Goal: Information Seeking & Learning: Learn about a topic

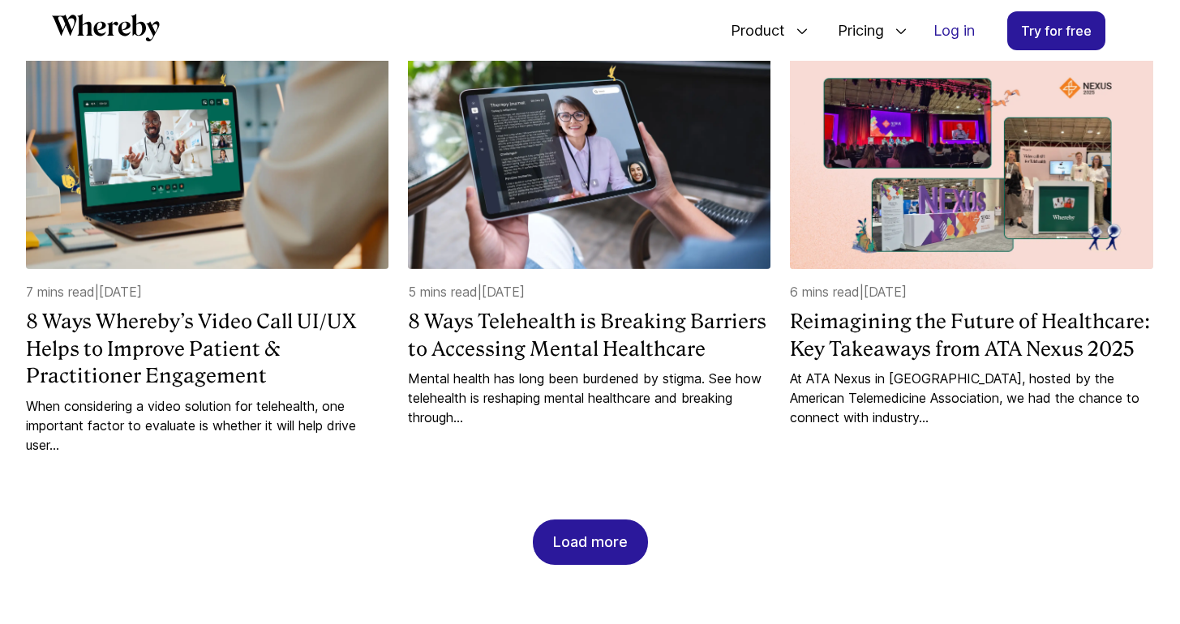
scroll to position [1504, 0]
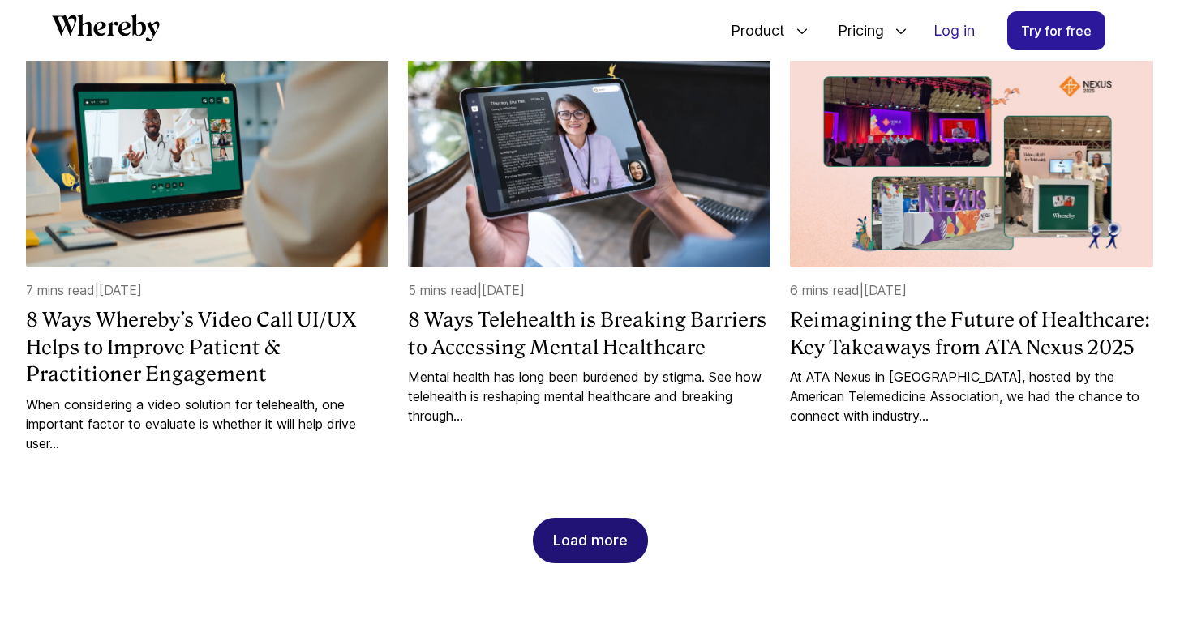
click at [602, 559] on div "Load more" at bounding box center [590, 541] width 75 height 44
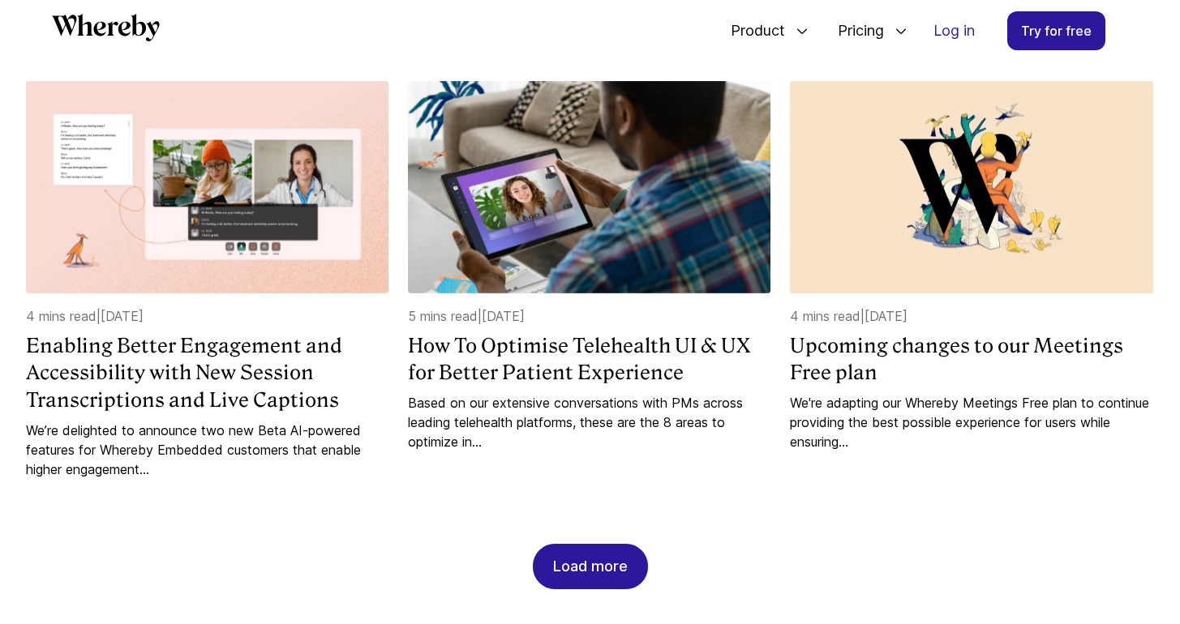
scroll to position [2379, 0]
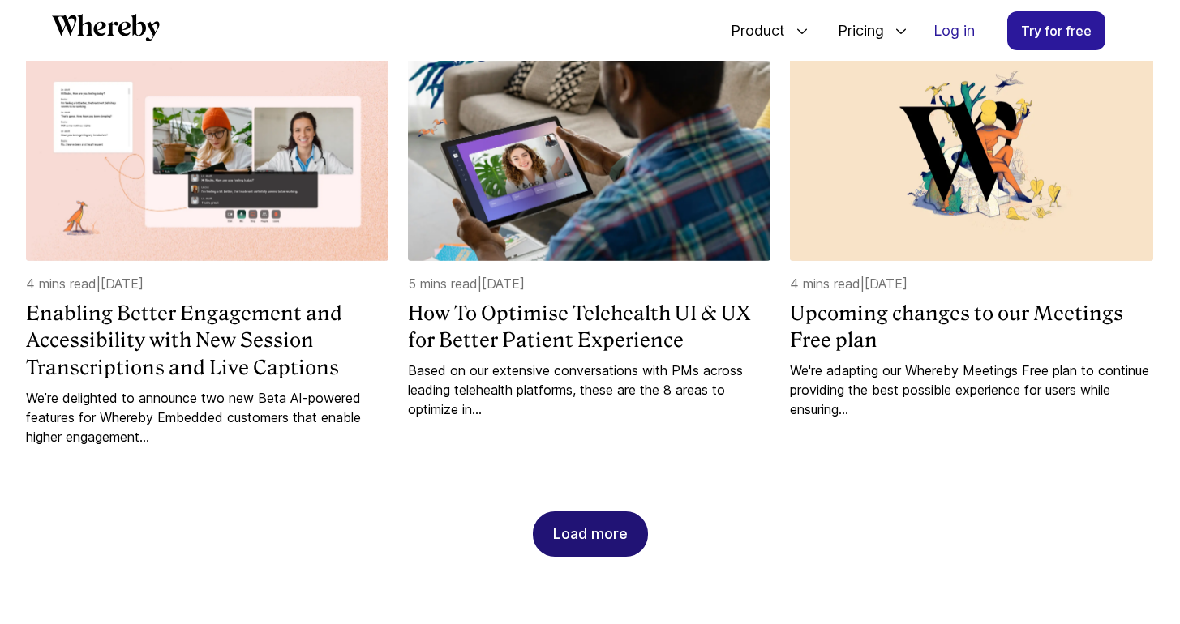
click at [590, 517] on div "Load more" at bounding box center [590, 534] width 75 height 44
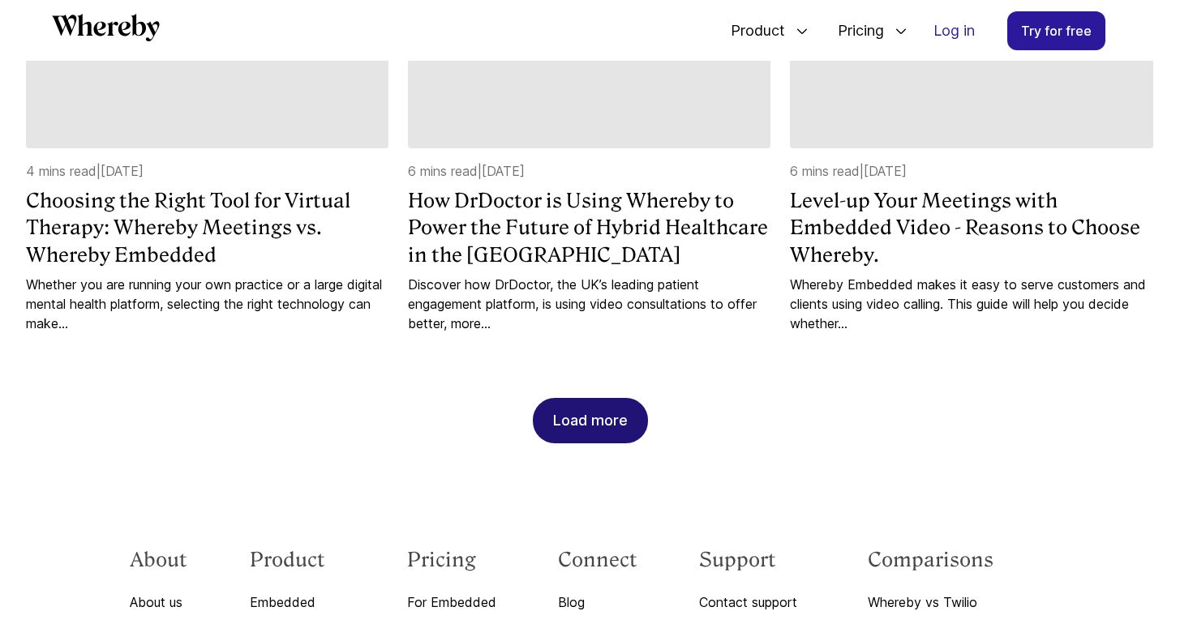
scroll to position [3326, 0]
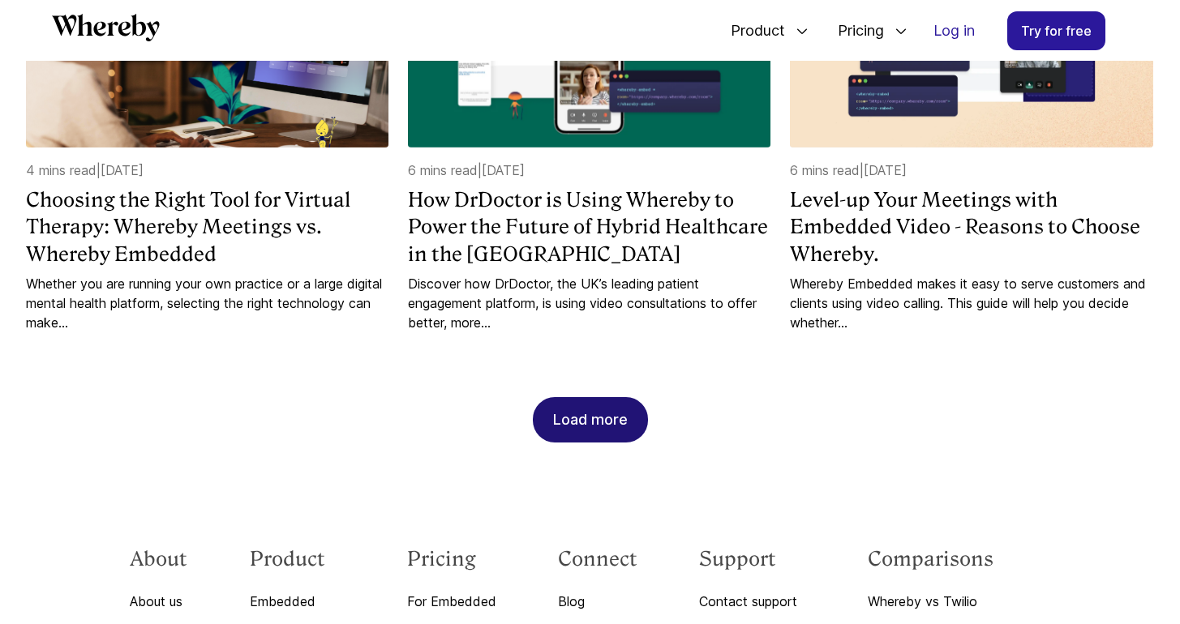
click at [611, 414] on div "Load more" at bounding box center [590, 420] width 75 height 44
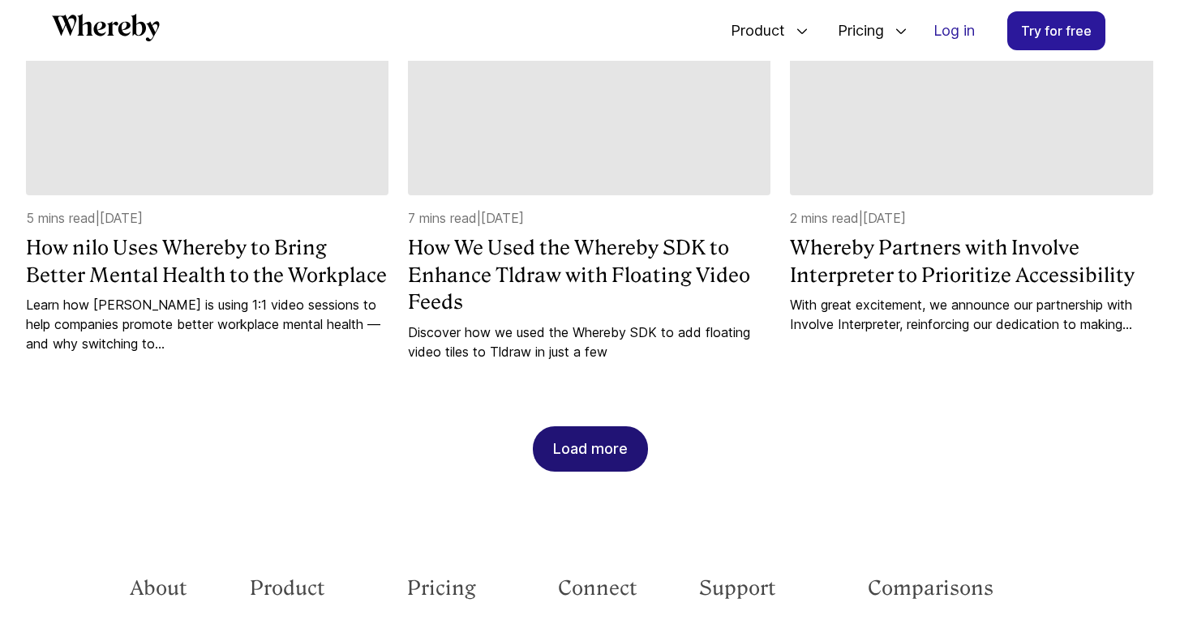
scroll to position [4139, 0]
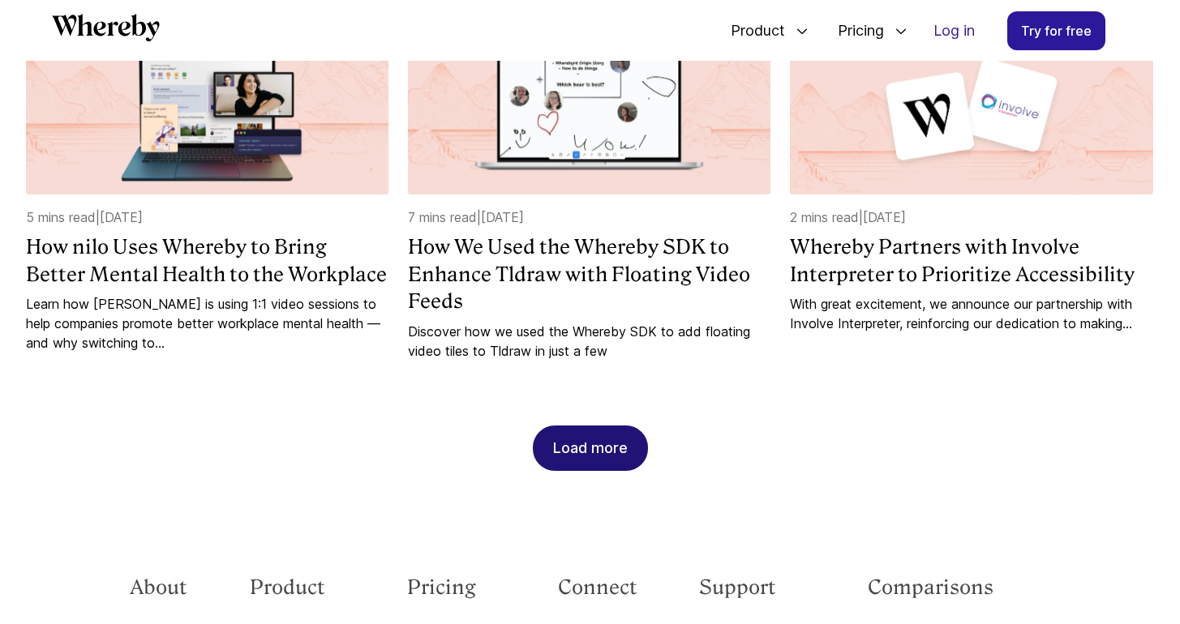
click at [626, 448] on div "Load more" at bounding box center [590, 449] width 75 height 44
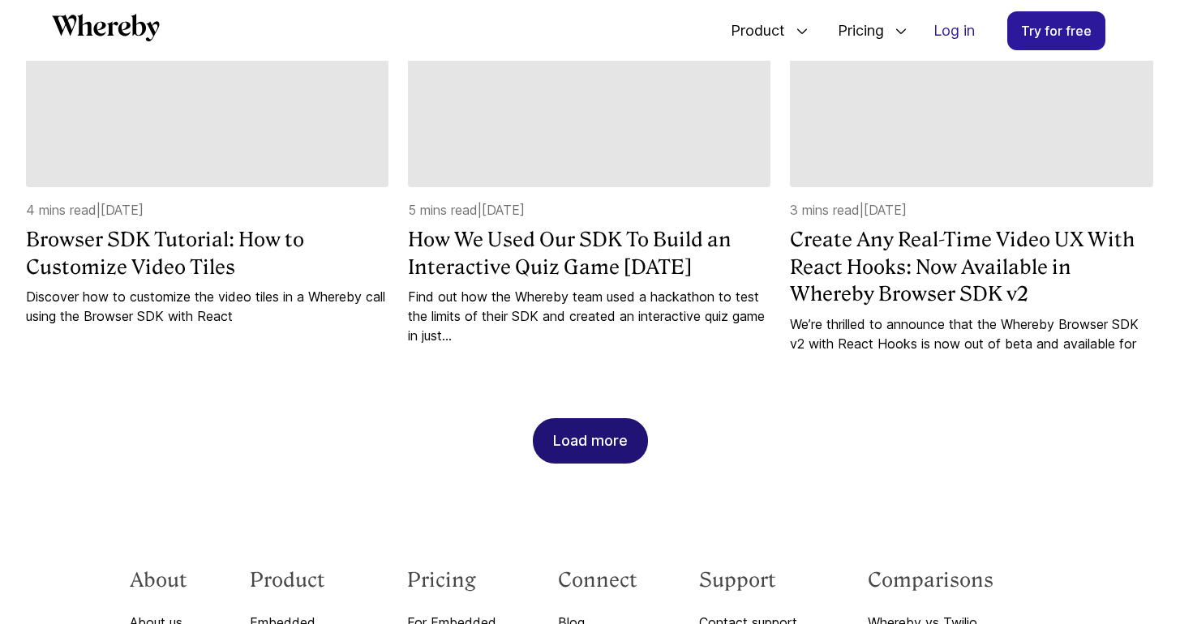
scroll to position [4999, 0]
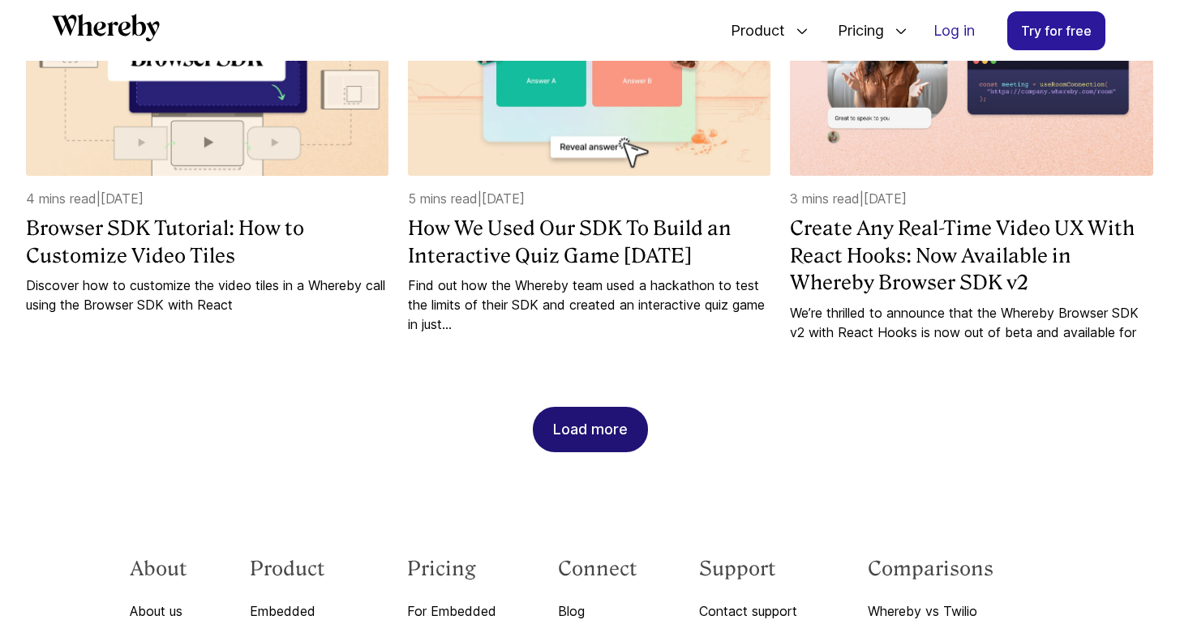
click at [618, 430] on div "Load more" at bounding box center [590, 430] width 75 height 44
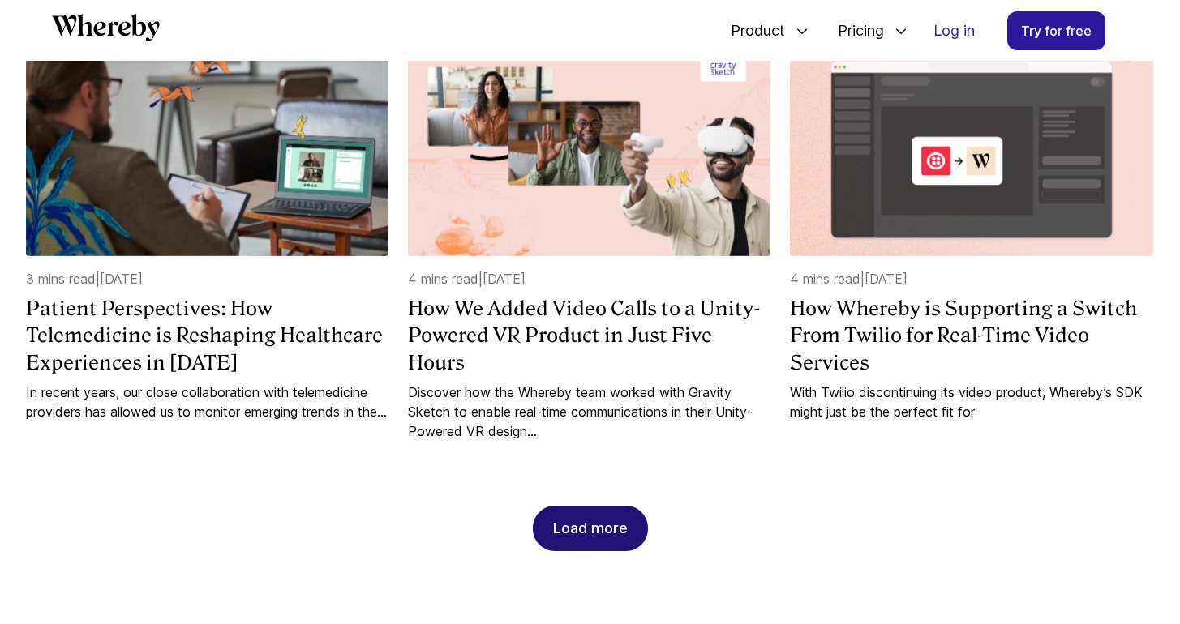
scroll to position [5762, 0]
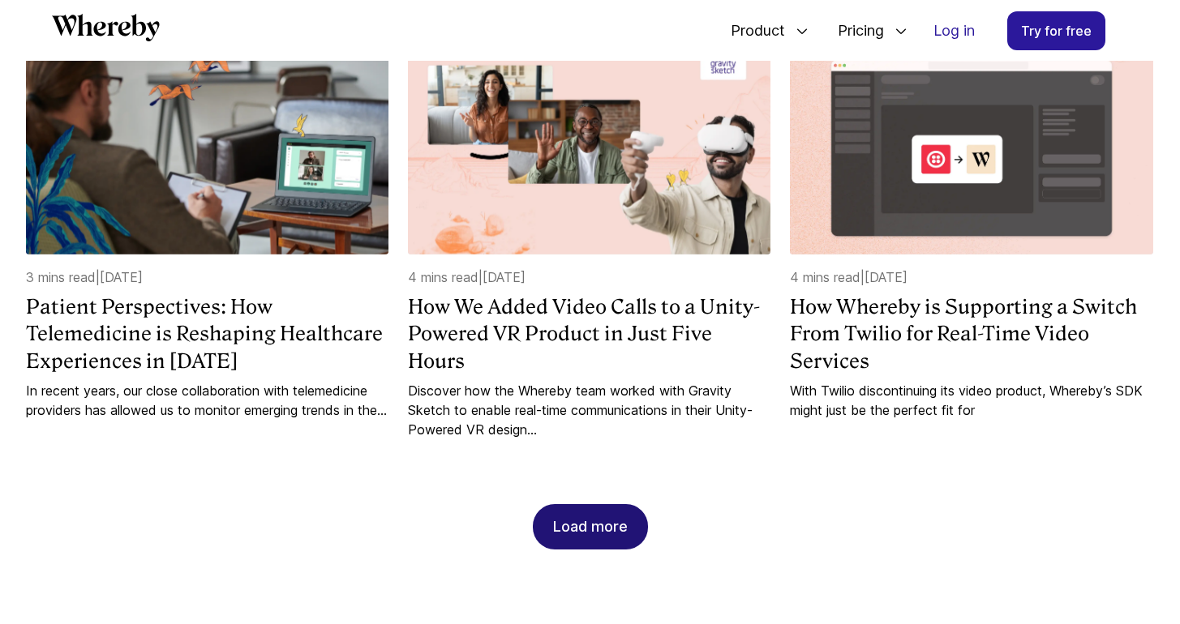
click at [588, 529] on div "Load more" at bounding box center [590, 527] width 75 height 44
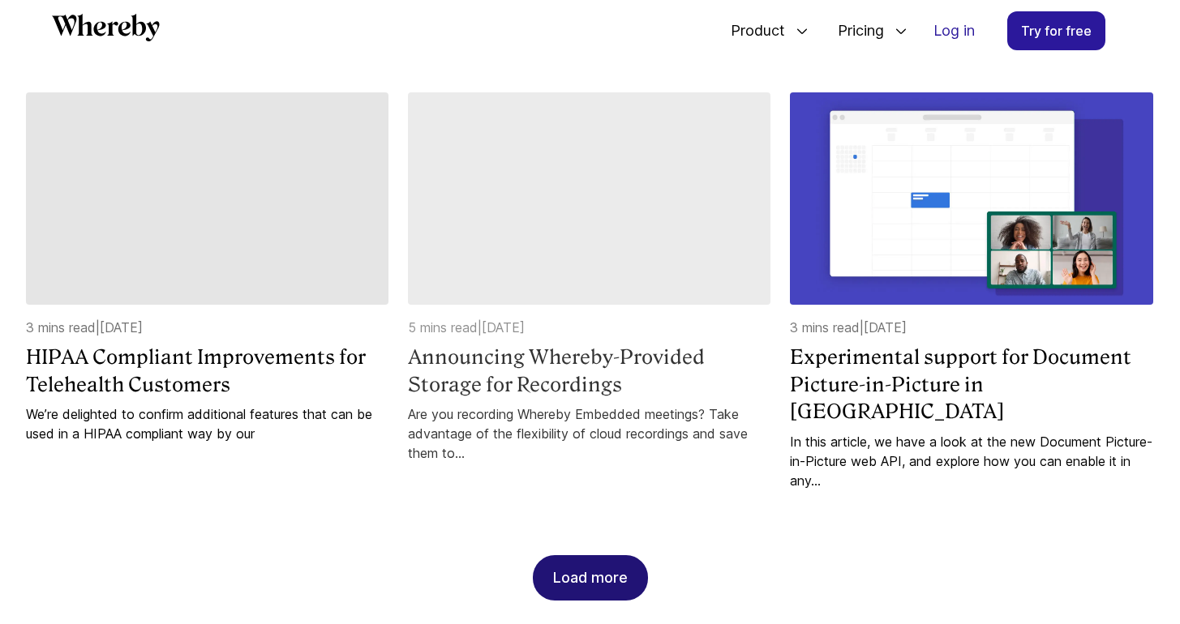
scroll to position [6562, 0]
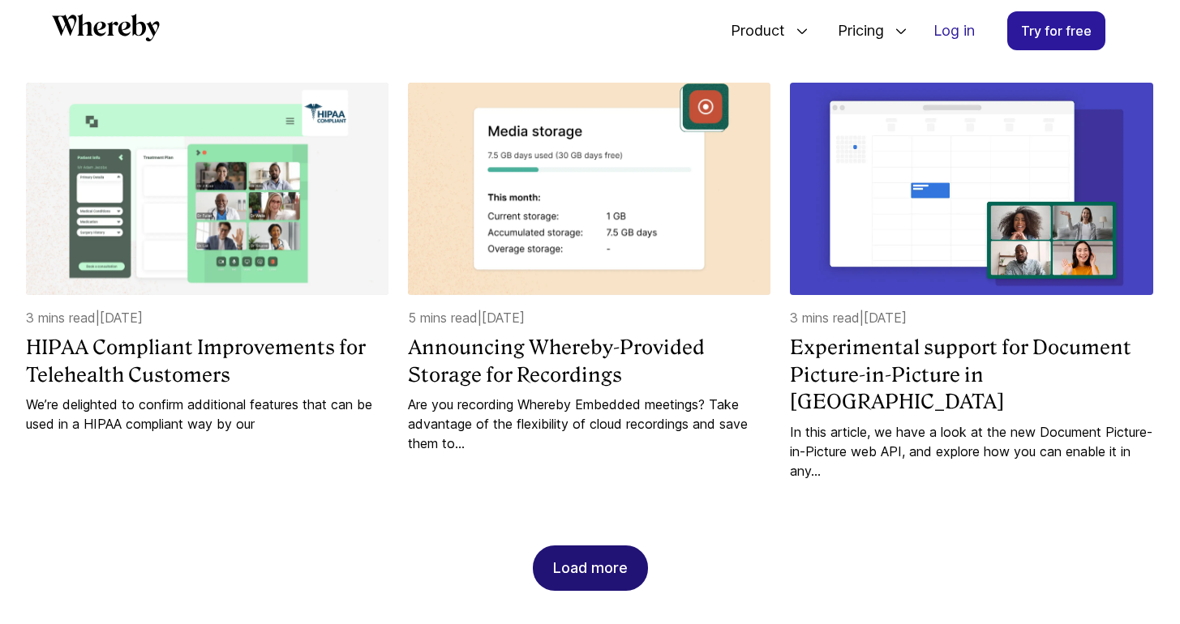
click at [585, 563] on div "Load more" at bounding box center [590, 569] width 75 height 44
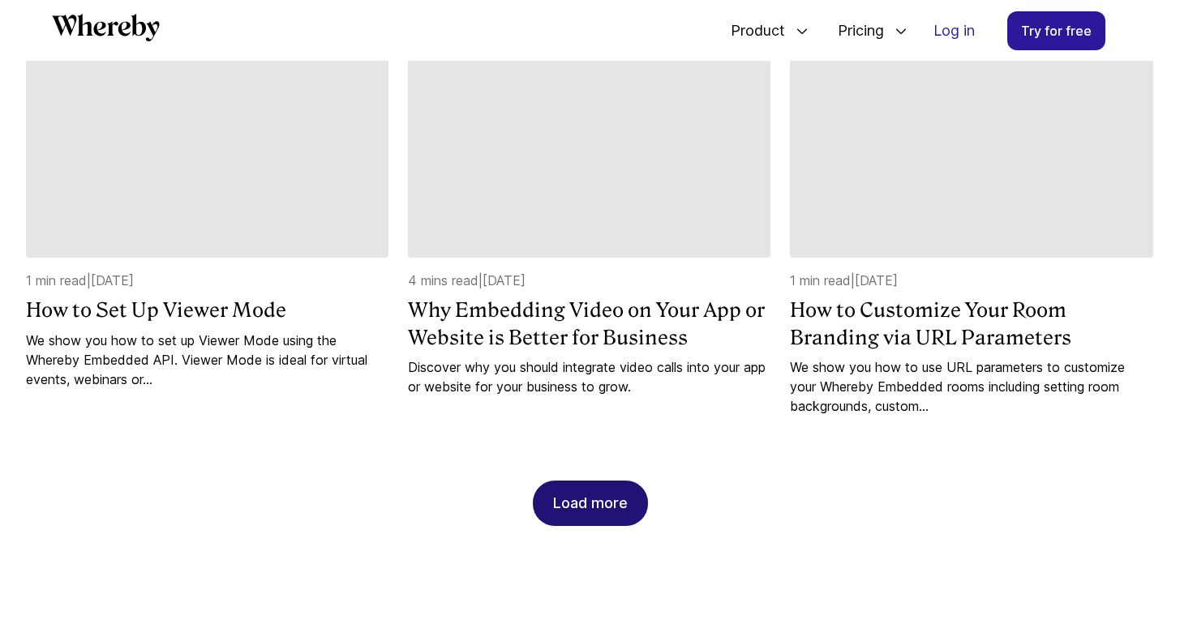
scroll to position [7489, 0]
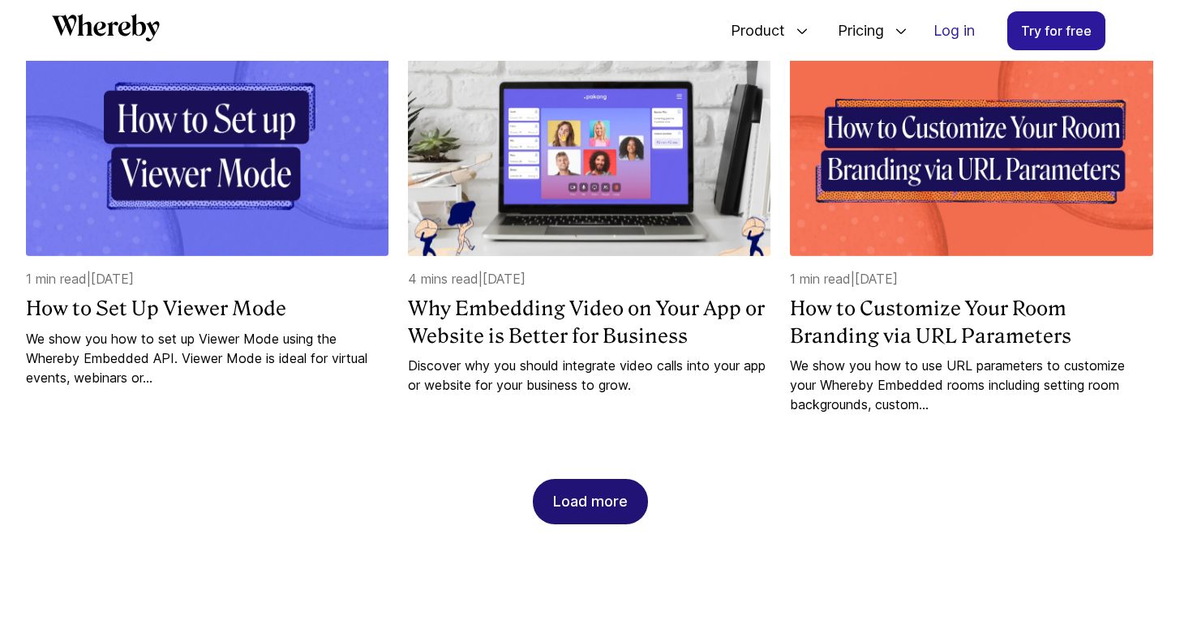
click at [615, 480] on div "Load more" at bounding box center [590, 502] width 75 height 44
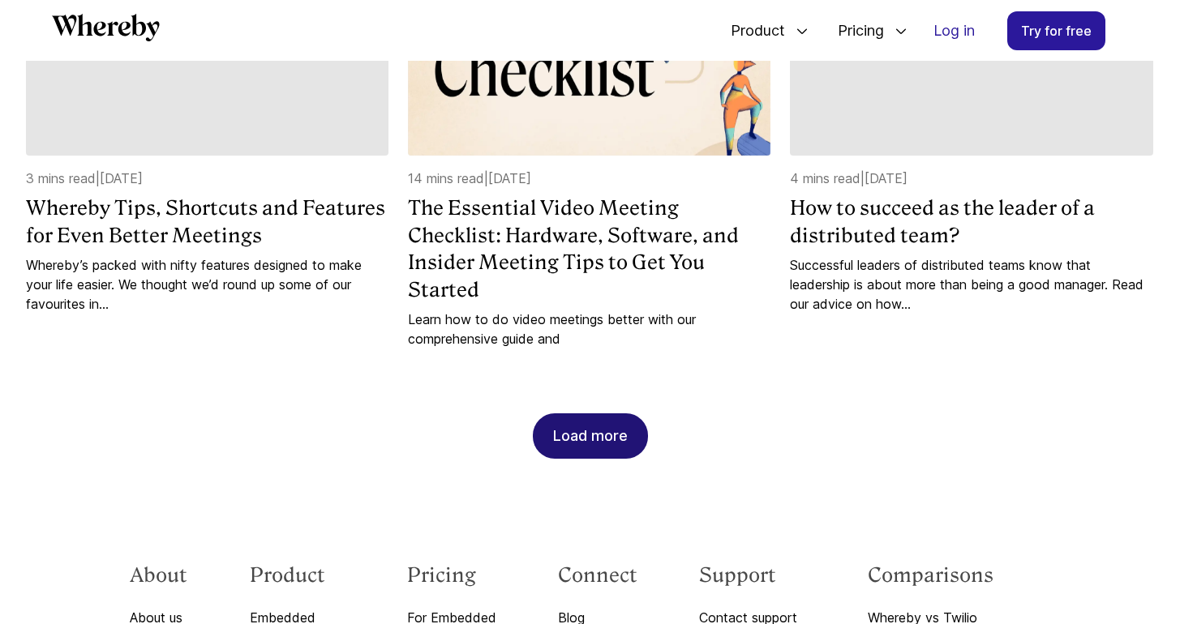
scroll to position [8397, 0]
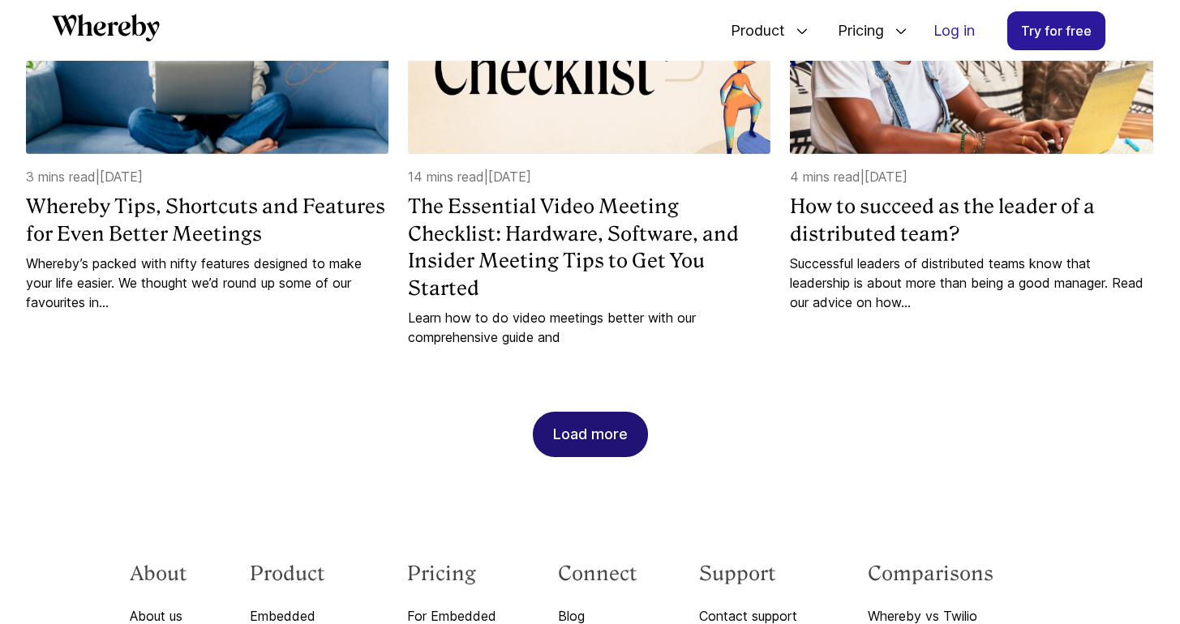
click at [573, 413] on div "Load more" at bounding box center [590, 435] width 75 height 44
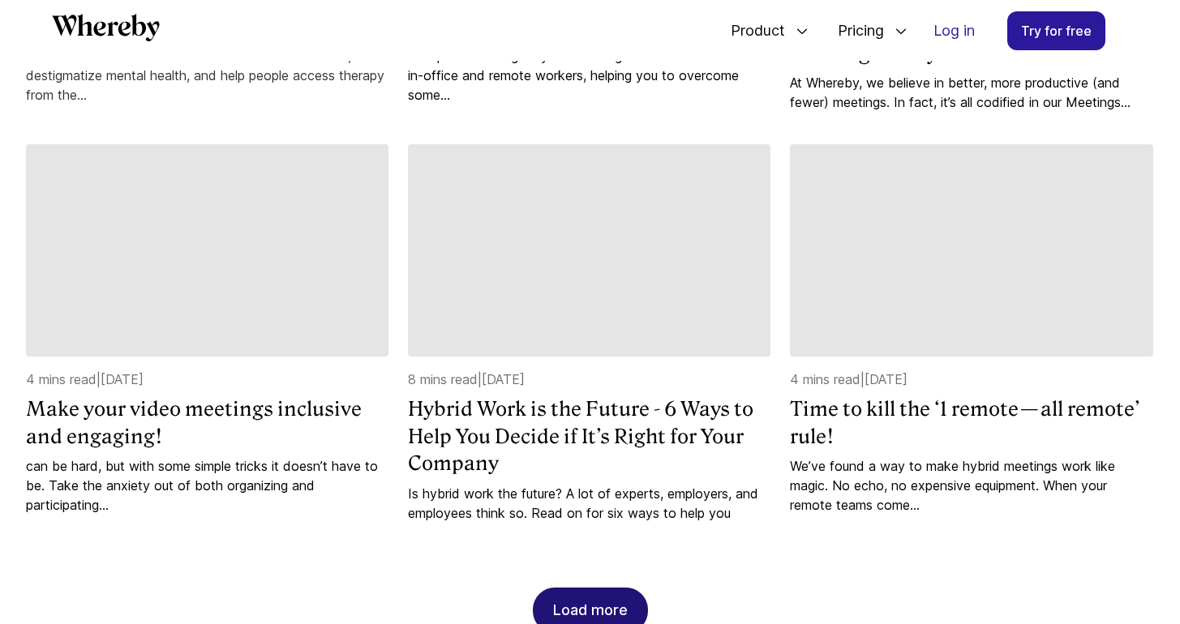
scroll to position [9048, 0]
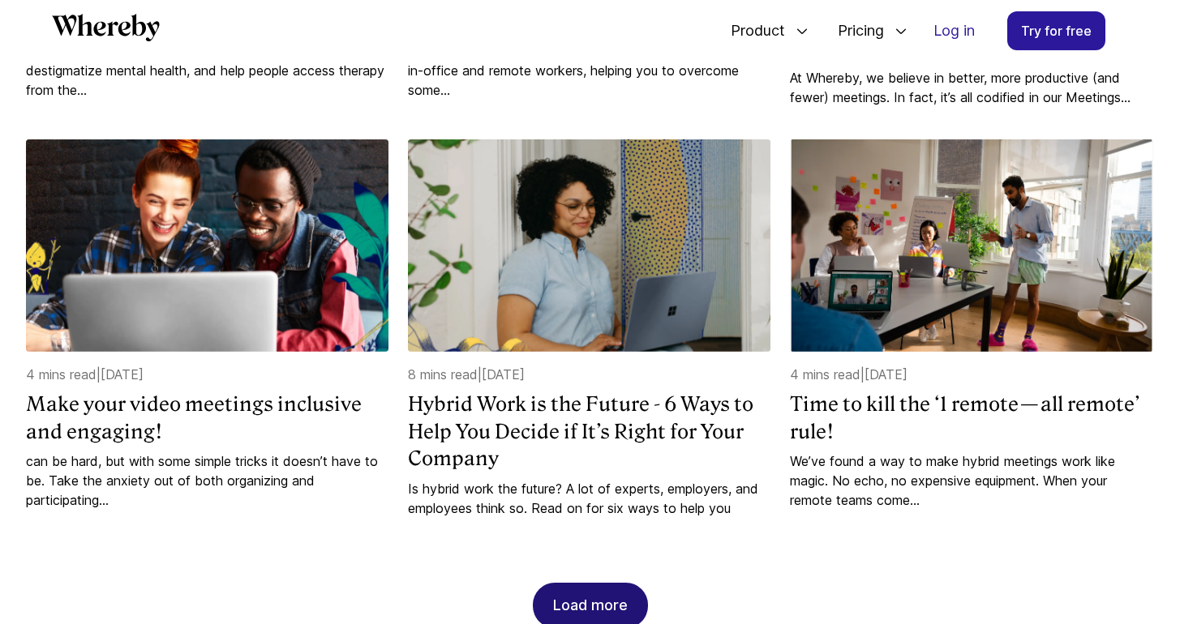
click at [596, 584] on div "Load more" at bounding box center [590, 606] width 75 height 44
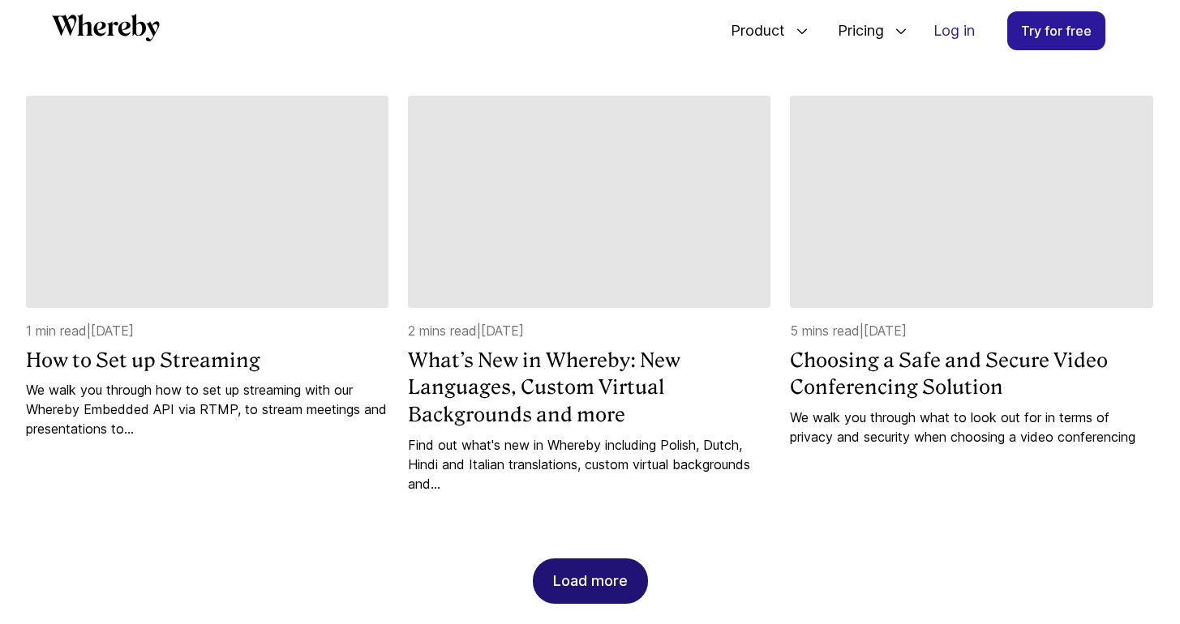
scroll to position [9908, 0]
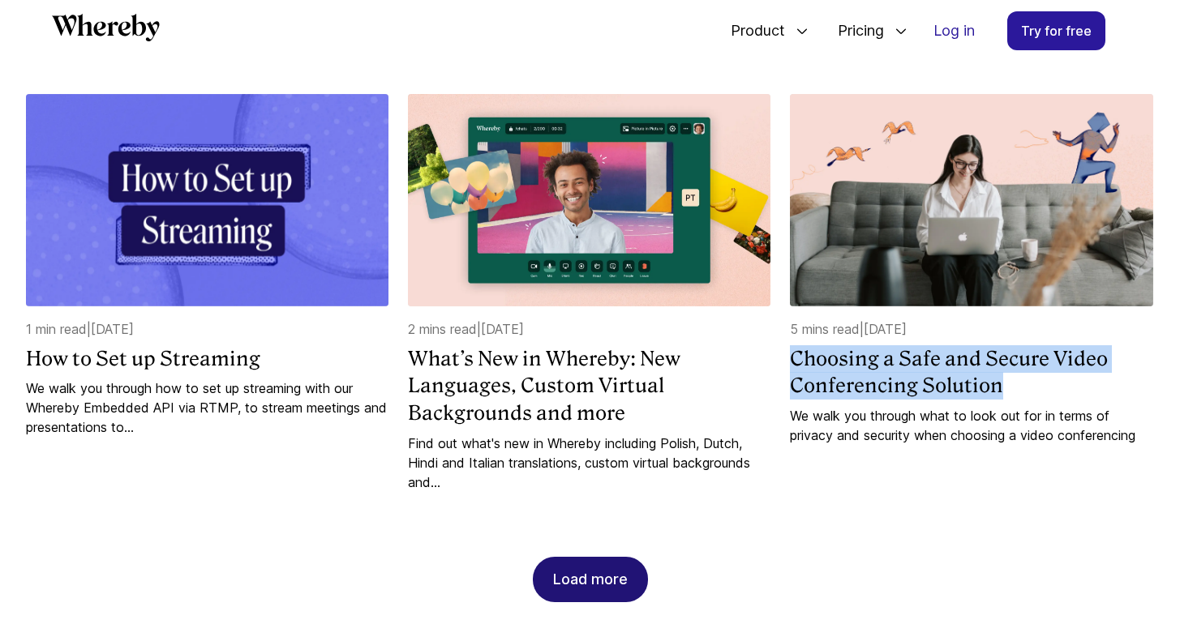
click at [593, 566] on div "Load more" at bounding box center [590, 580] width 75 height 44
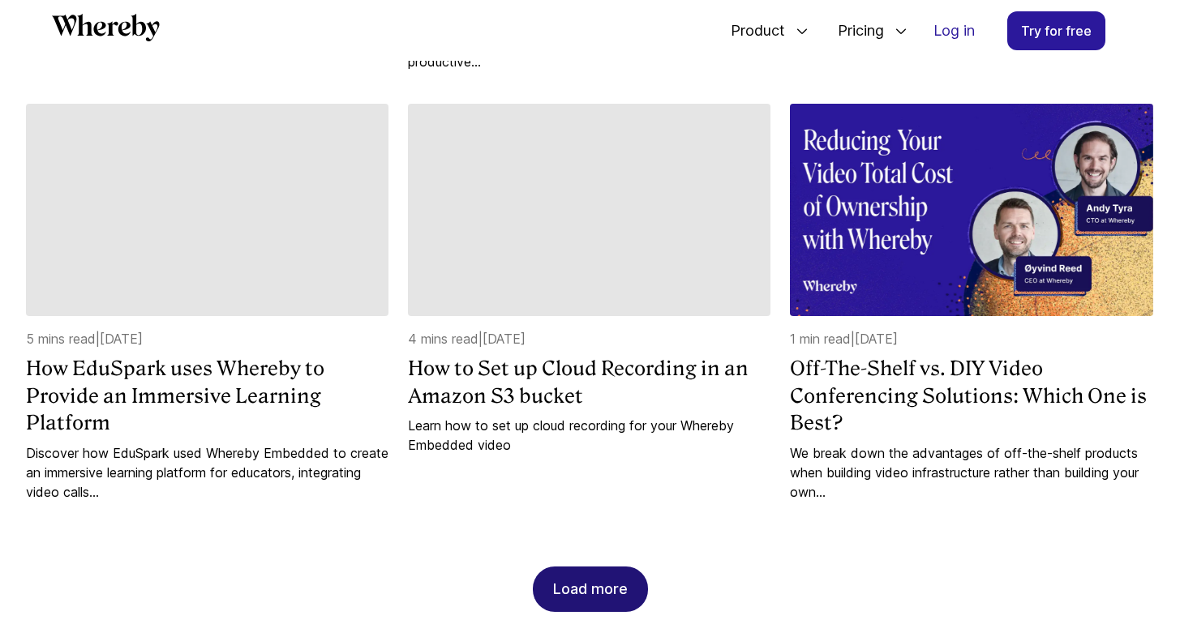
scroll to position [10760, 0]
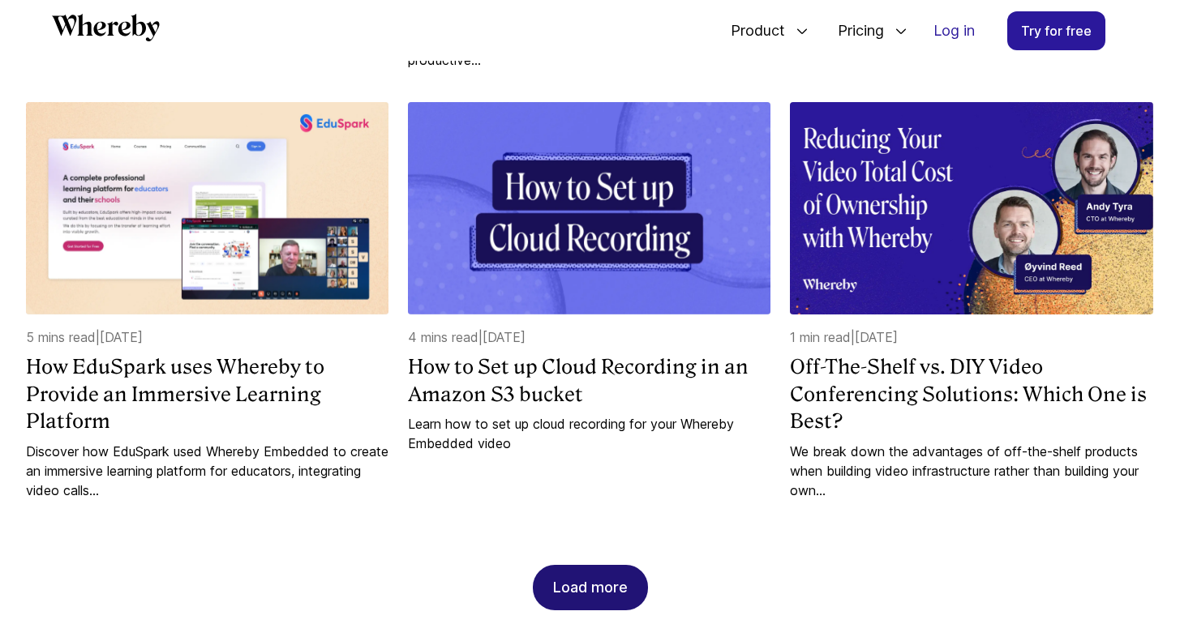
click at [611, 566] on div "Load more" at bounding box center [590, 588] width 75 height 44
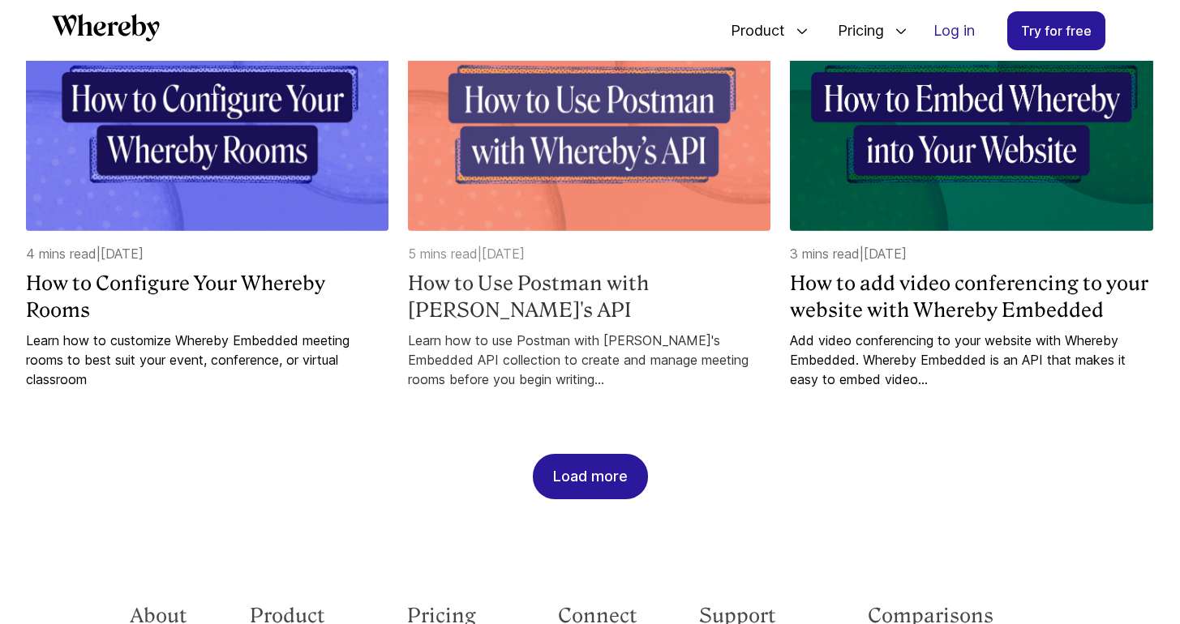
scroll to position [11719, 0]
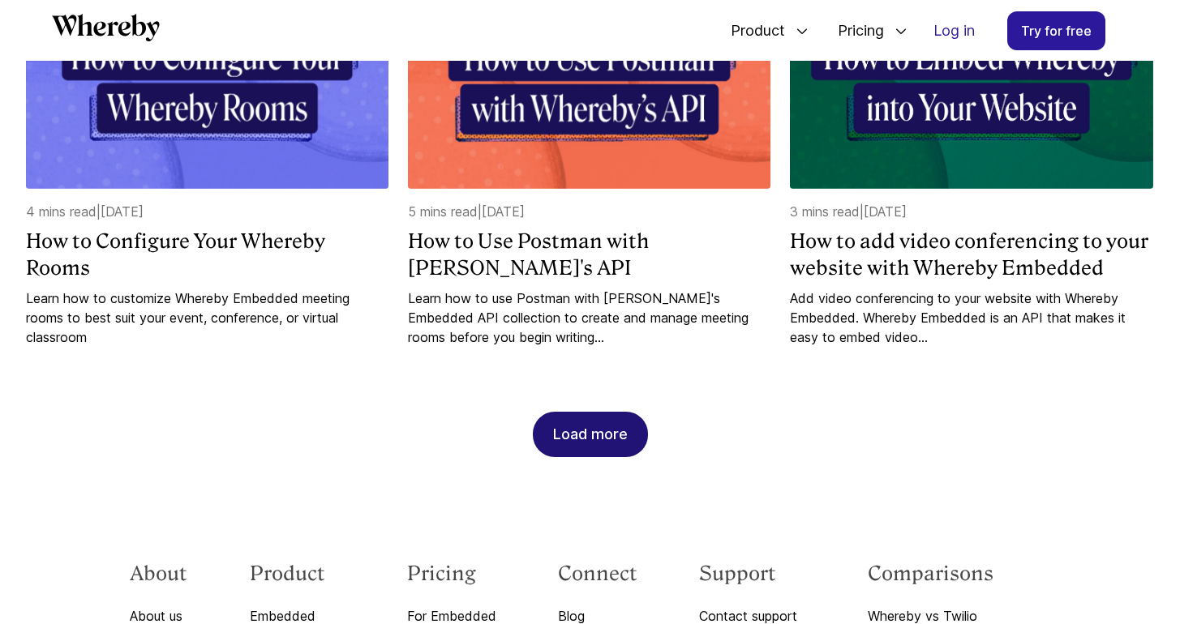
click at [573, 414] on div "Load more" at bounding box center [590, 435] width 75 height 44
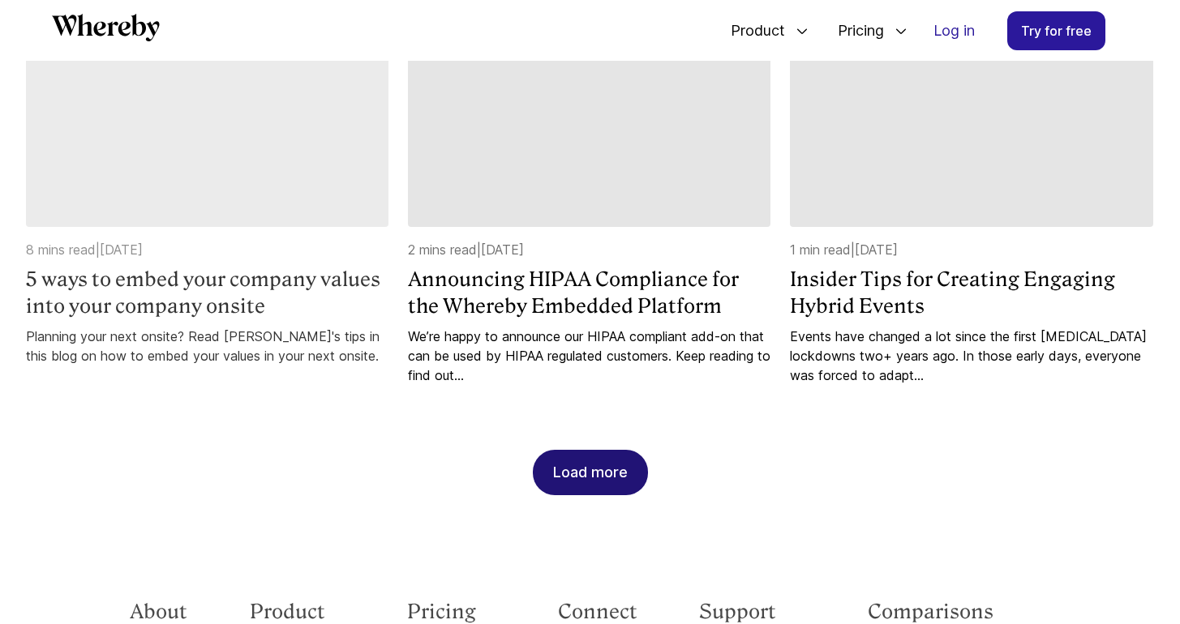
scroll to position [12532, 0]
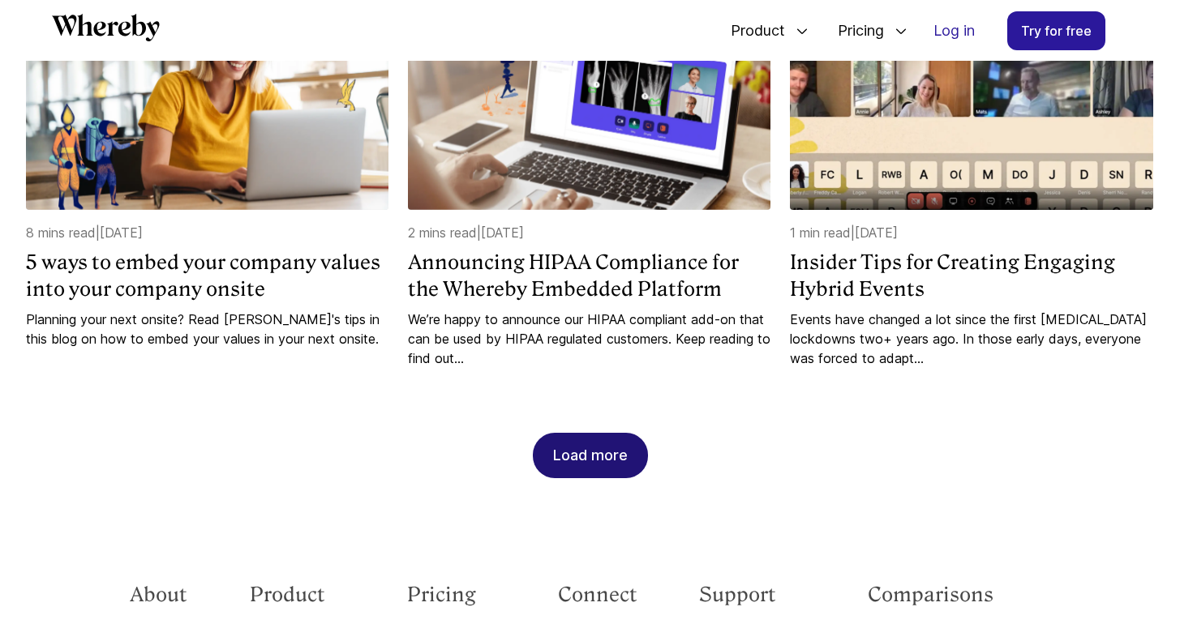
click at [579, 434] on div "Load more" at bounding box center [590, 456] width 75 height 44
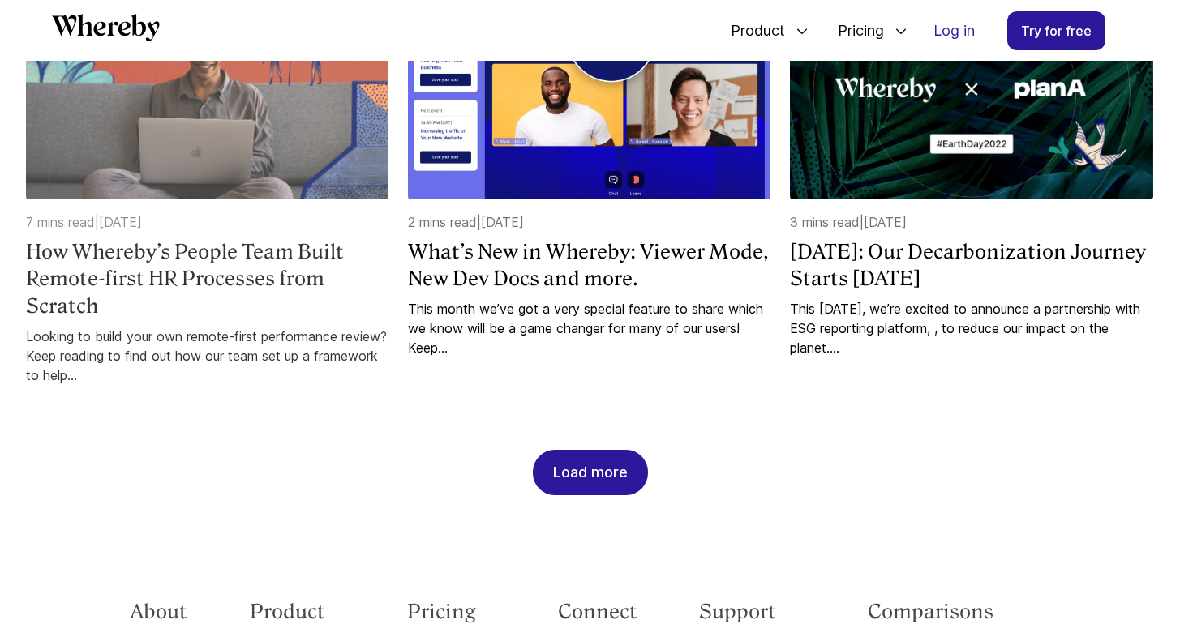
scroll to position [13355, 0]
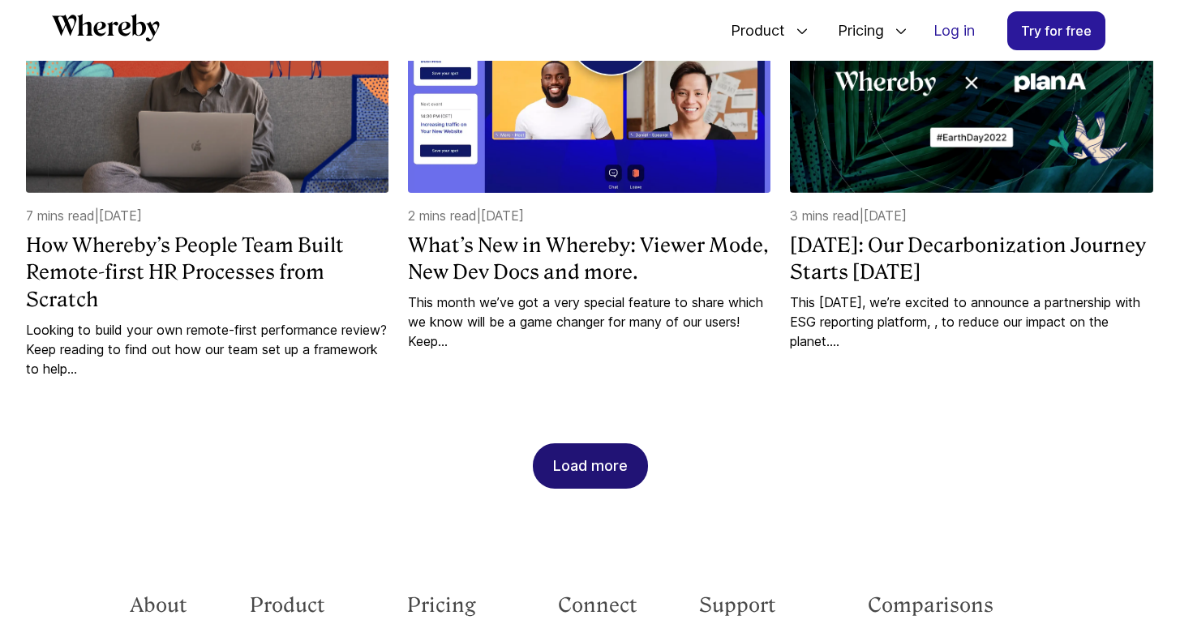
click at [594, 444] on div "Load more" at bounding box center [590, 466] width 75 height 44
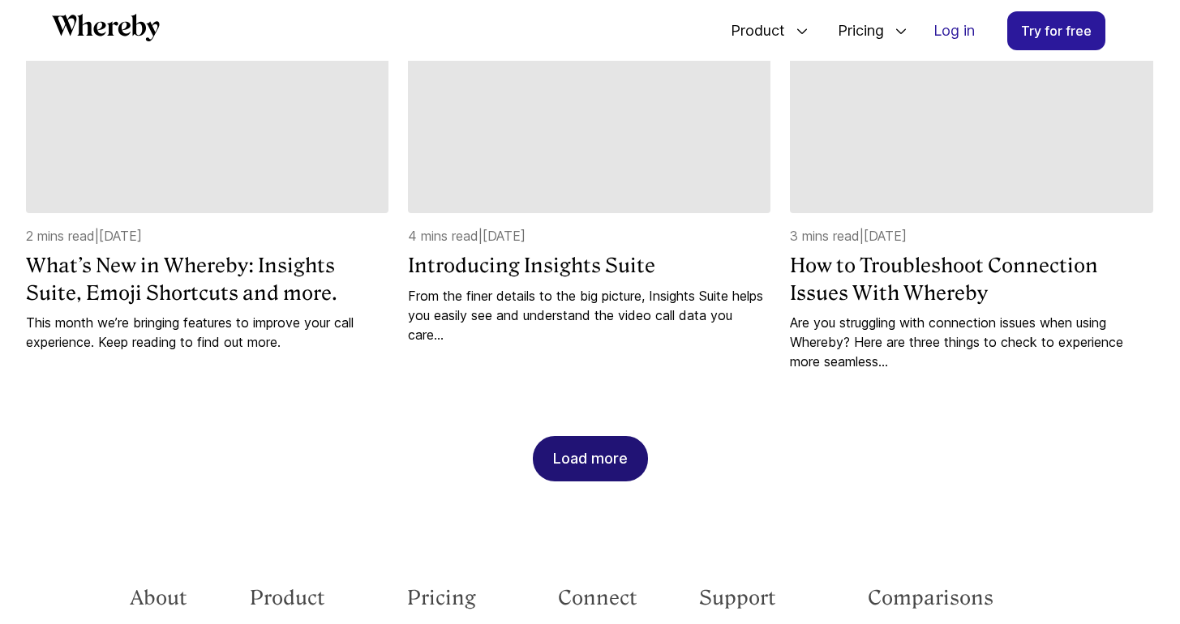
scroll to position [14188, 0]
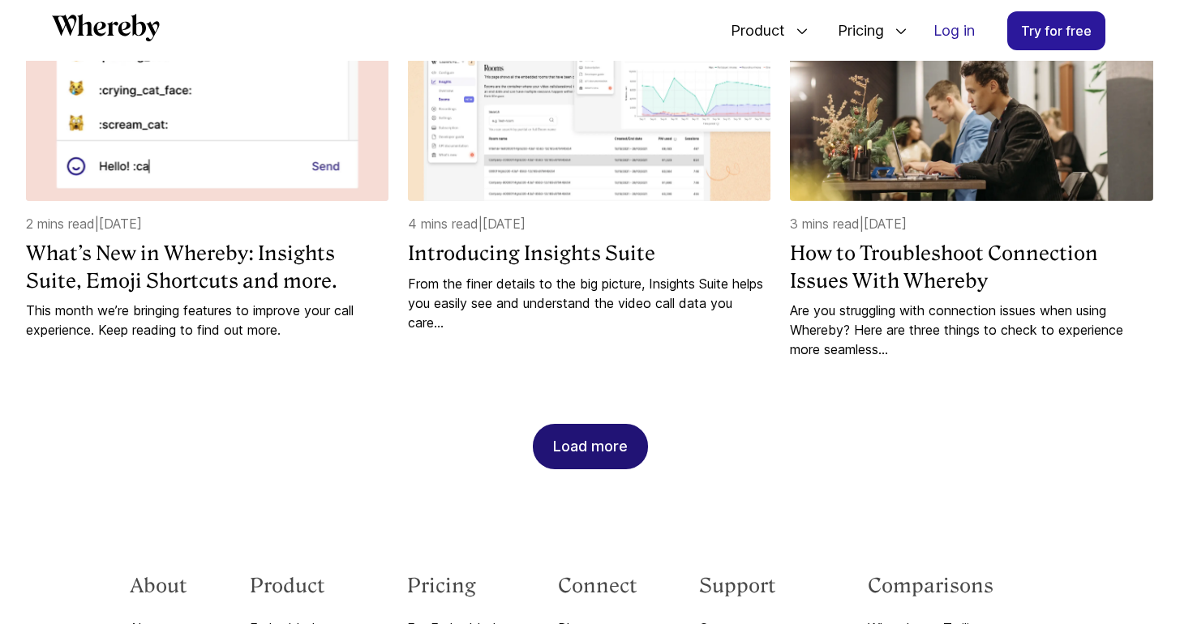
click at [597, 425] on div "Load more" at bounding box center [590, 447] width 75 height 44
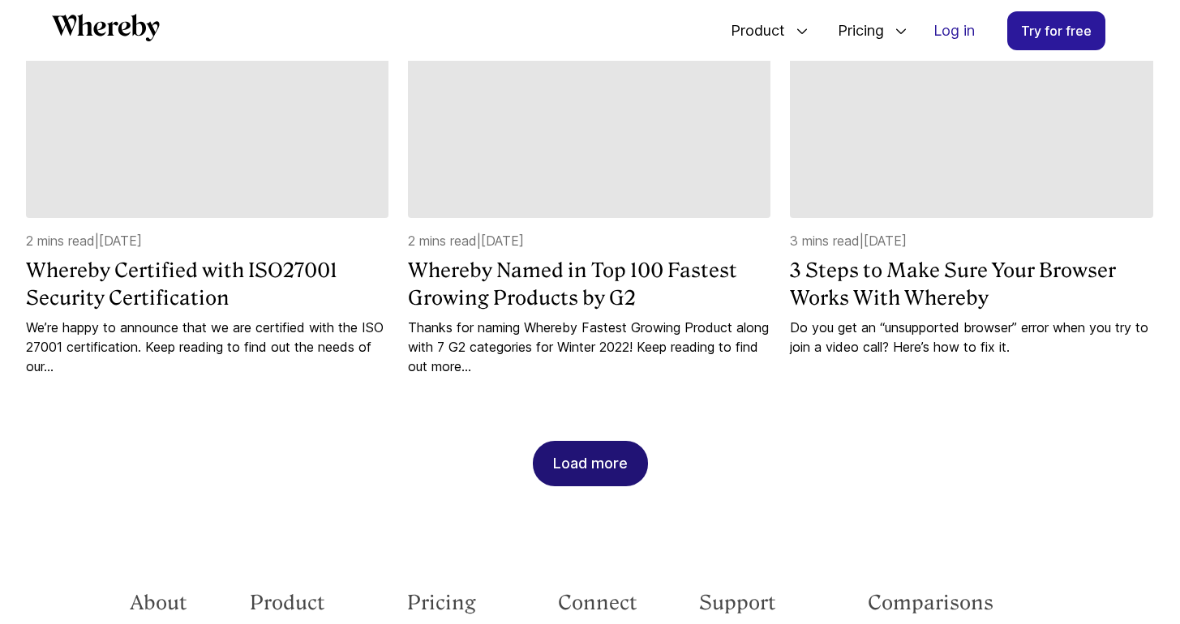
scroll to position [14982, 0]
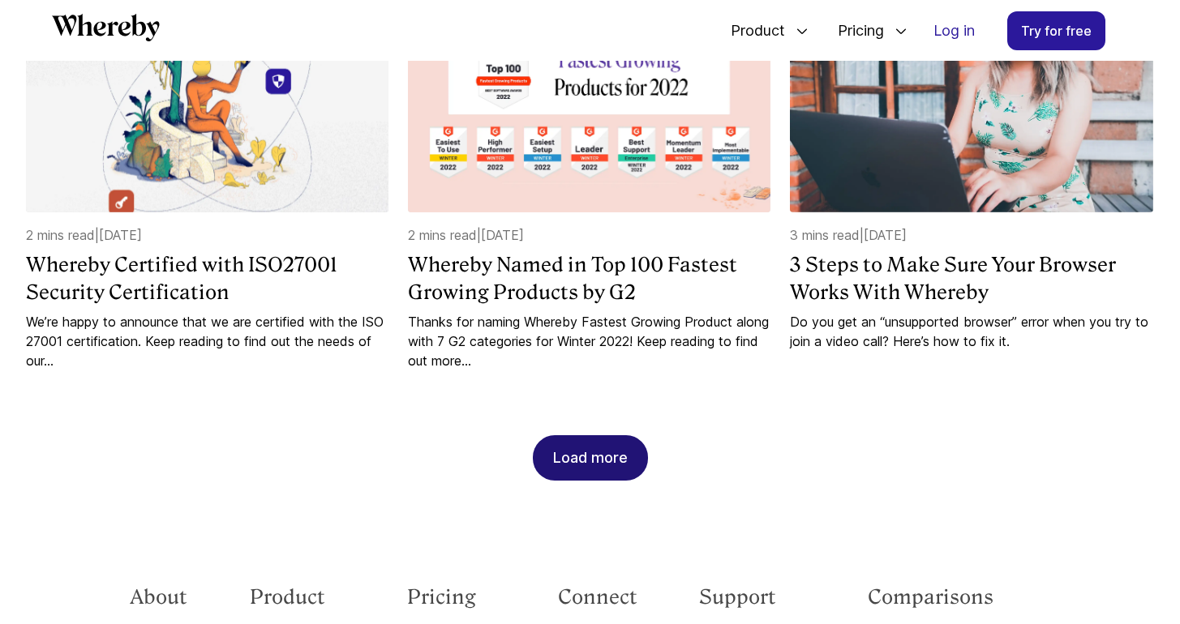
click at [608, 436] on div "Load more" at bounding box center [590, 458] width 75 height 44
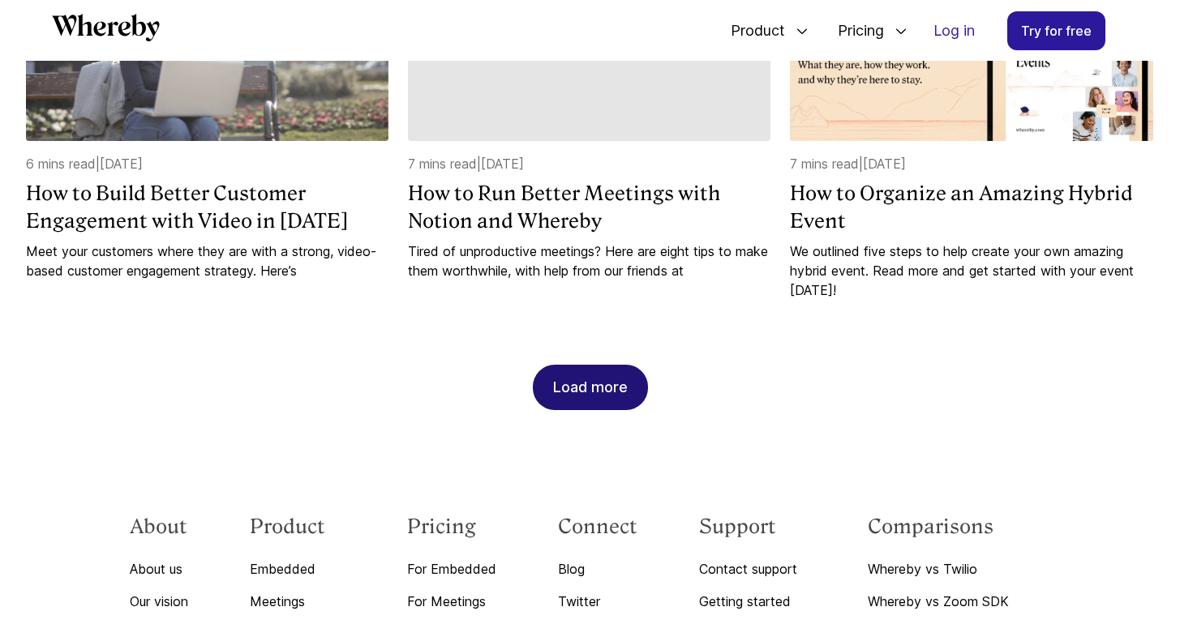
scroll to position [15864, 0]
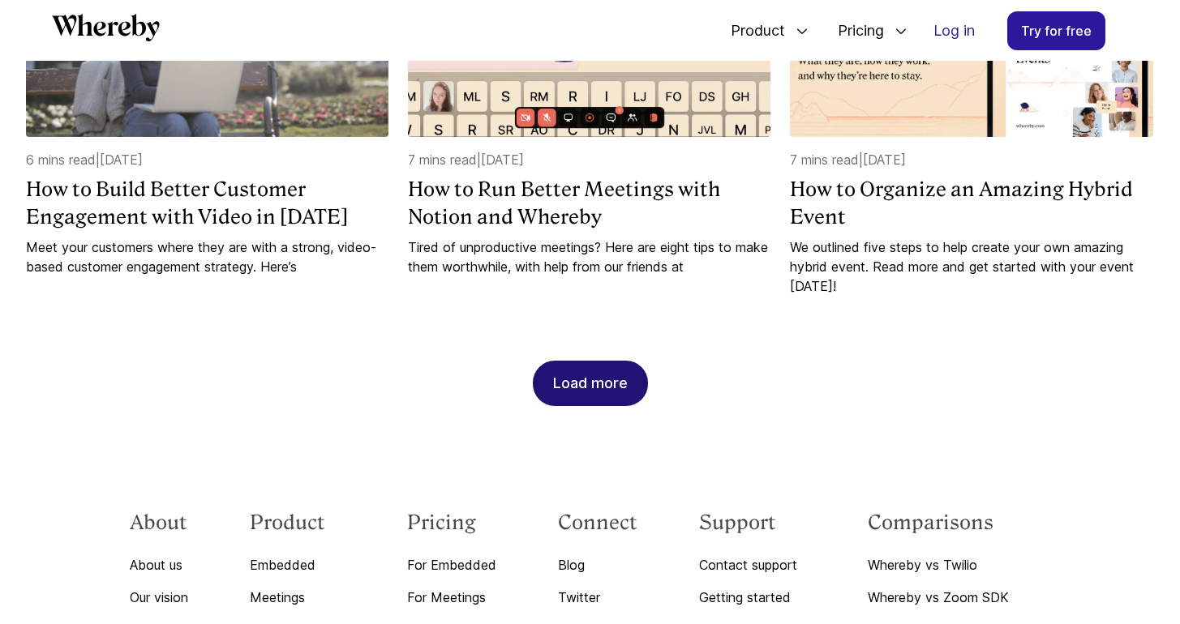
click at [550, 361] on button "Load more" at bounding box center [590, 383] width 115 height 45
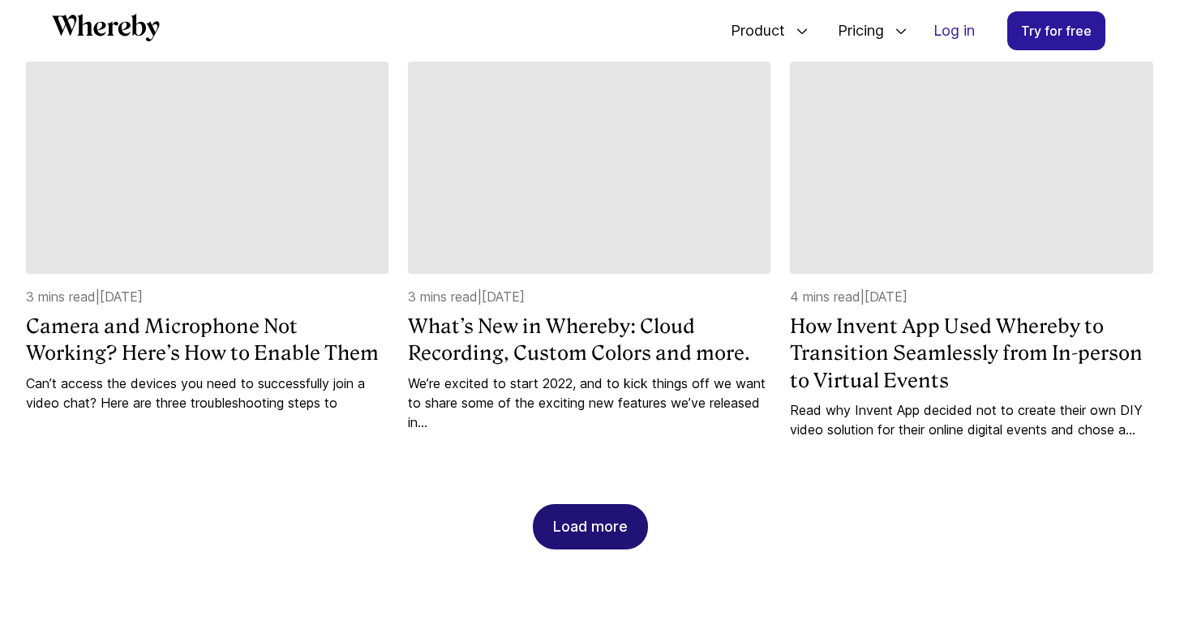
scroll to position [16542, 0]
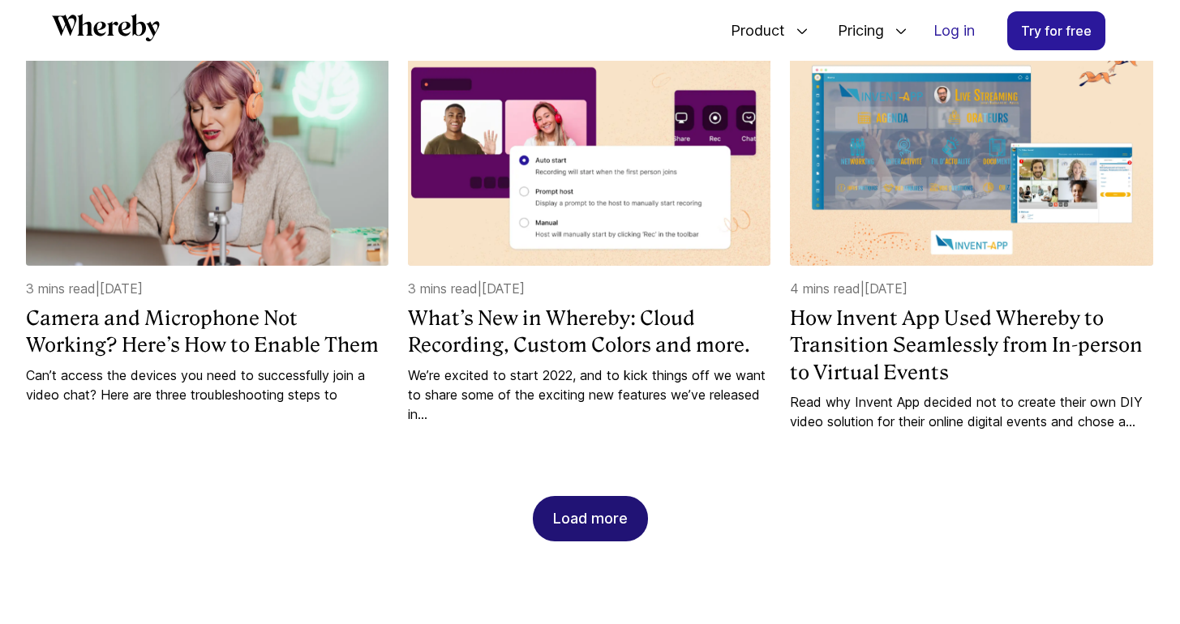
click at [574, 497] on div "Load more" at bounding box center [590, 519] width 75 height 44
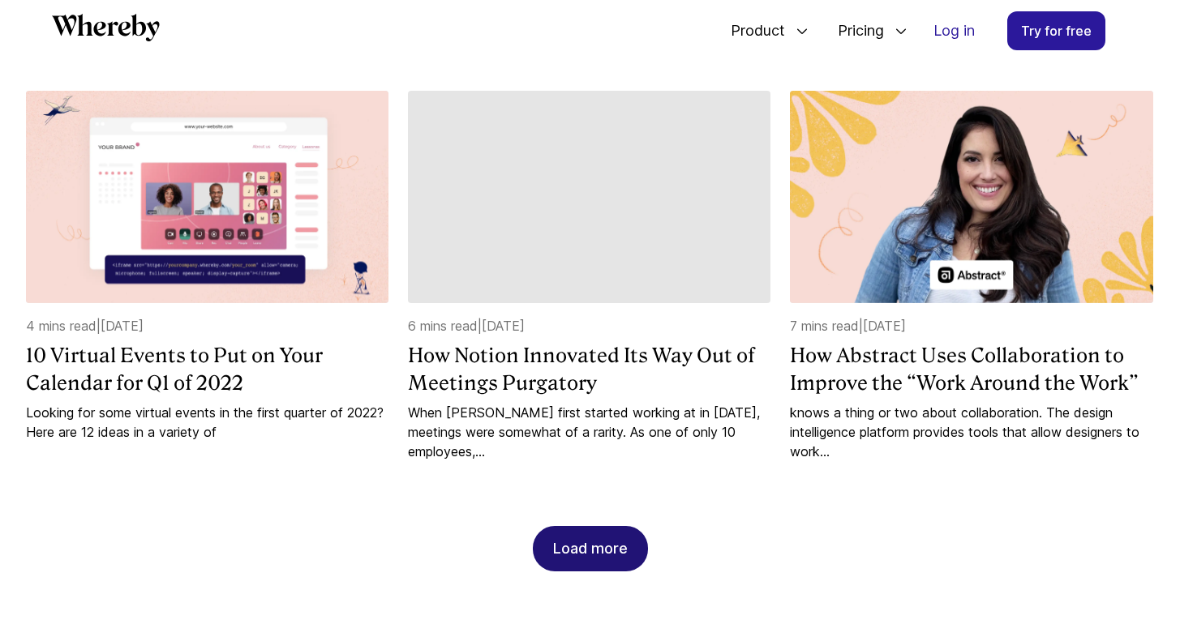
scroll to position [17325, 0]
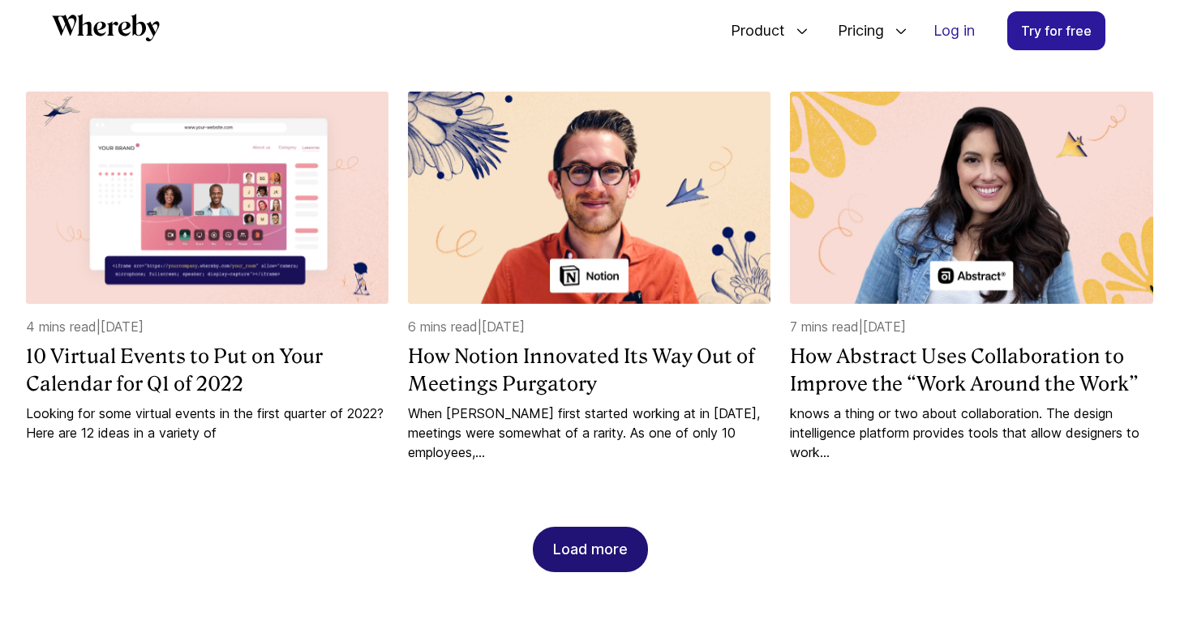
click at [583, 528] on div "Load more" at bounding box center [590, 550] width 75 height 44
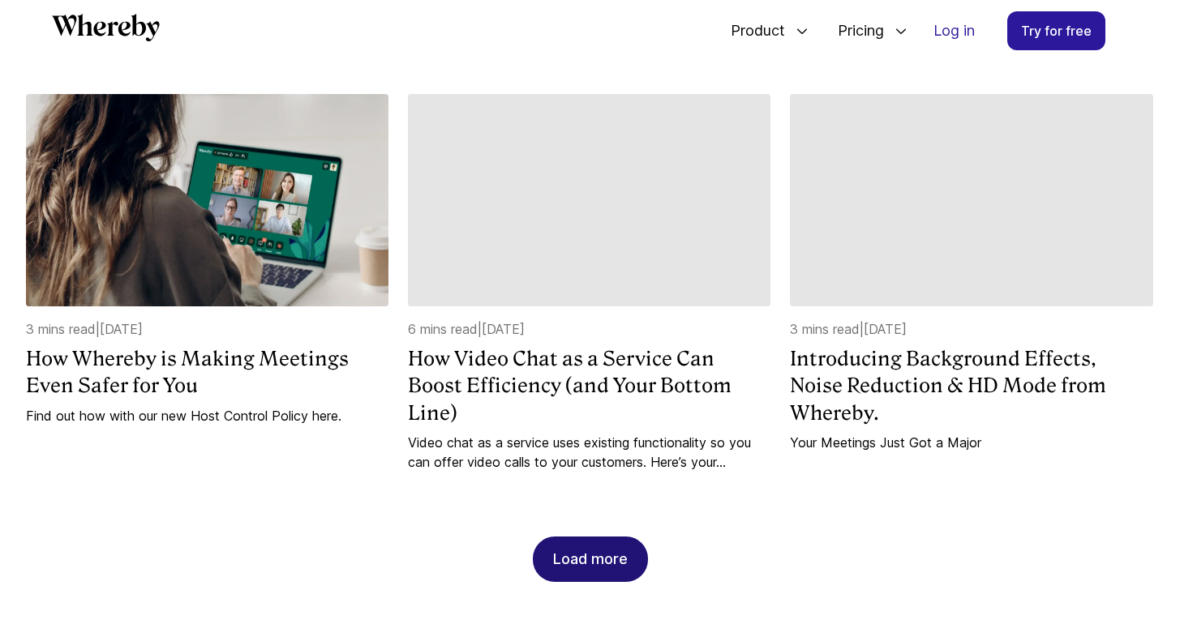
scroll to position [18178, 0]
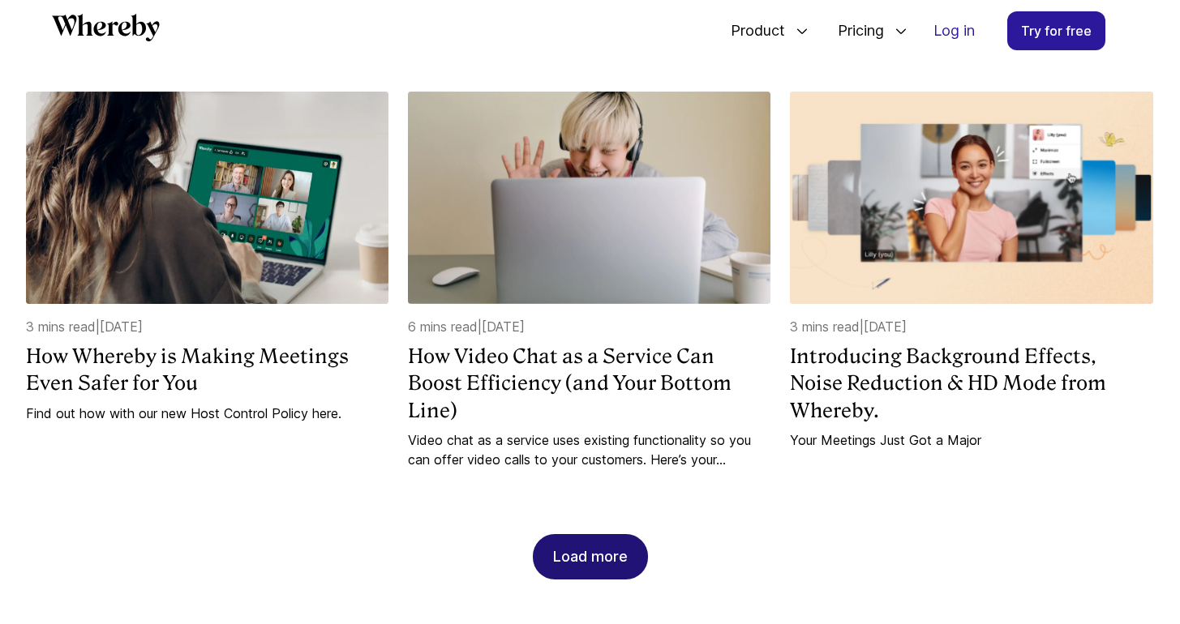
click at [611, 535] on div "Load more" at bounding box center [590, 557] width 75 height 44
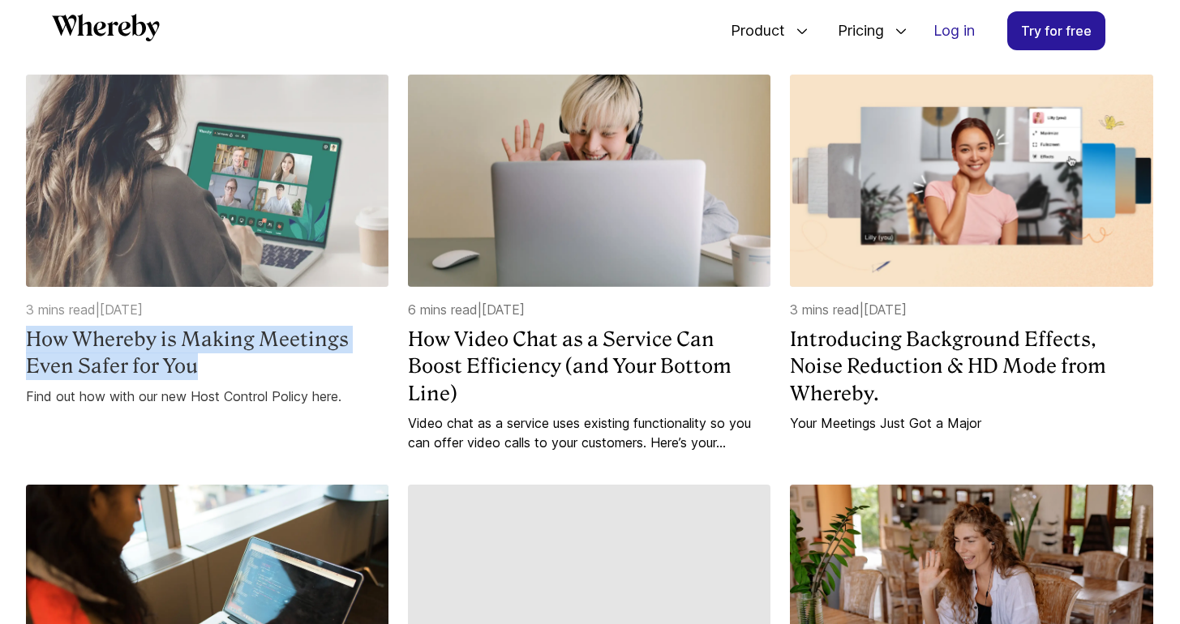
scroll to position [18197, 0]
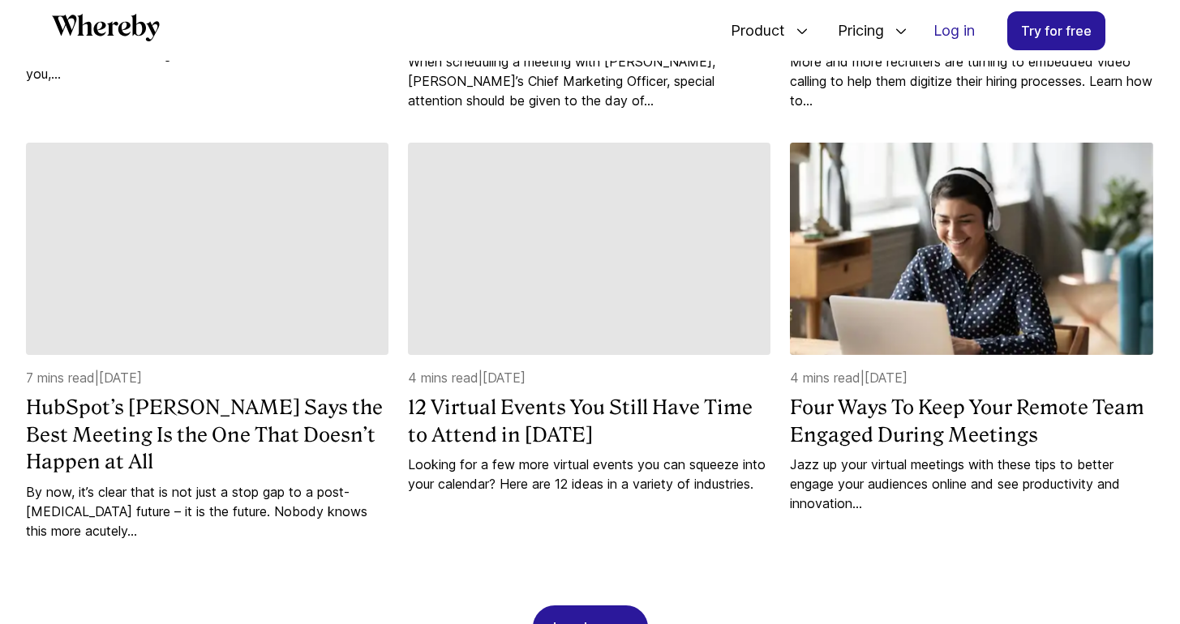
scroll to position [18969, 0]
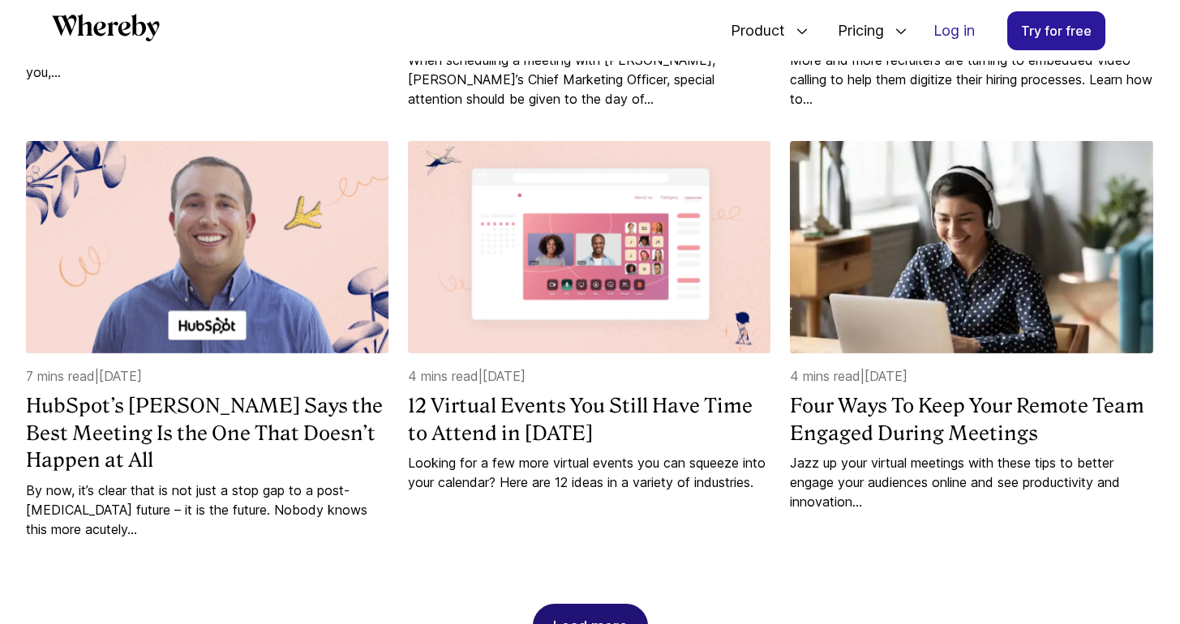
click at [596, 605] on div "Load more" at bounding box center [590, 627] width 75 height 44
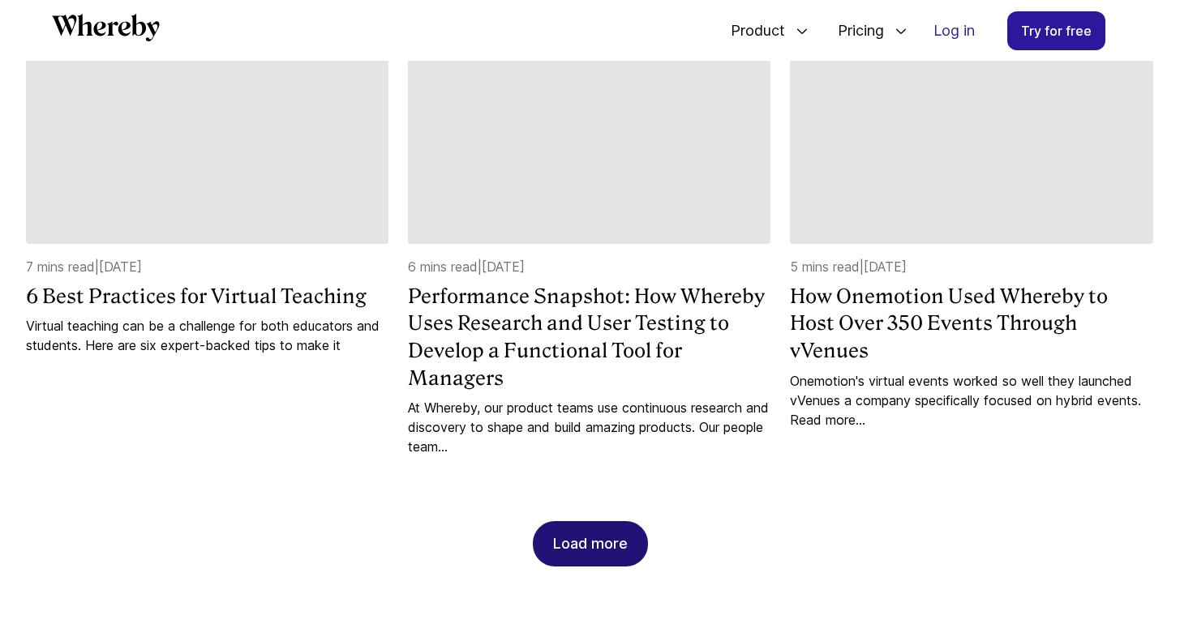
scroll to position [19916, 0]
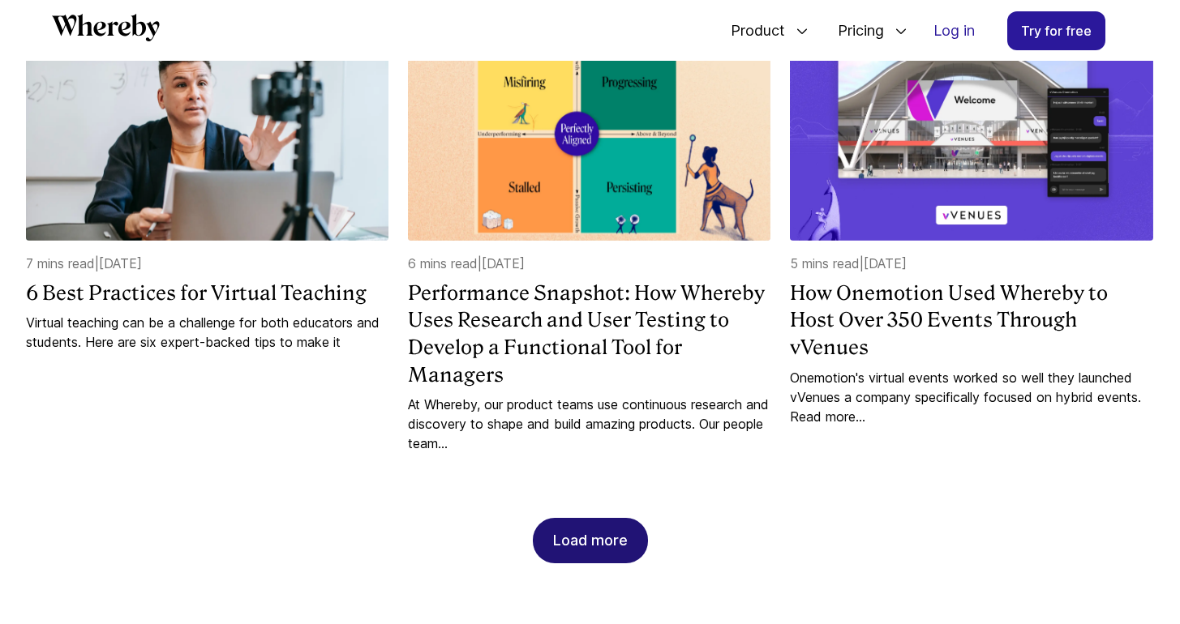
click at [610, 519] on div "Load more" at bounding box center [590, 541] width 75 height 44
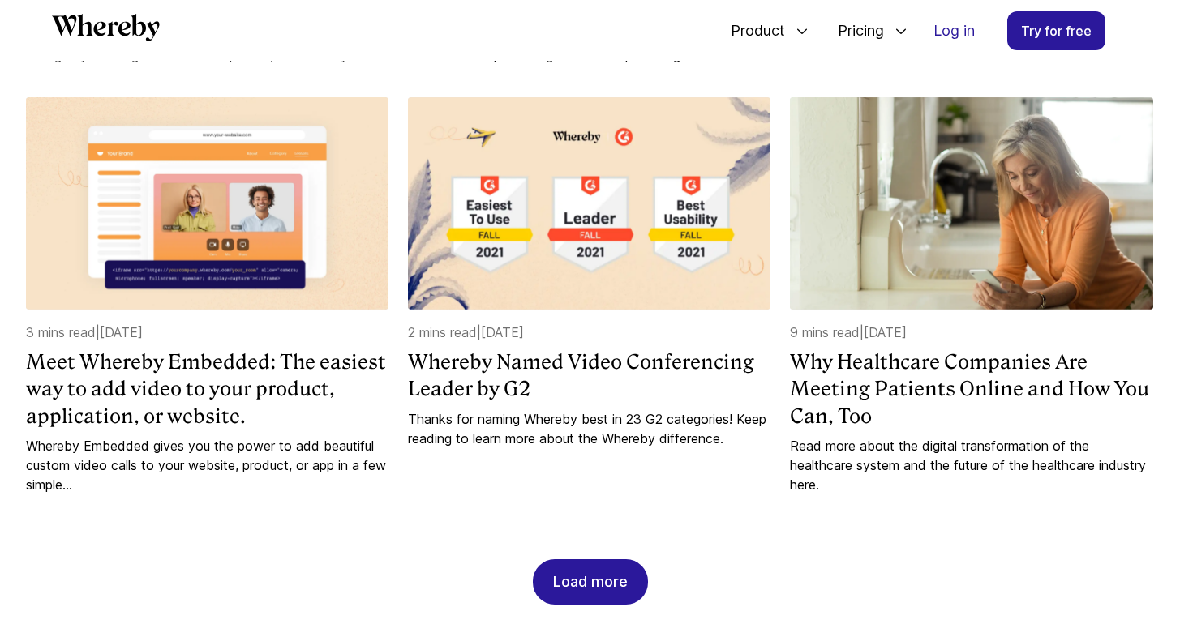
scroll to position [20720, 0]
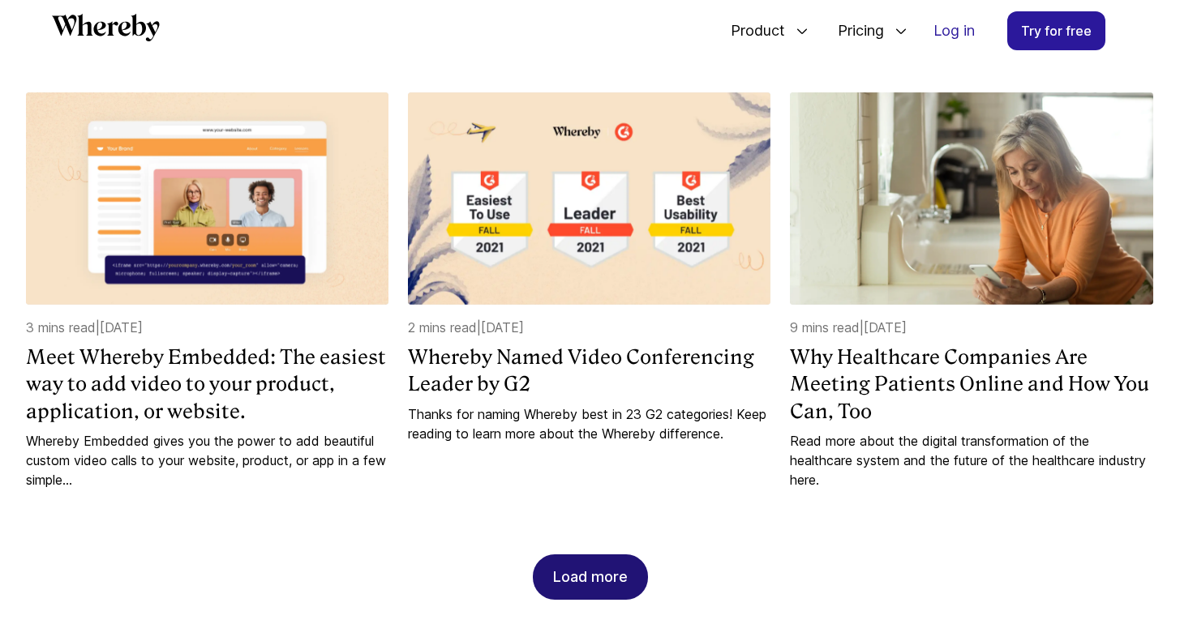
click at [617, 555] on div "Load more" at bounding box center [590, 577] width 75 height 44
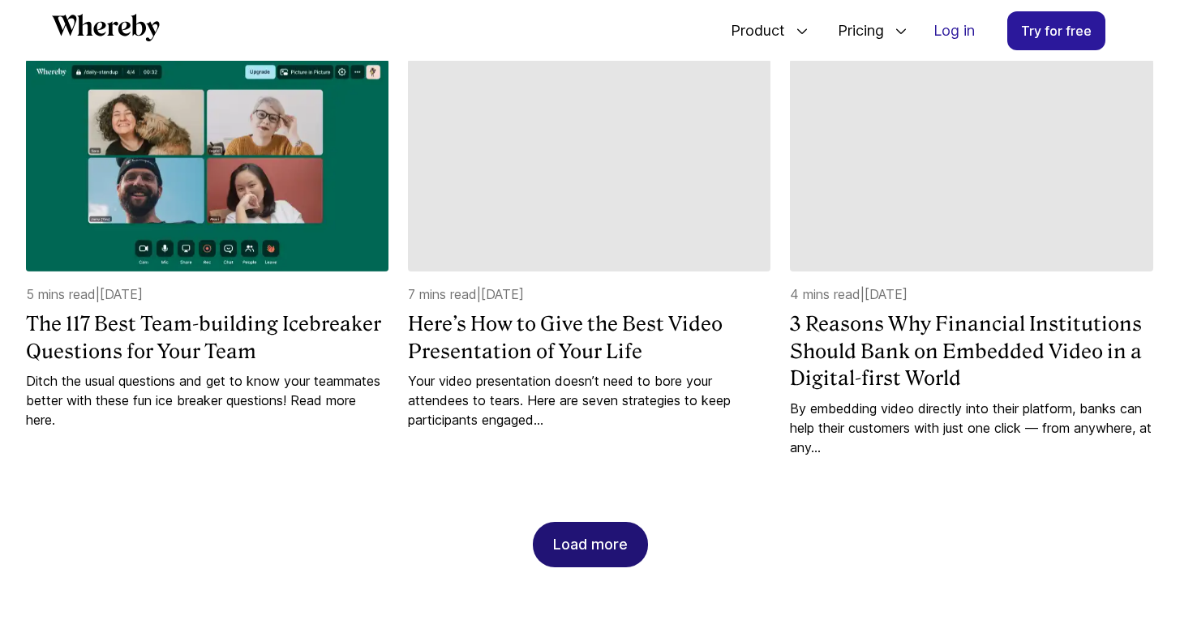
scroll to position [21619, 0]
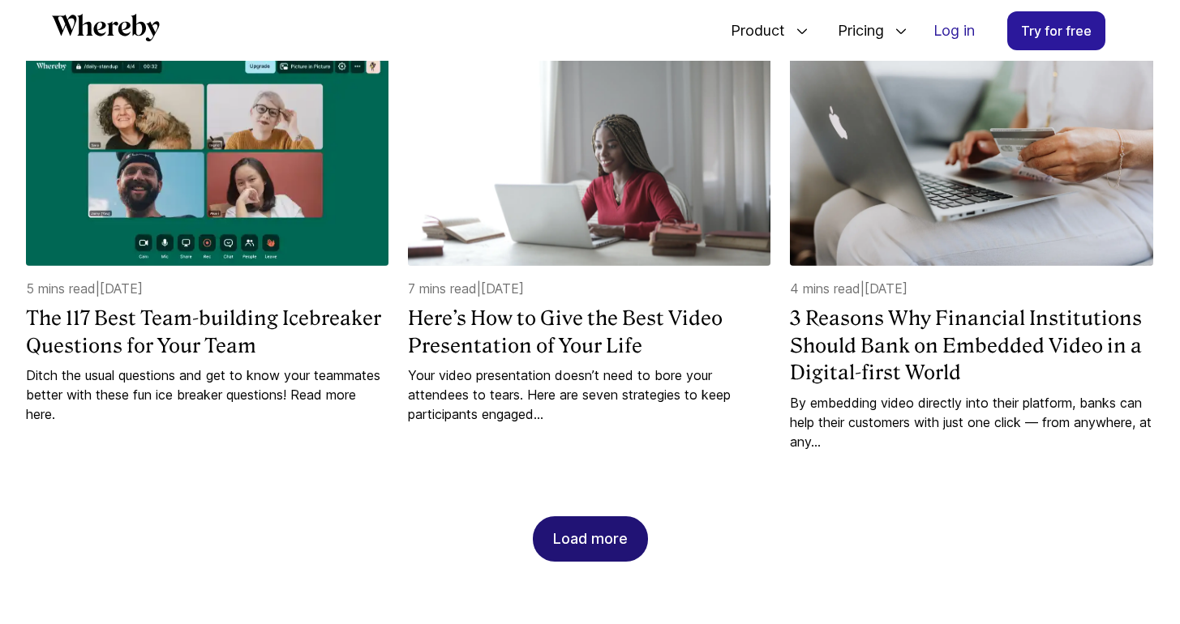
click at [585, 517] on div "Load more" at bounding box center [590, 539] width 75 height 44
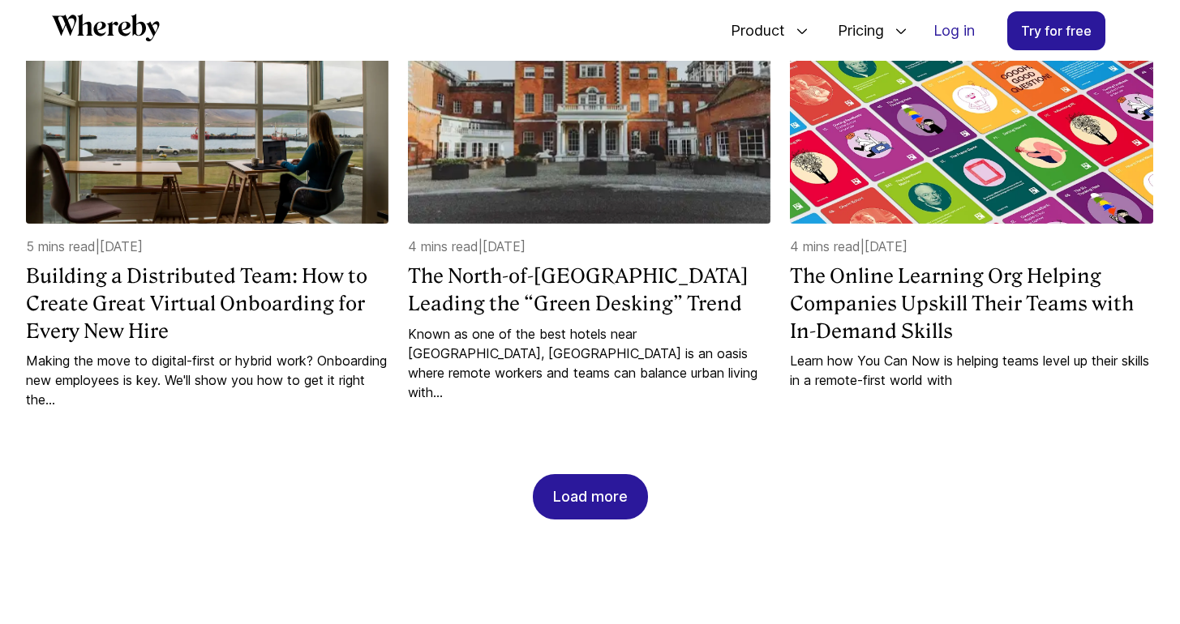
scroll to position [22550, 0]
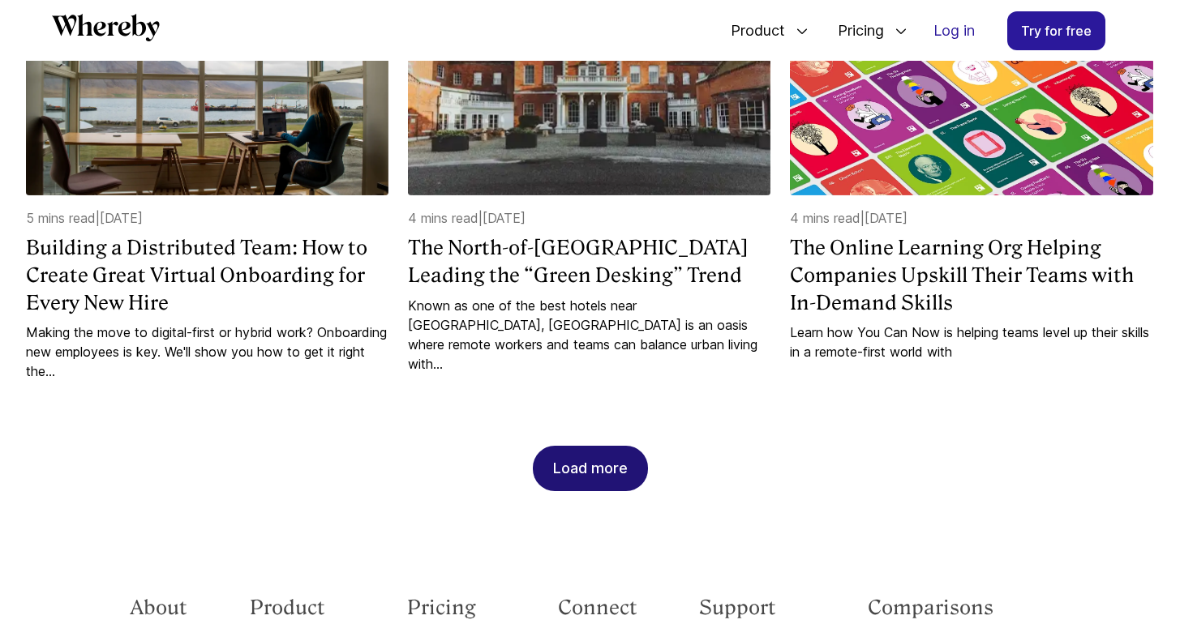
click at [589, 447] on div "Load more" at bounding box center [590, 469] width 75 height 44
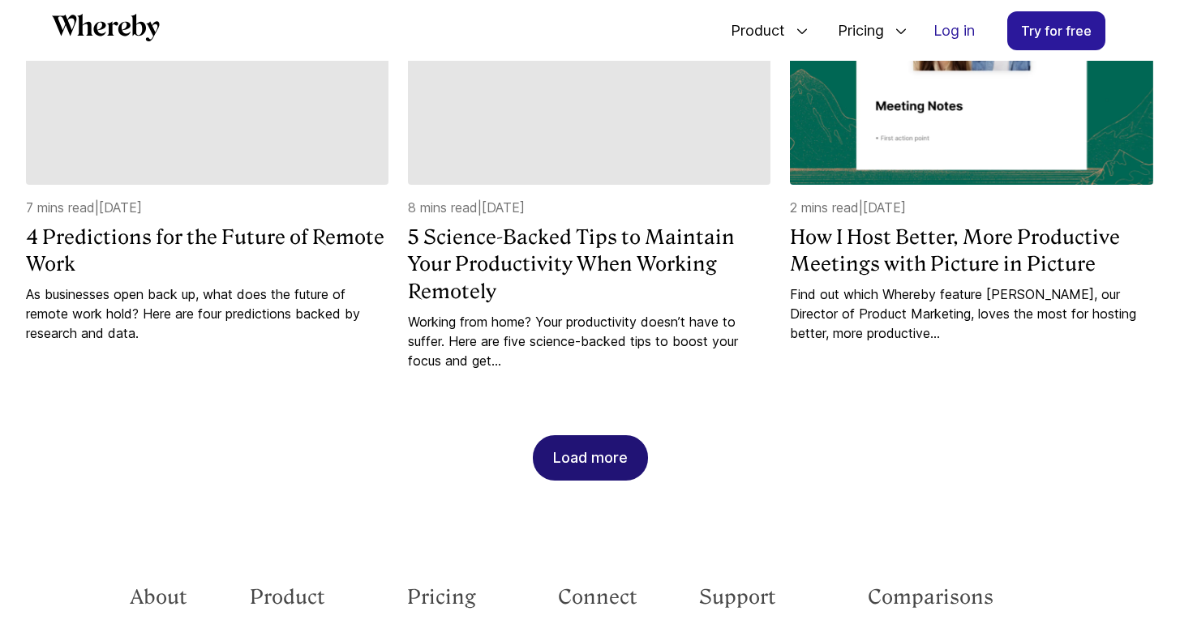
scroll to position [23424, 0]
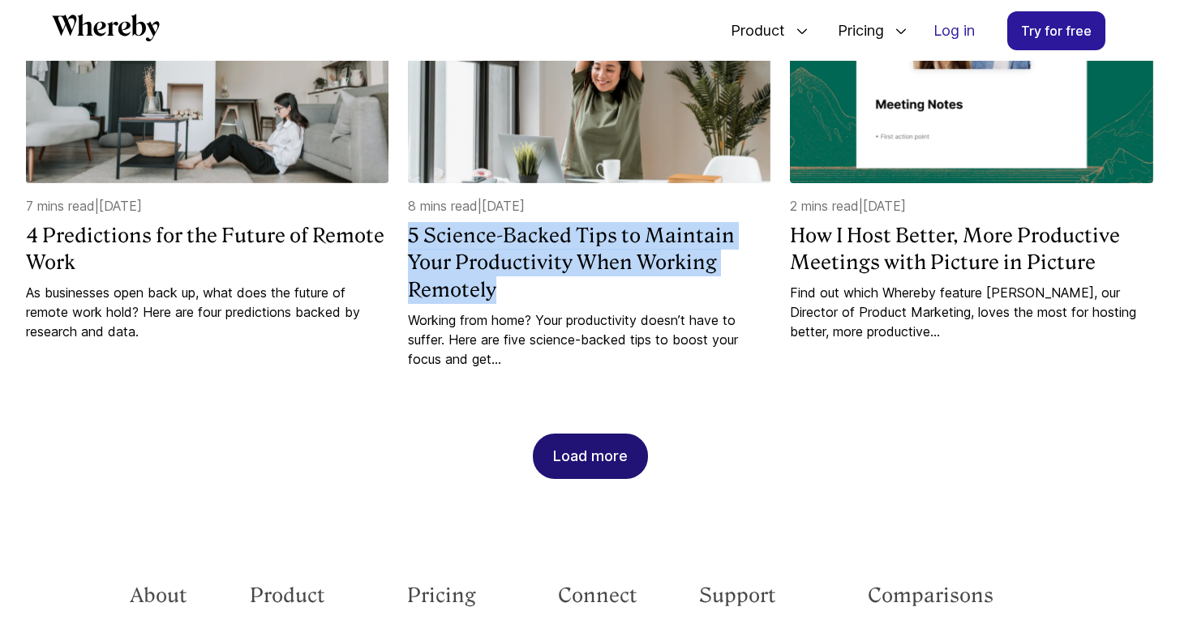
click at [611, 435] on div "Load more" at bounding box center [590, 457] width 75 height 44
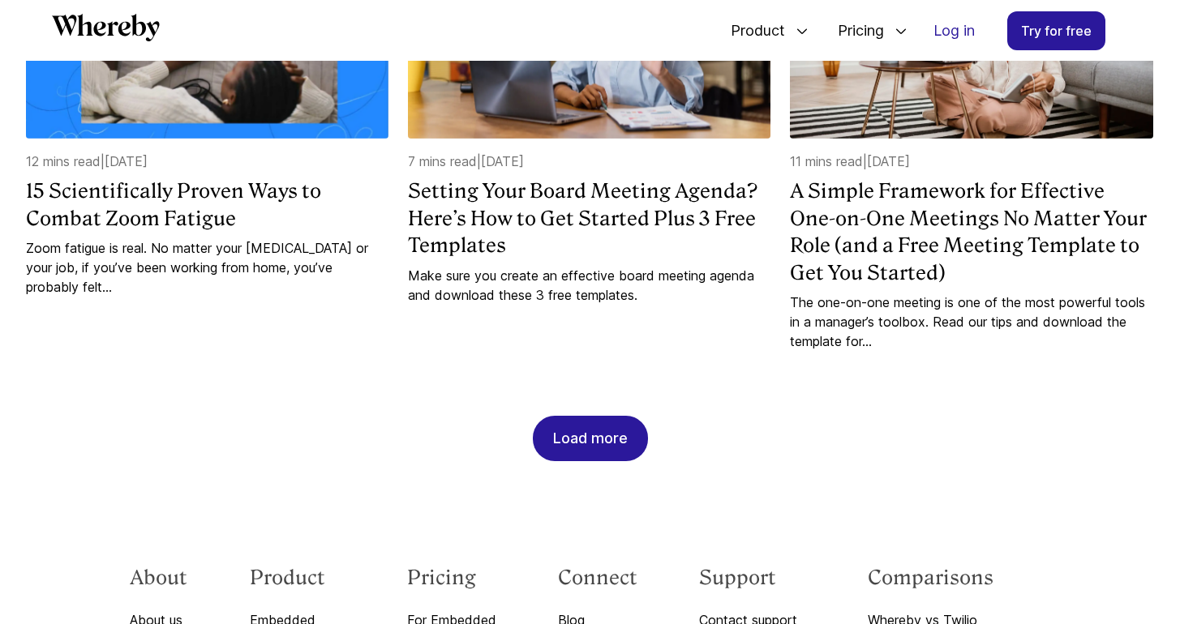
scroll to position [24343, 0]
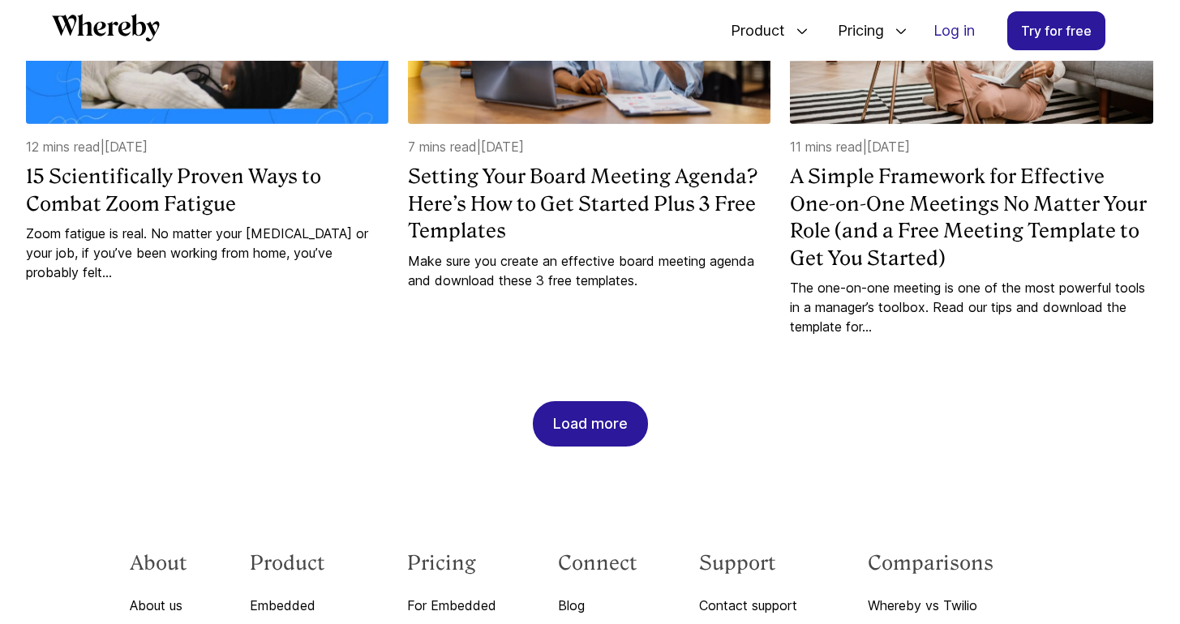
click at [595, 402] on div "Load more" at bounding box center [590, 424] width 75 height 44
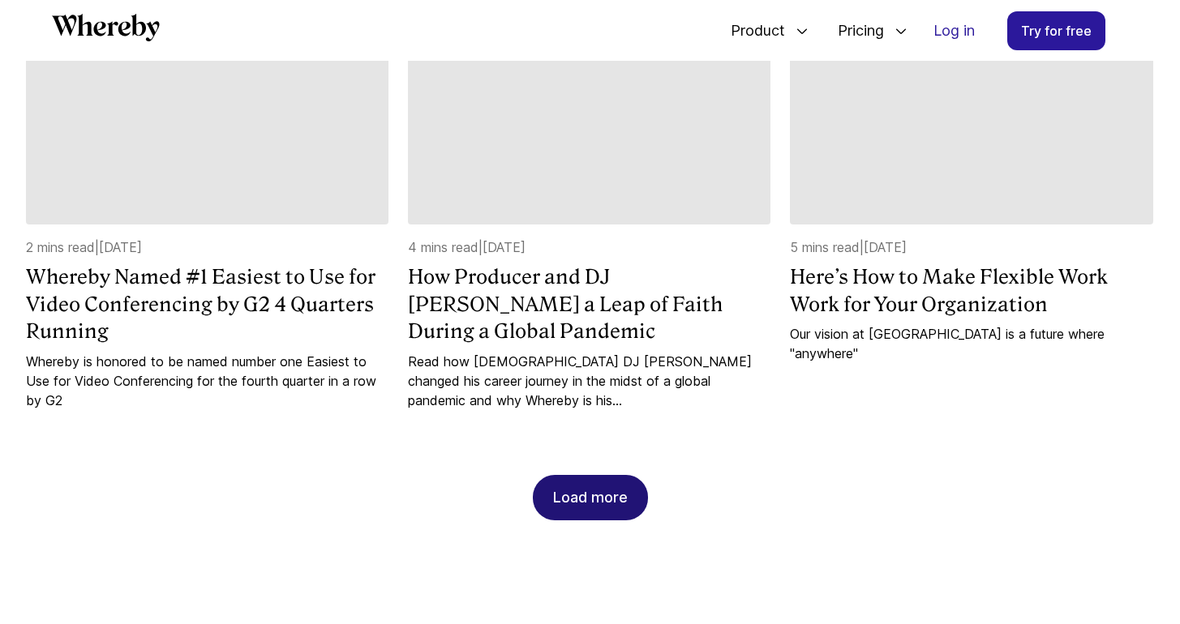
scroll to position [25113, 0]
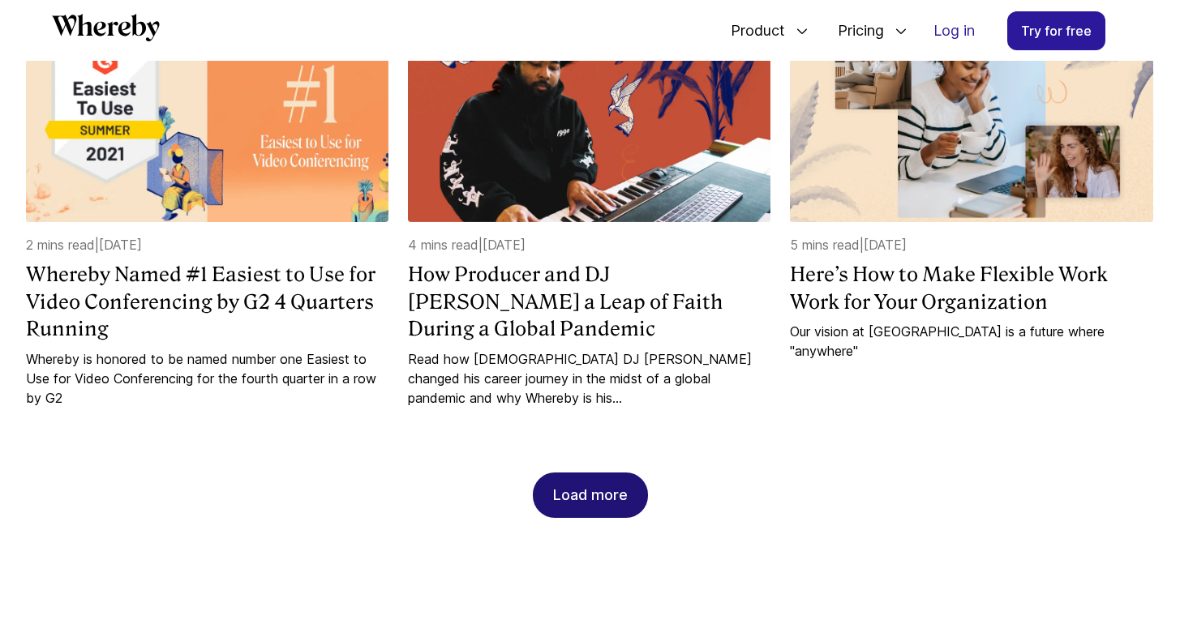
click at [605, 479] on div "Load more" at bounding box center [590, 496] width 75 height 44
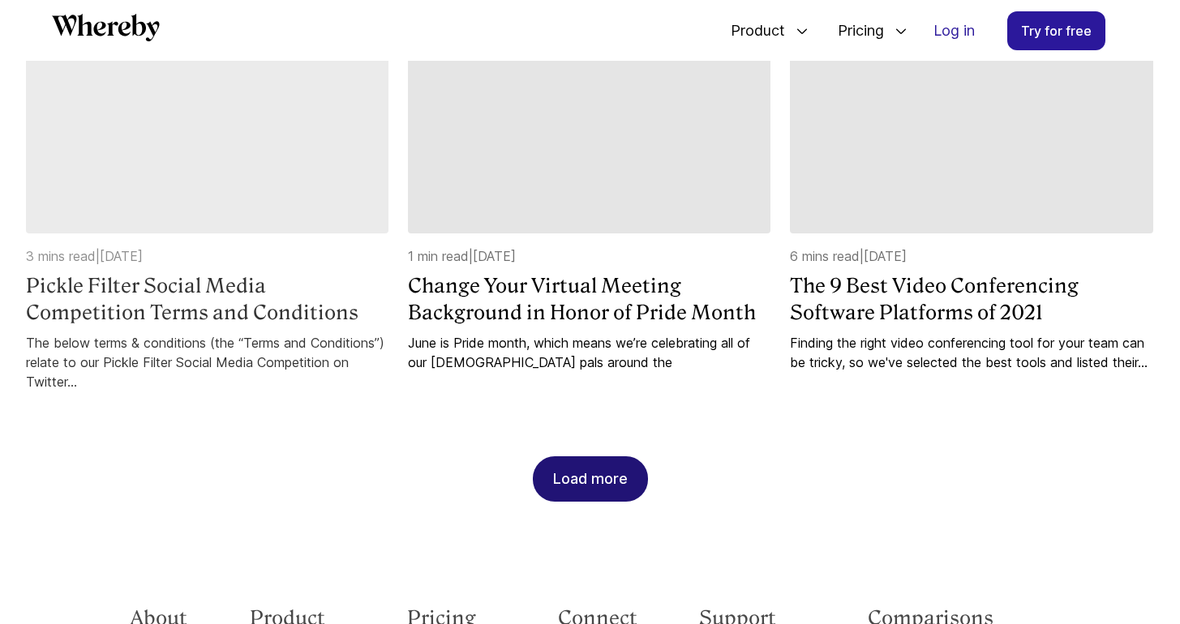
scroll to position [25970, 0]
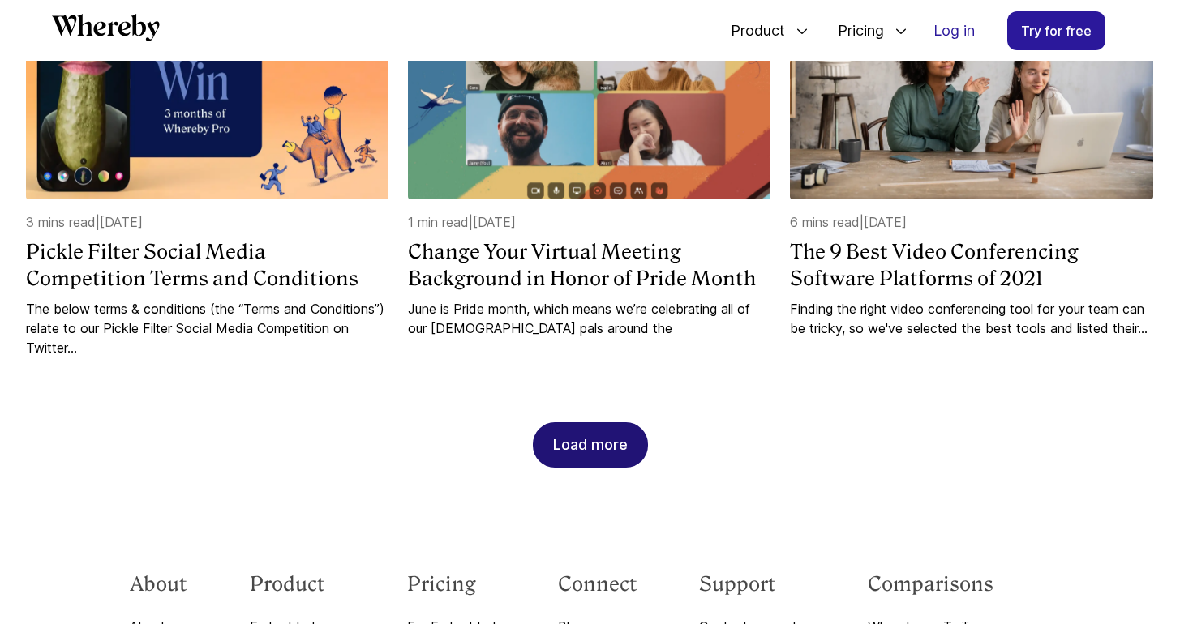
click at [572, 423] on div "Load more" at bounding box center [590, 445] width 75 height 44
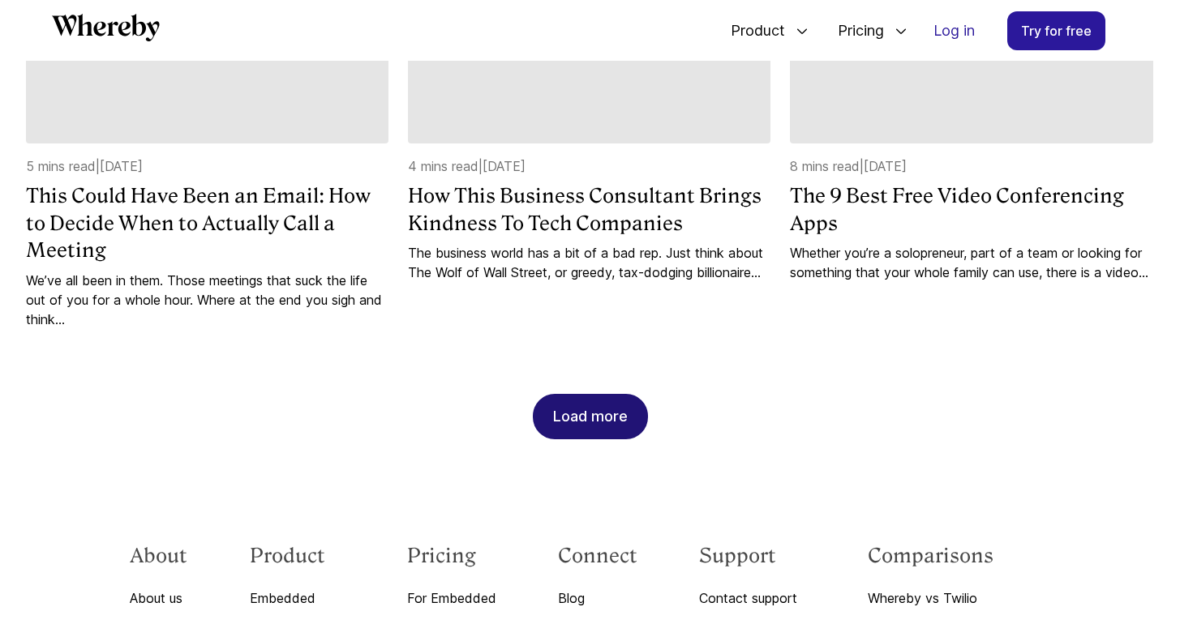
scroll to position [26834, 0]
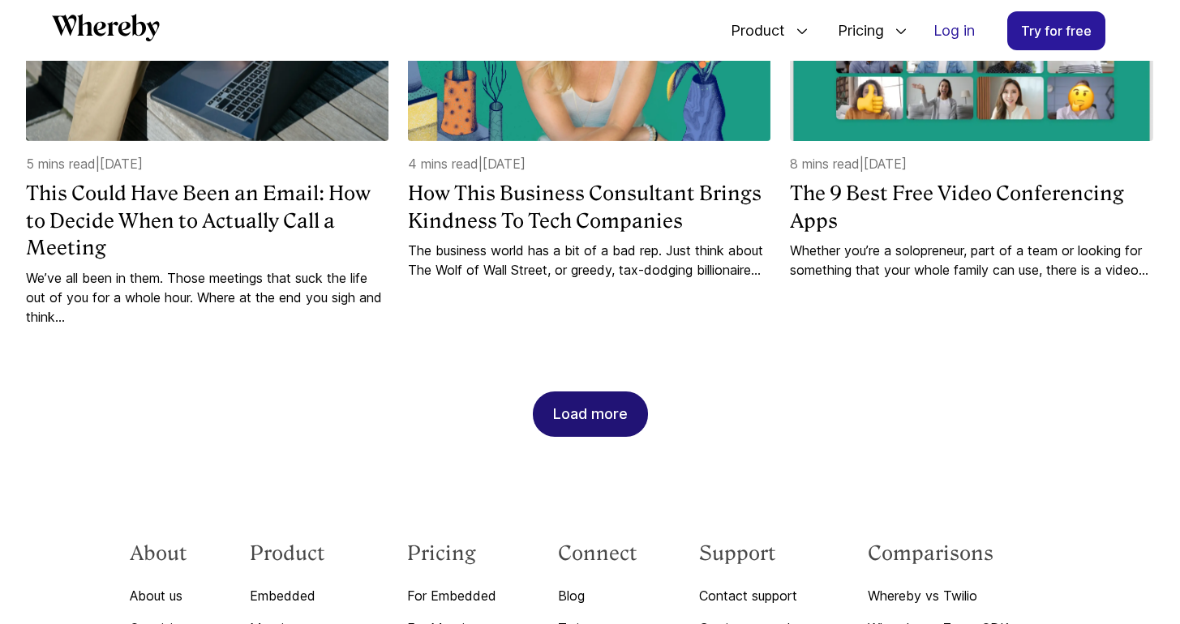
click at [620, 399] on div "Load more" at bounding box center [590, 414] width 75 height 44
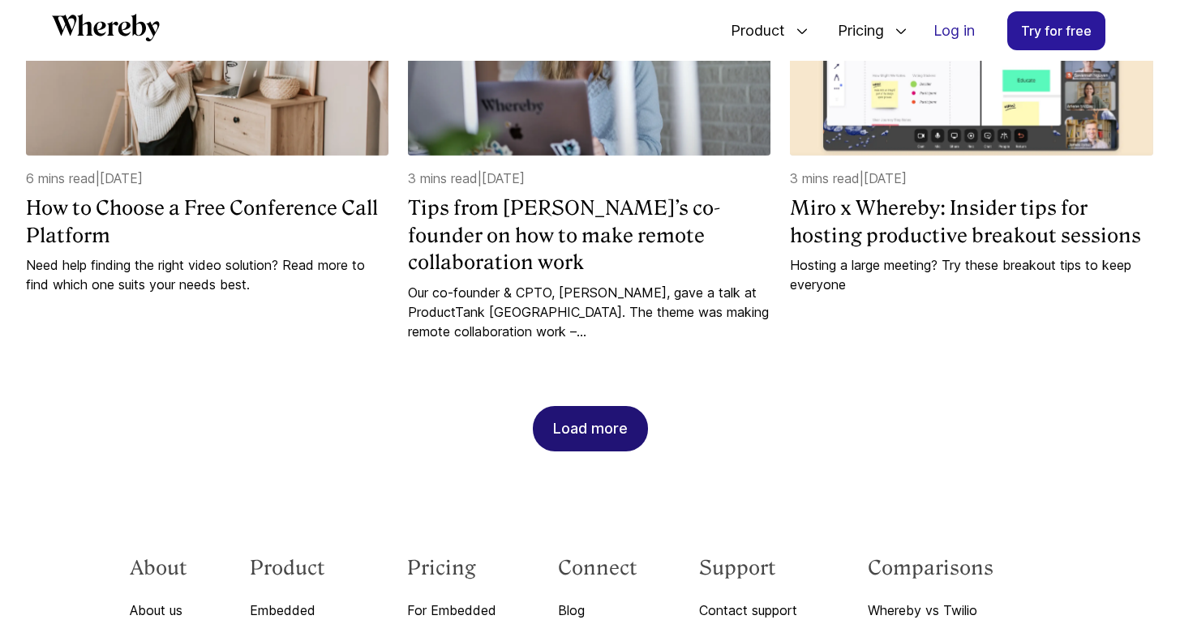
scroll to position [27701, 0]
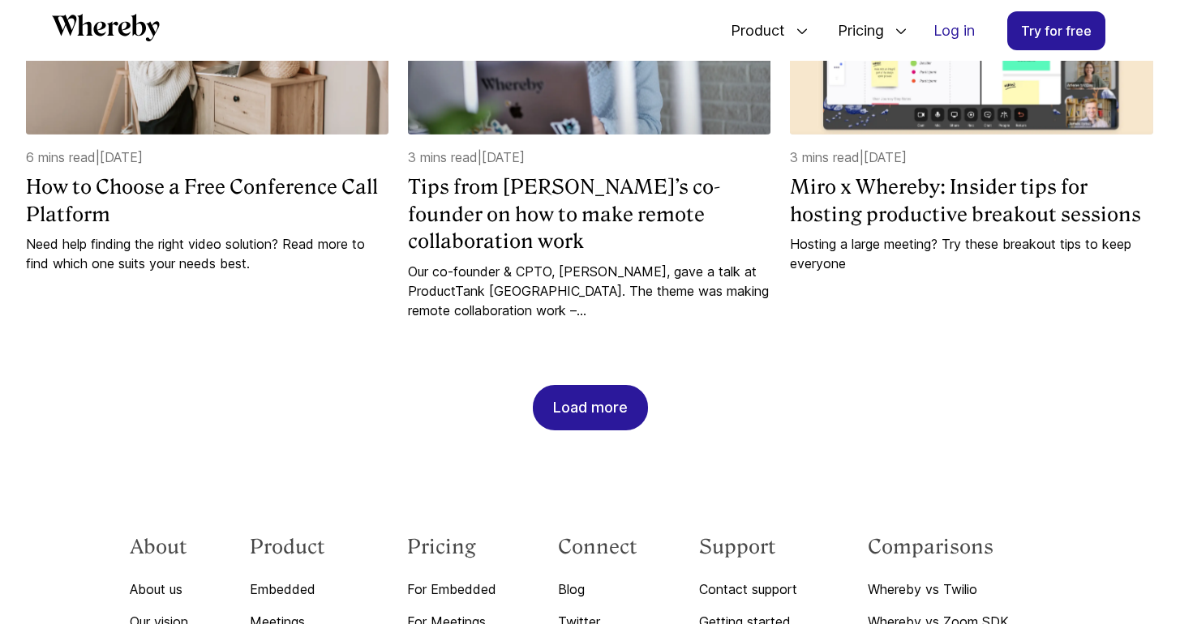
click at [615, 400] on div "Load more" at bounding box center [590, 408] width 75 height 44
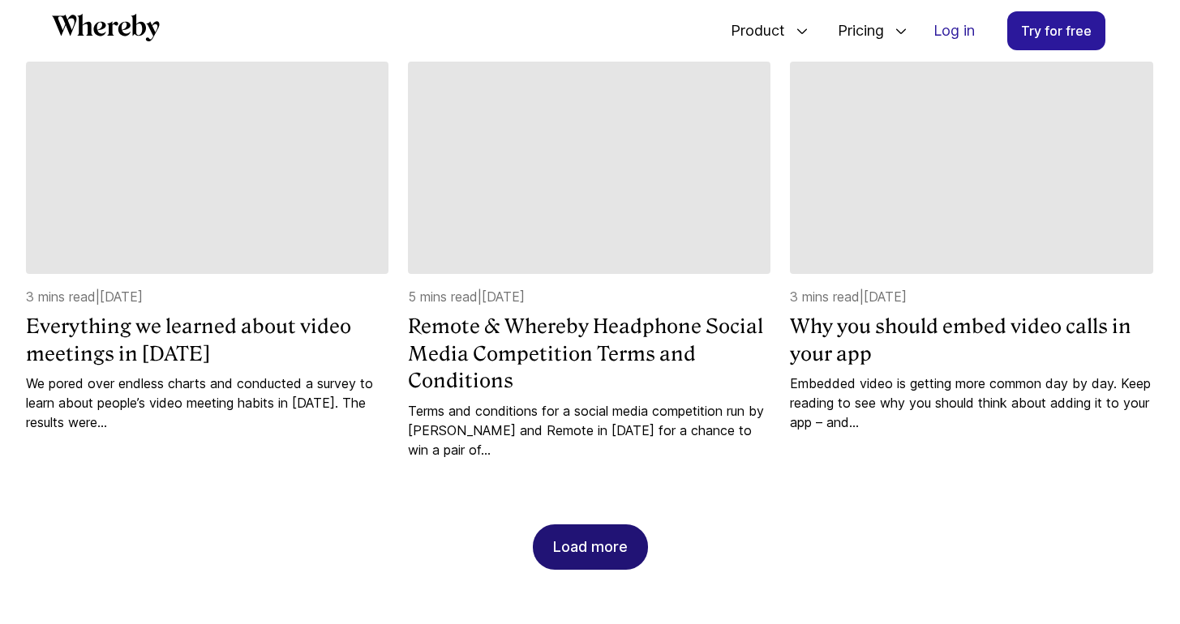
scroll to position [28401, 0]
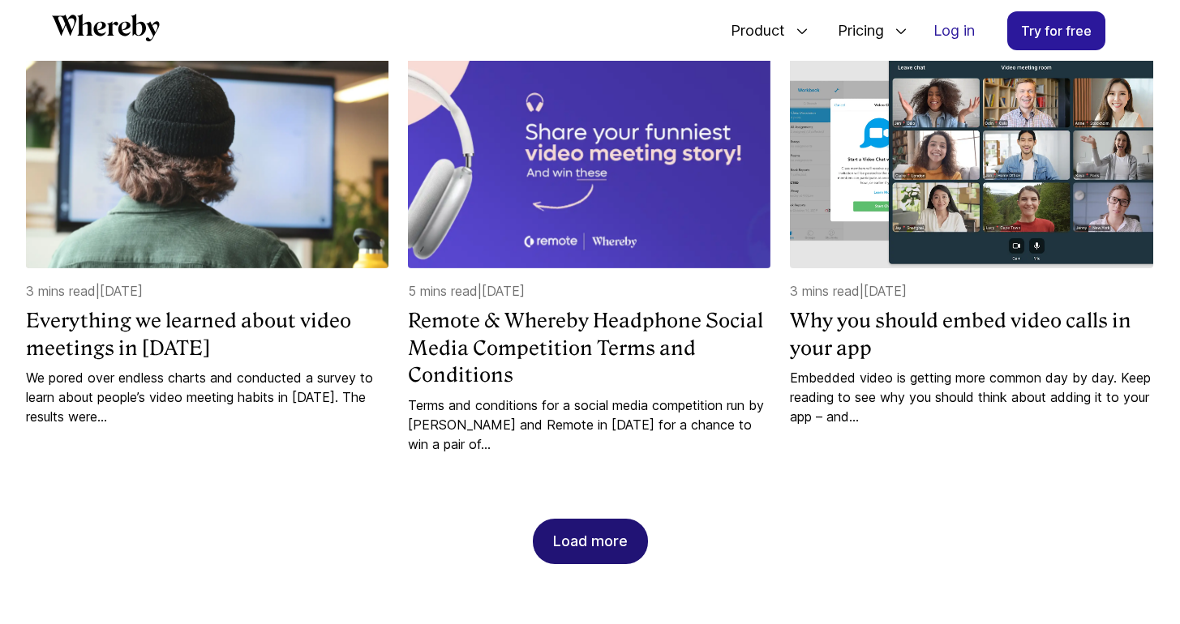
click at [600, 540] on div "Load more" at bounding box center [590, 542] width 75 height 44
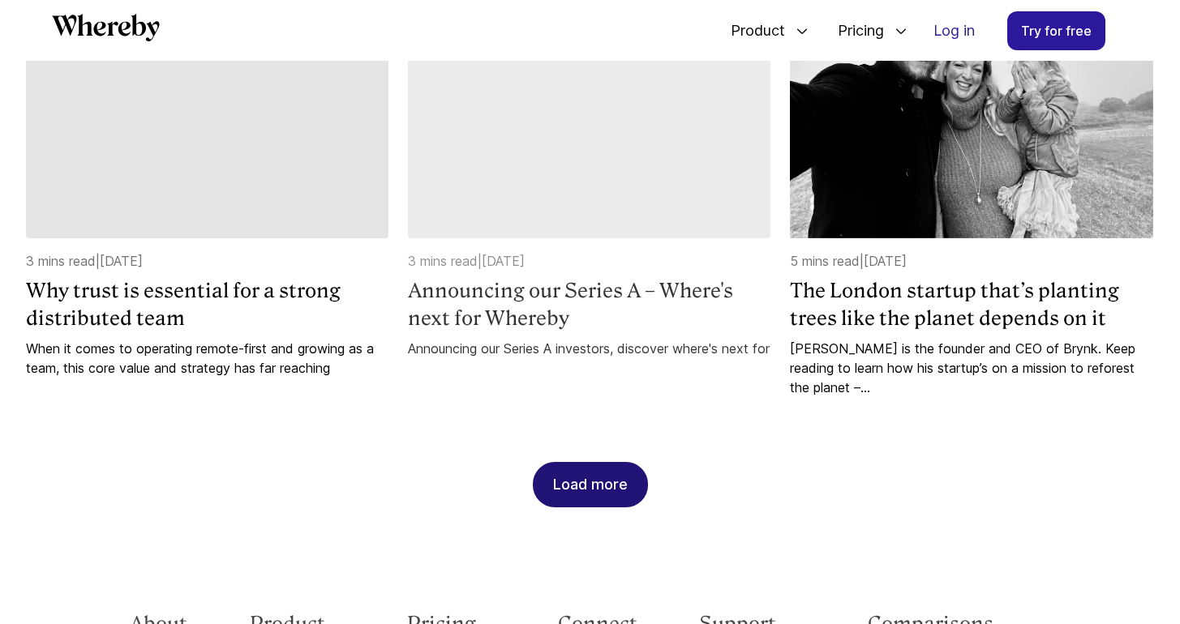
scroll to position [29293, 0]
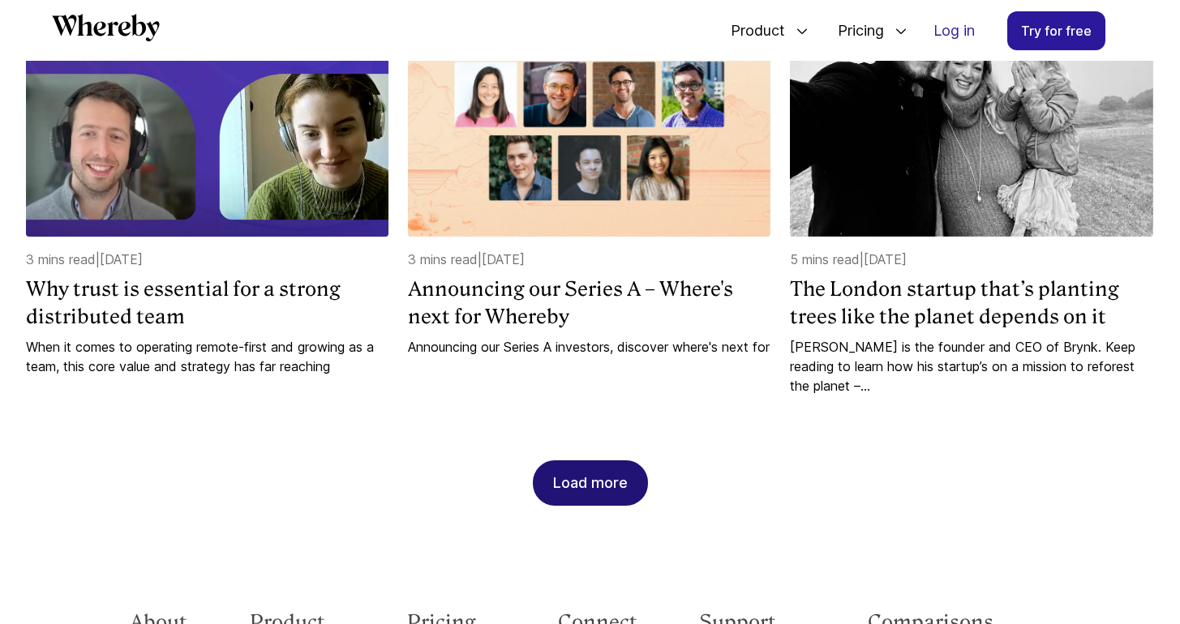
click at [602, 491] on div "Load more" at bounding box center [590, 483] width 75 height 44
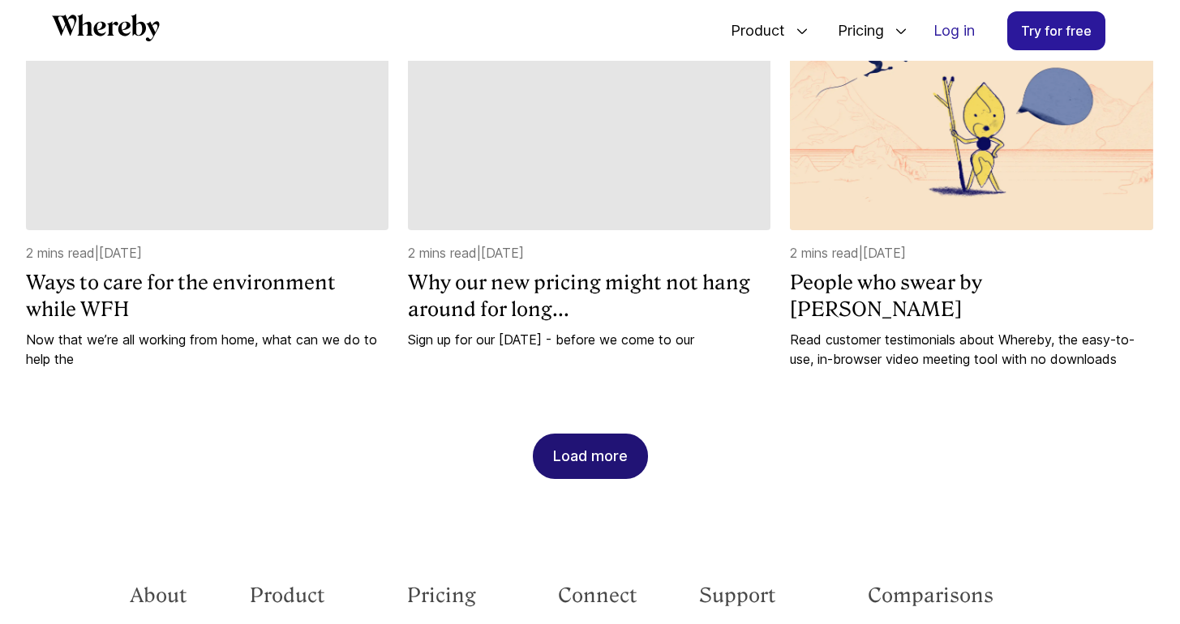
scroll to position [30102, 0]
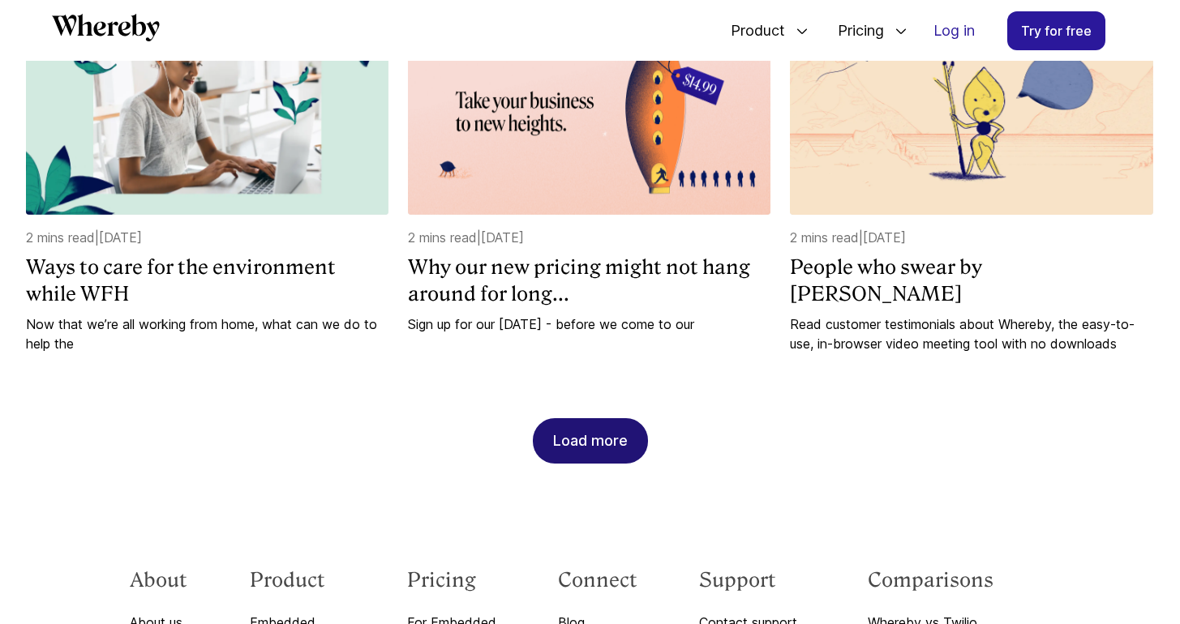
click at [583, 456] on div "Load more" at bounding box center [590, 441] width 75 height 44
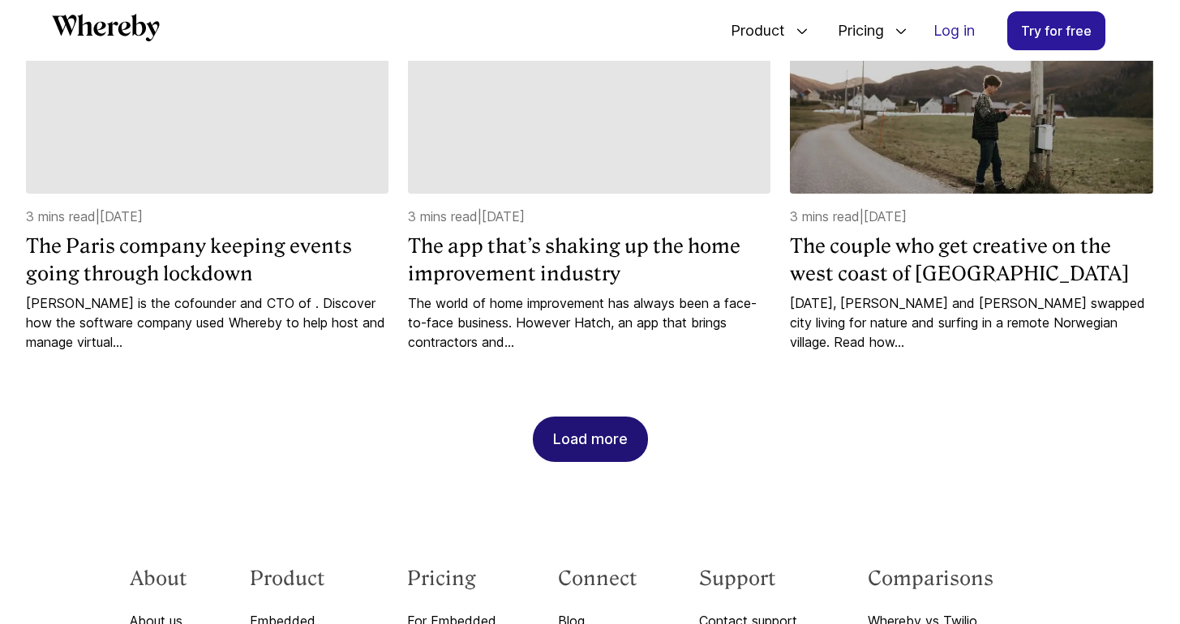
scroll to position [30918, 0]
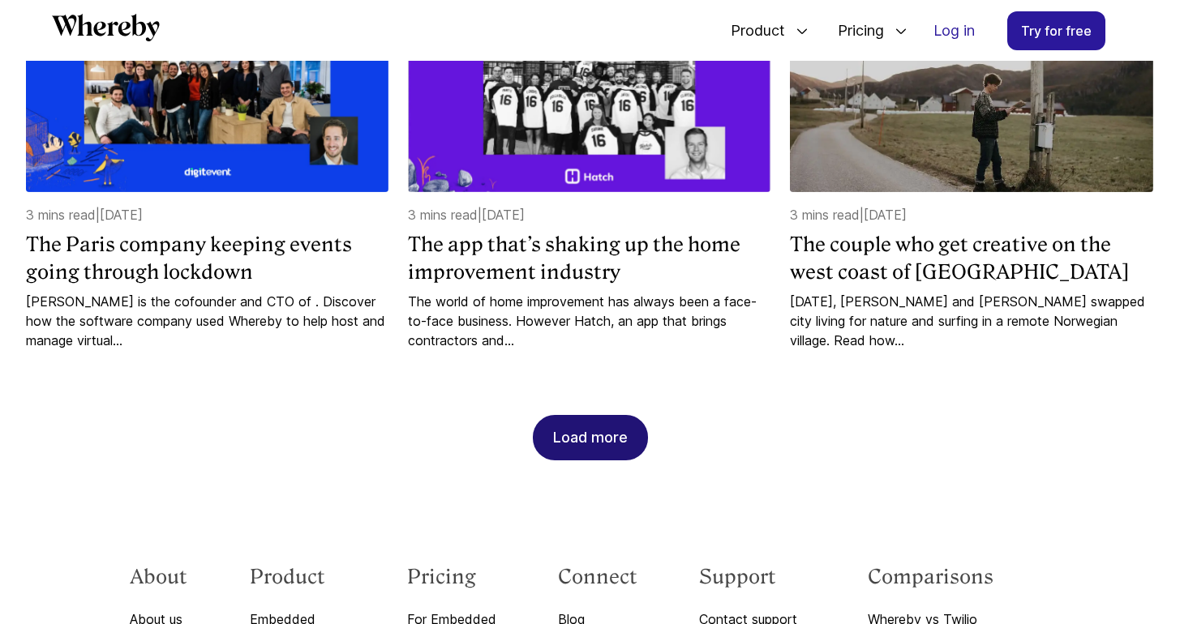
click at [607, 448] on div "Load more" at bounding box center [590, 438] width 75 height 44
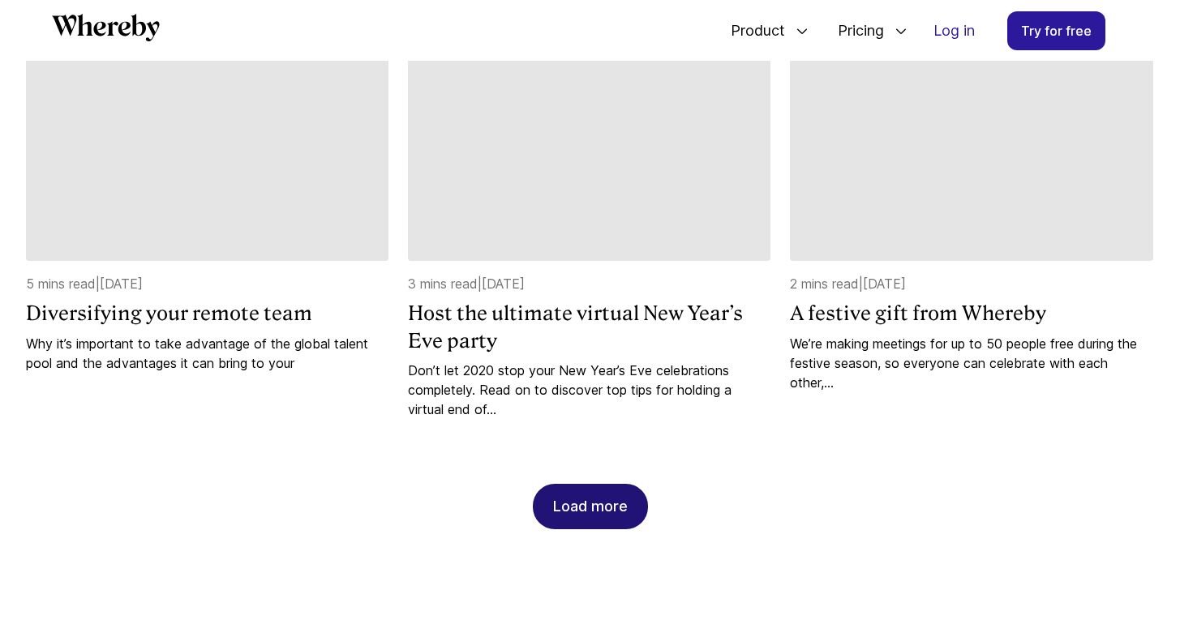
scroll to position [31694, 0]
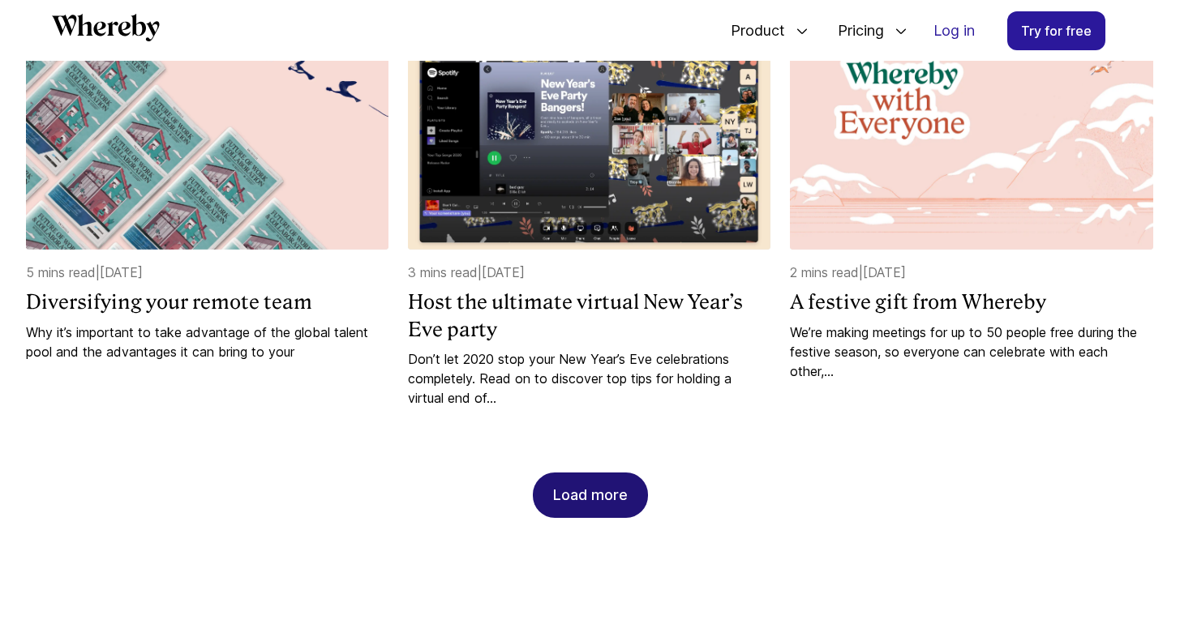
click at [579, 504] on div "Load more" at bounding box center [590, 496] width 75 height 44
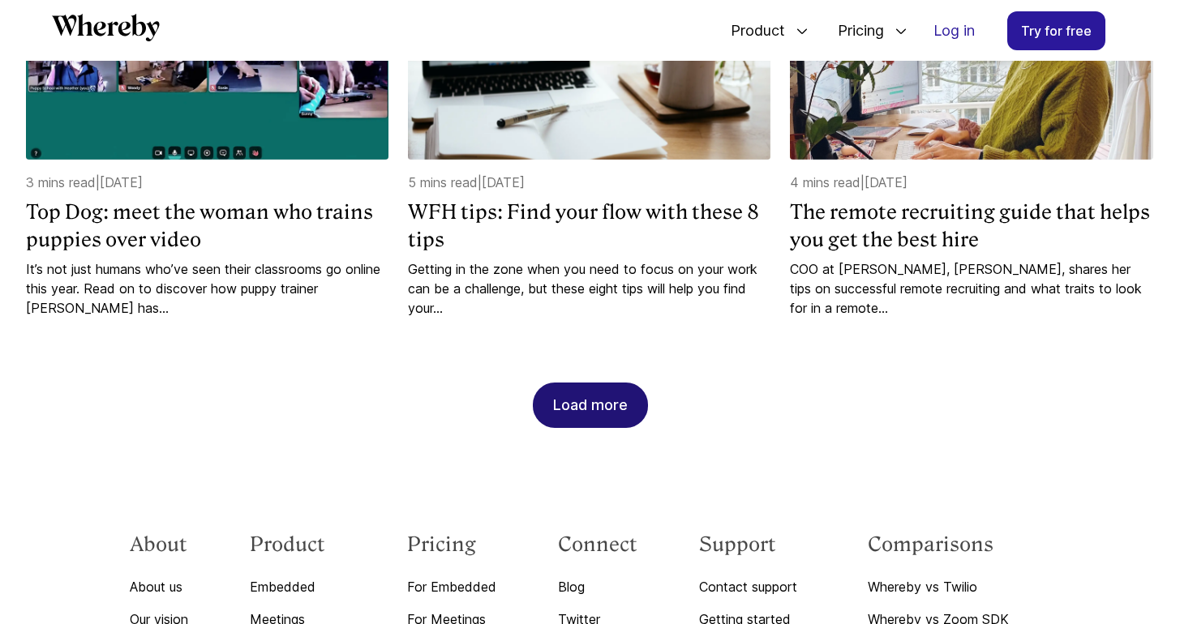
scroll to position [32595, 0]
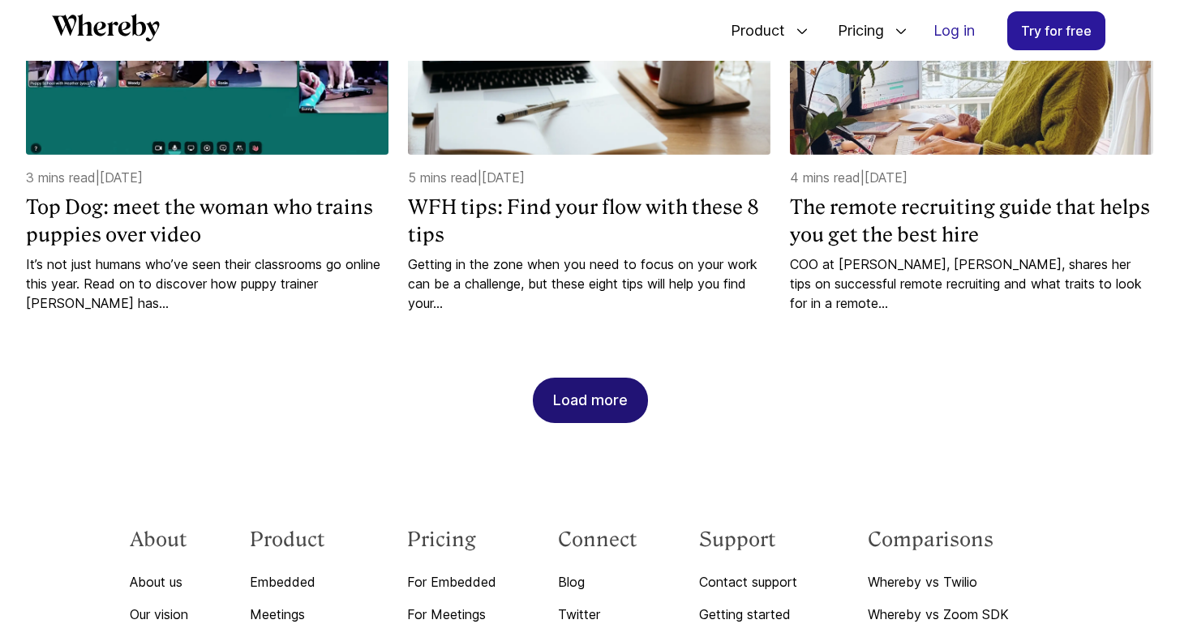
click at [577, 414] on div "Load more" at bounding box center [590, 401] width 75 height 44
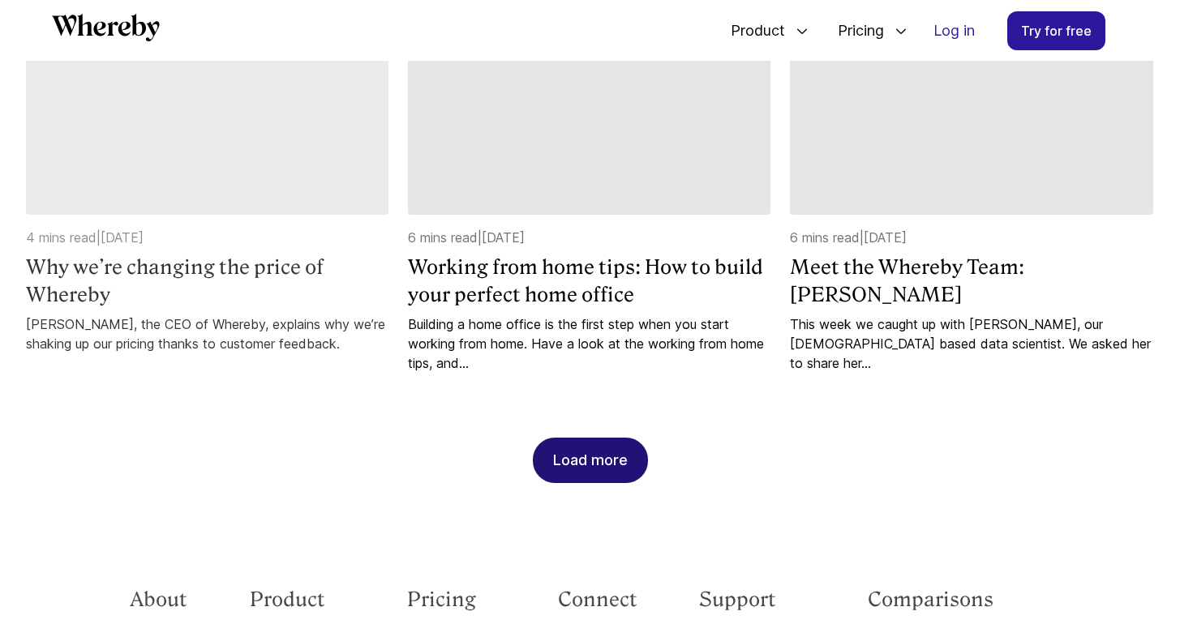
scroll to position [33378, 0]
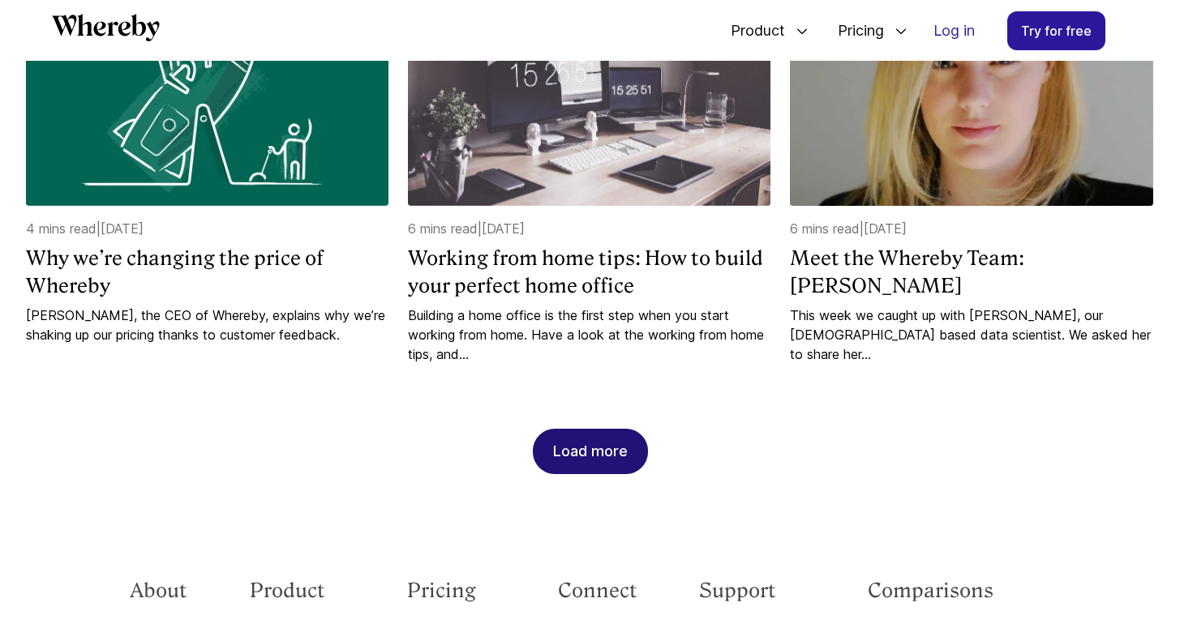
click at [578, 474] on div "Load more" at bounding box center [590, 452] width 75 height 44
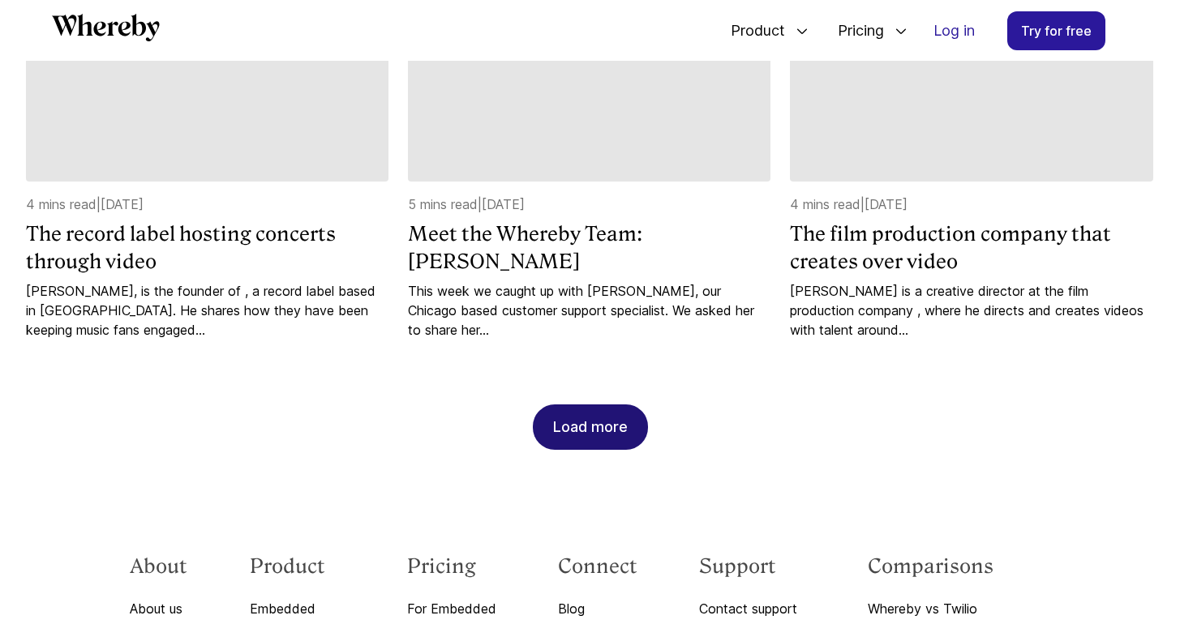
scroll to position [34209, 0]
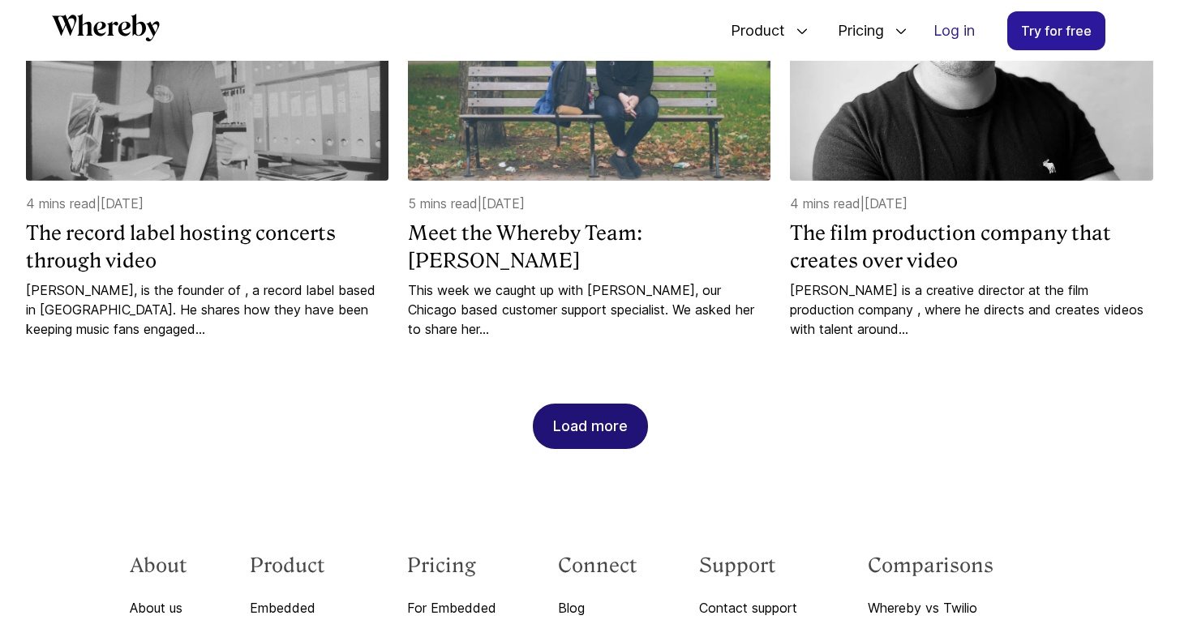
click at [584, 448] on div "Load more" at bounding box center [590, 427] width 75 height 44
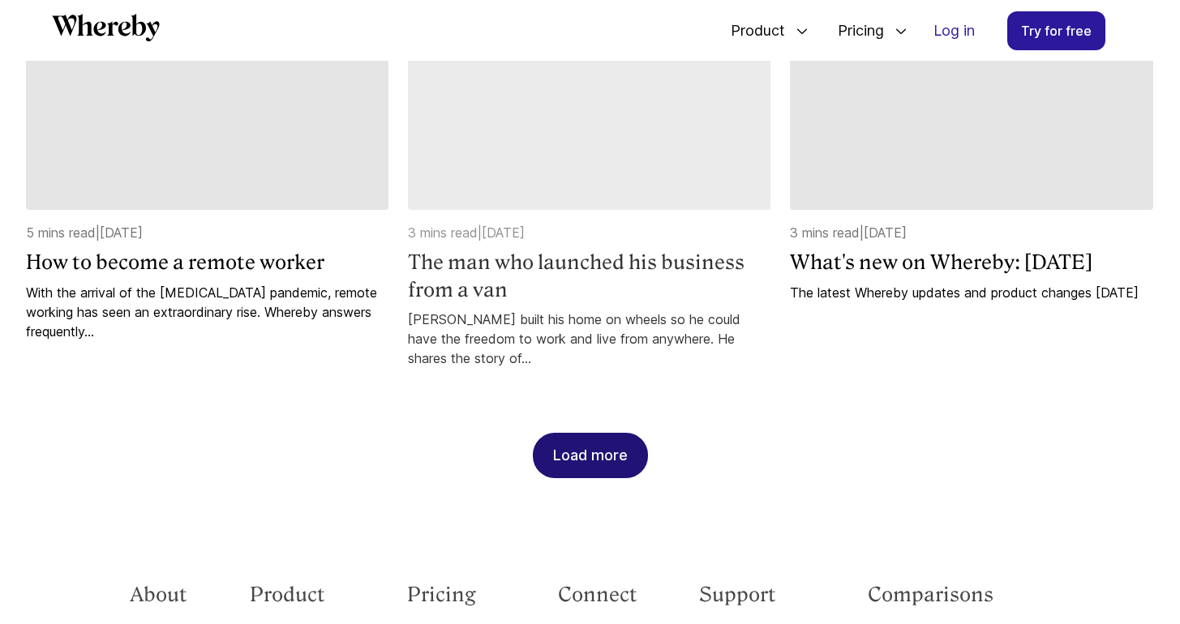
scroll to position [35062, 0]
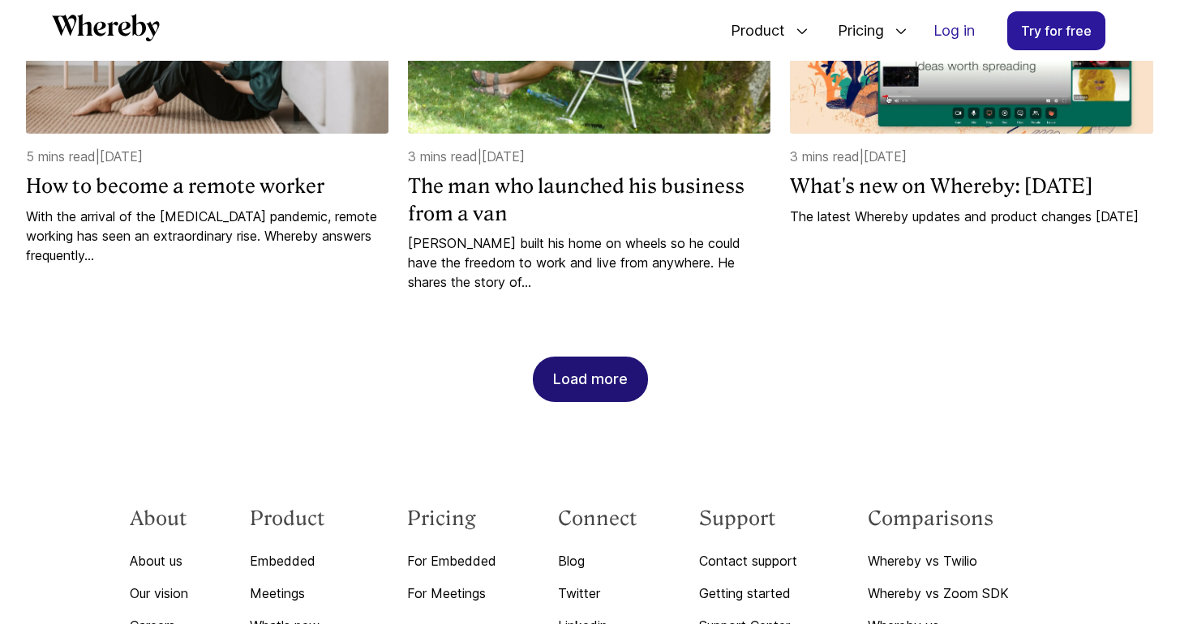
click at [602, 401] on div "Load more" at bounding box center [590, 380] width 75 height 44
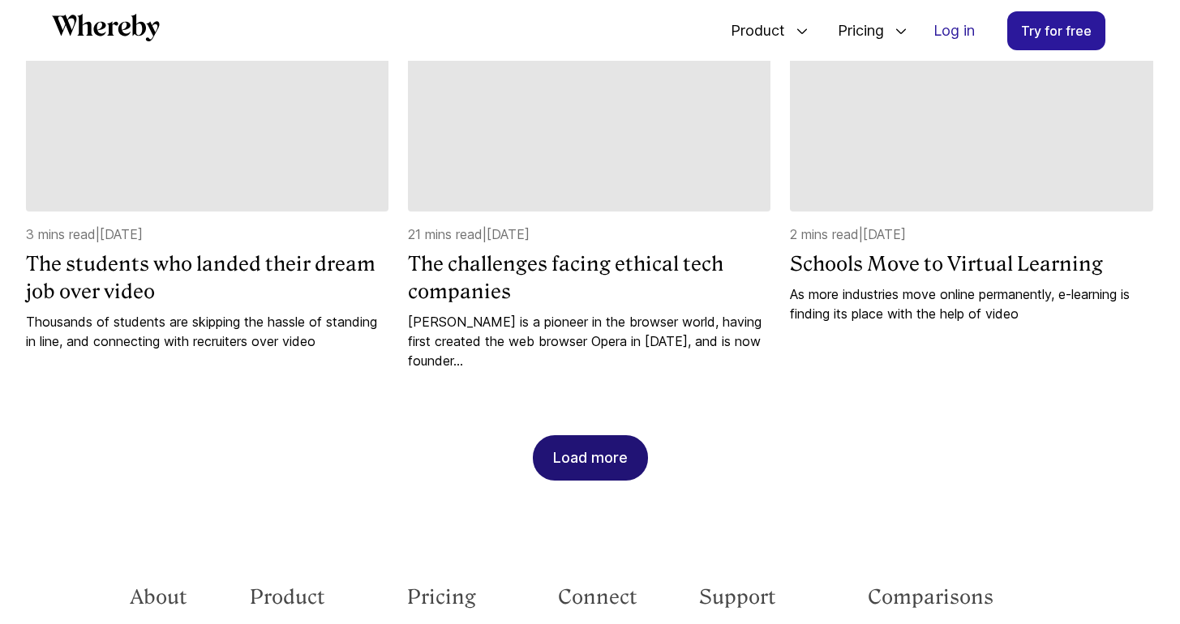
scroll to position [35814, 0]
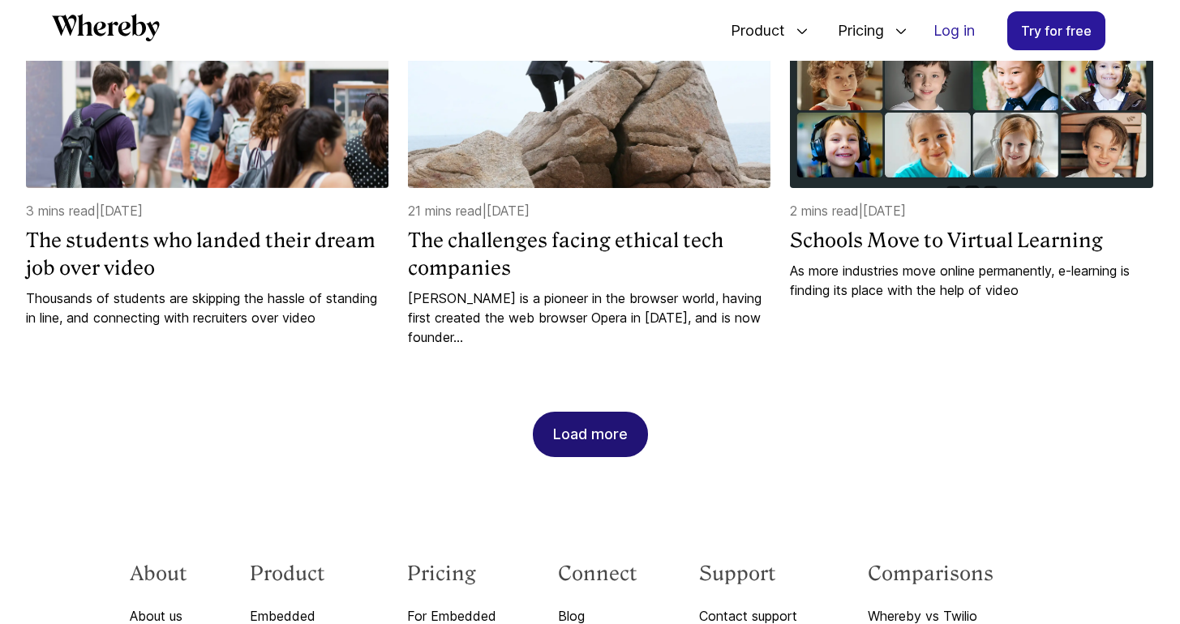
click at [590, 456] on div "Load more" at bounding box center [590, 435] width 75 height 44
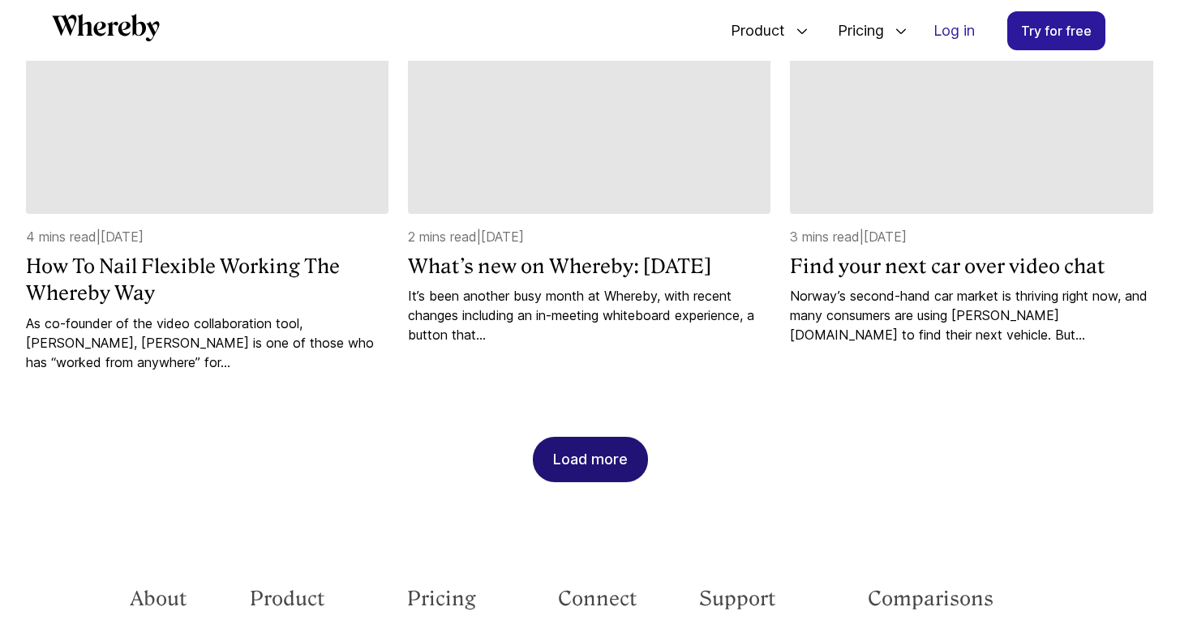
scroll to position [36607, 0]
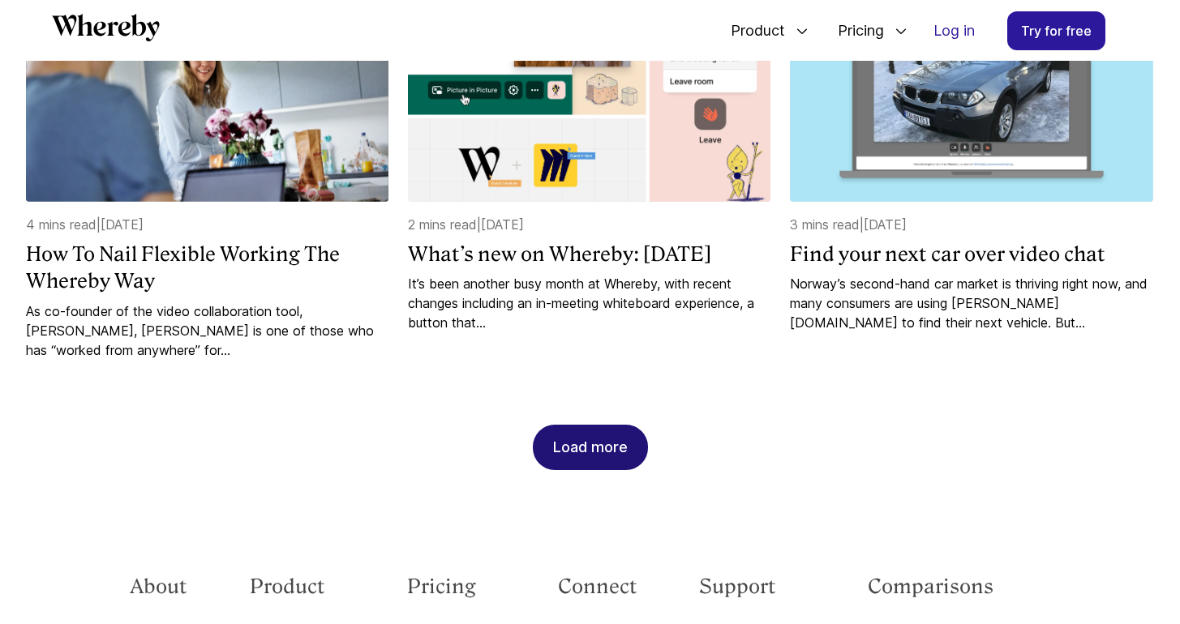
click at [610, 469] on div "Load more" at bounding box center [590, 448] width 75 height 44
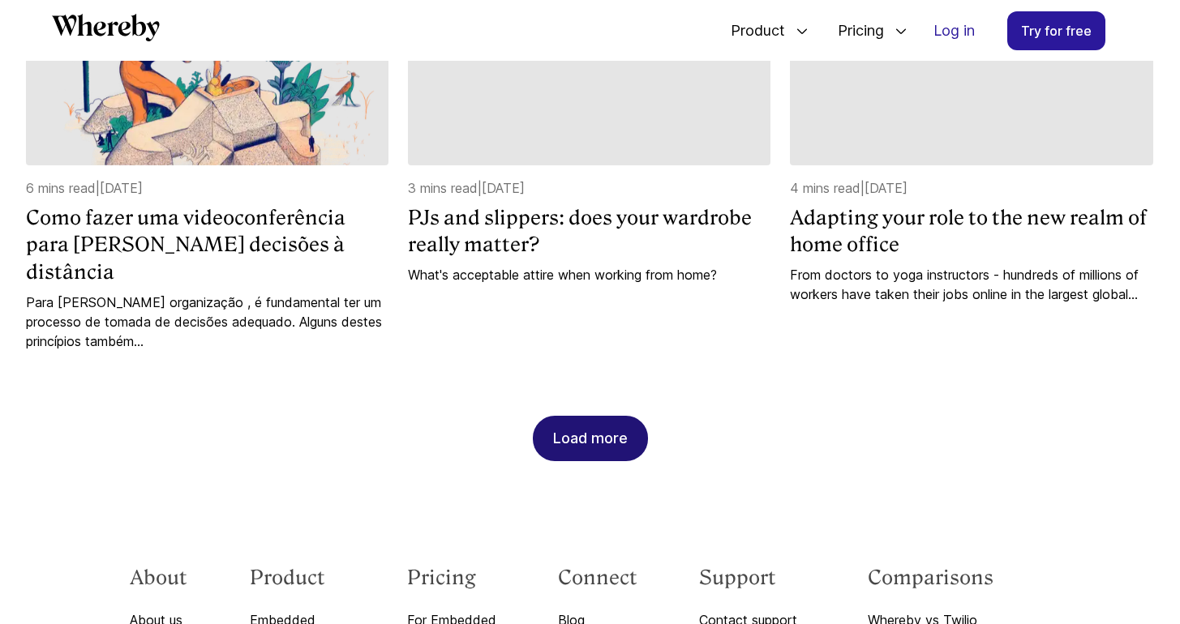
scroll to position [37511, 0]
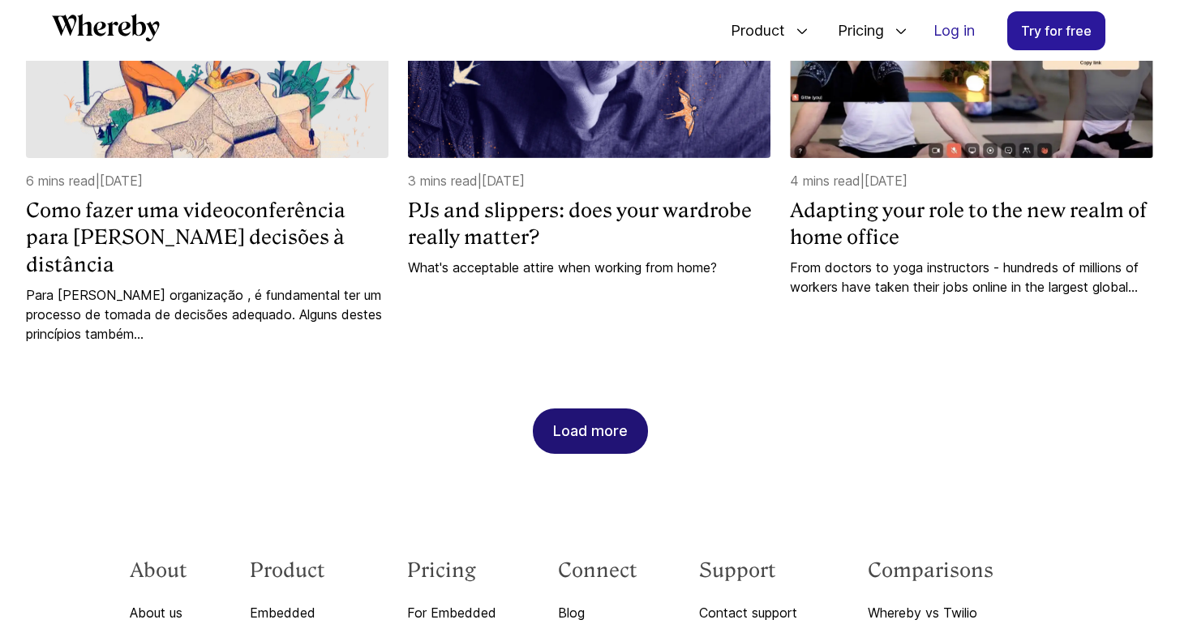
click at [576, 418] on div "Load more" at bounding box center [590, 431] width 75 height 44
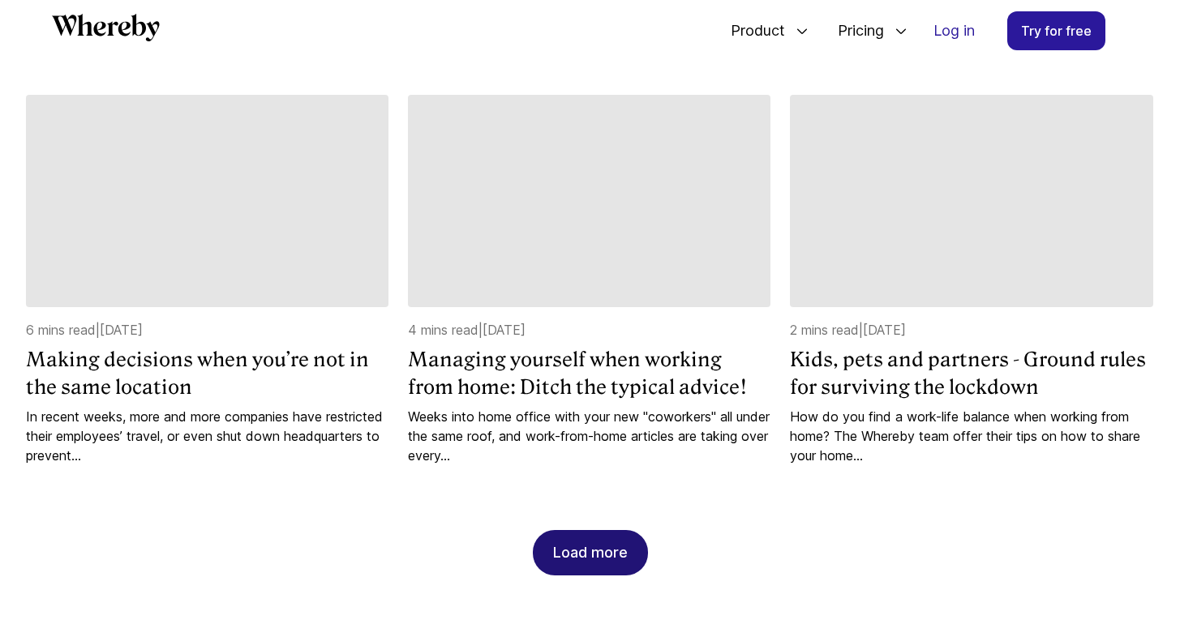
scroll to position [38203, 0]
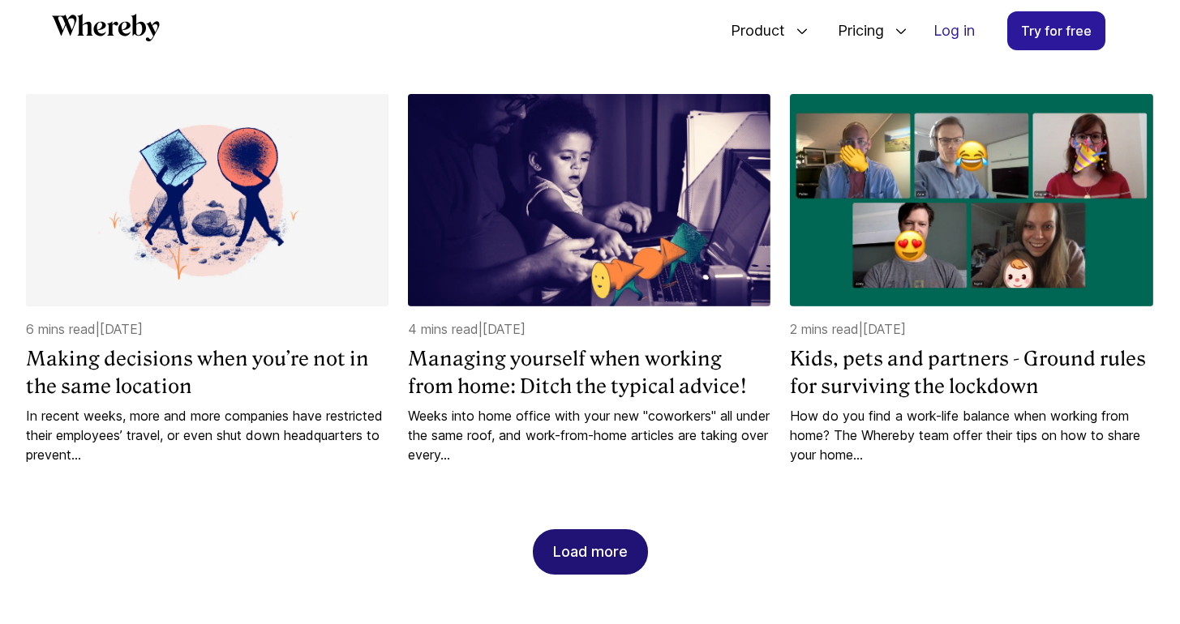
click at [612, 551] on div "Load more" at bounding box center [590, 552] width 75 height 44
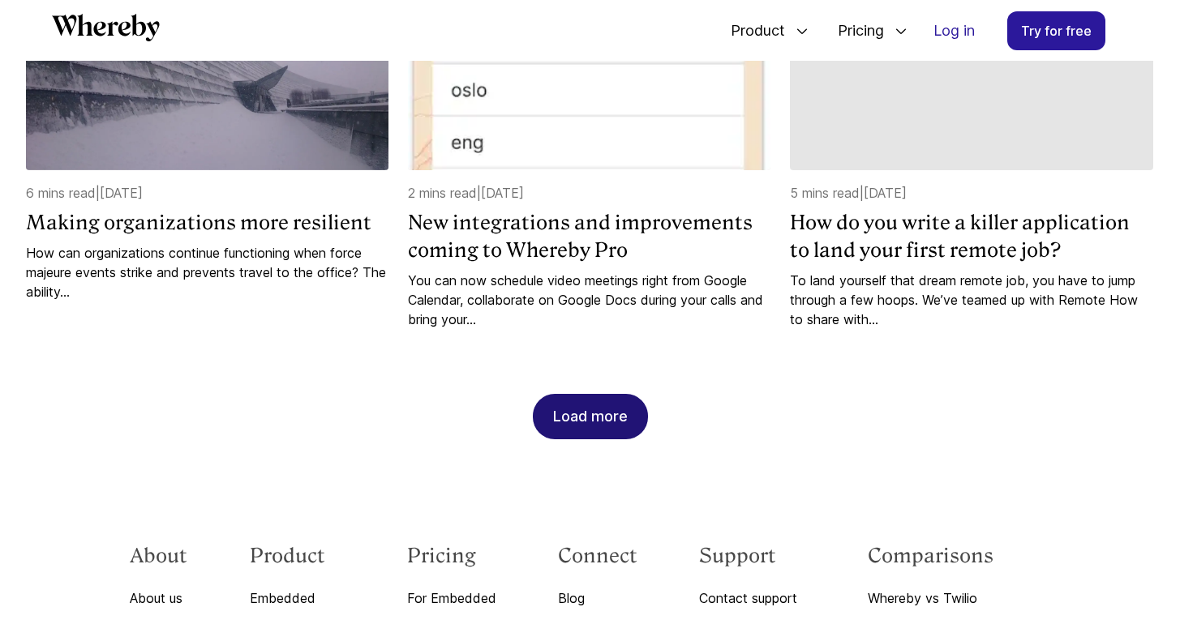
scroll to position [39150, 0]
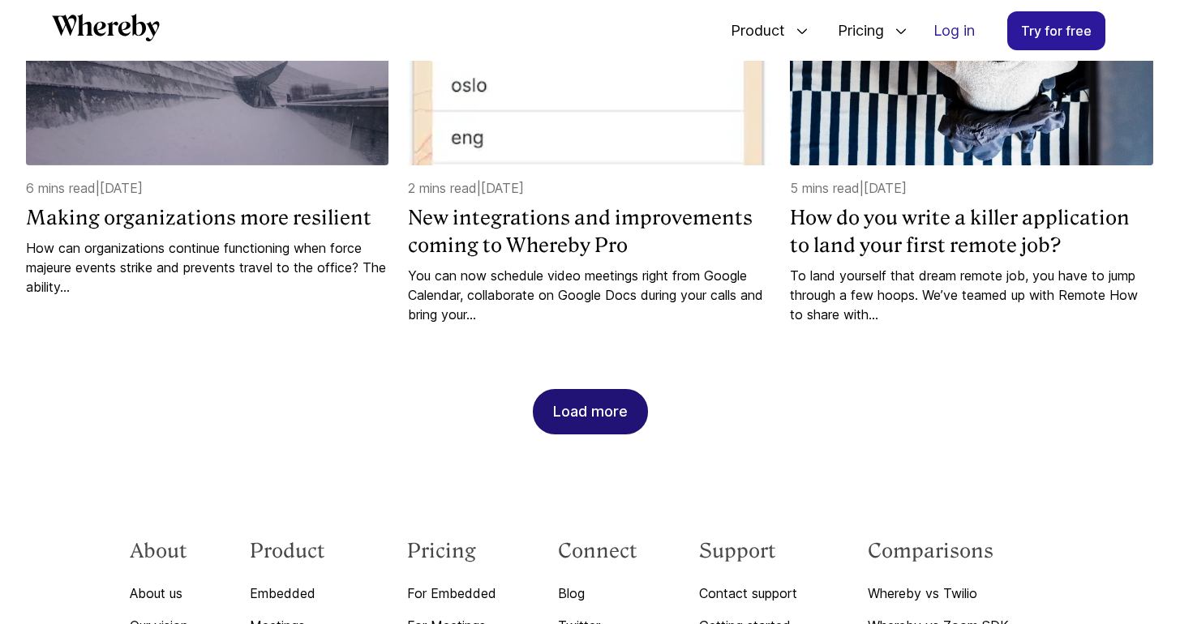
click at [616, 401] on div "Load more" at bounding box center [590, 412] width 75 height 44
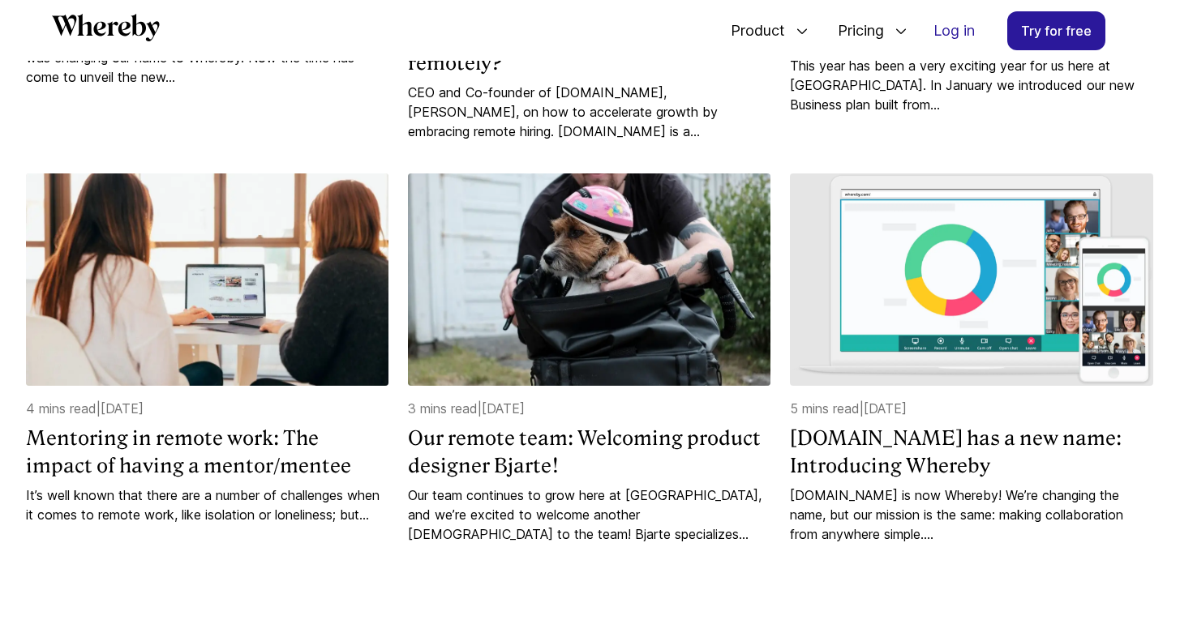
scroll to position [39761, 0]
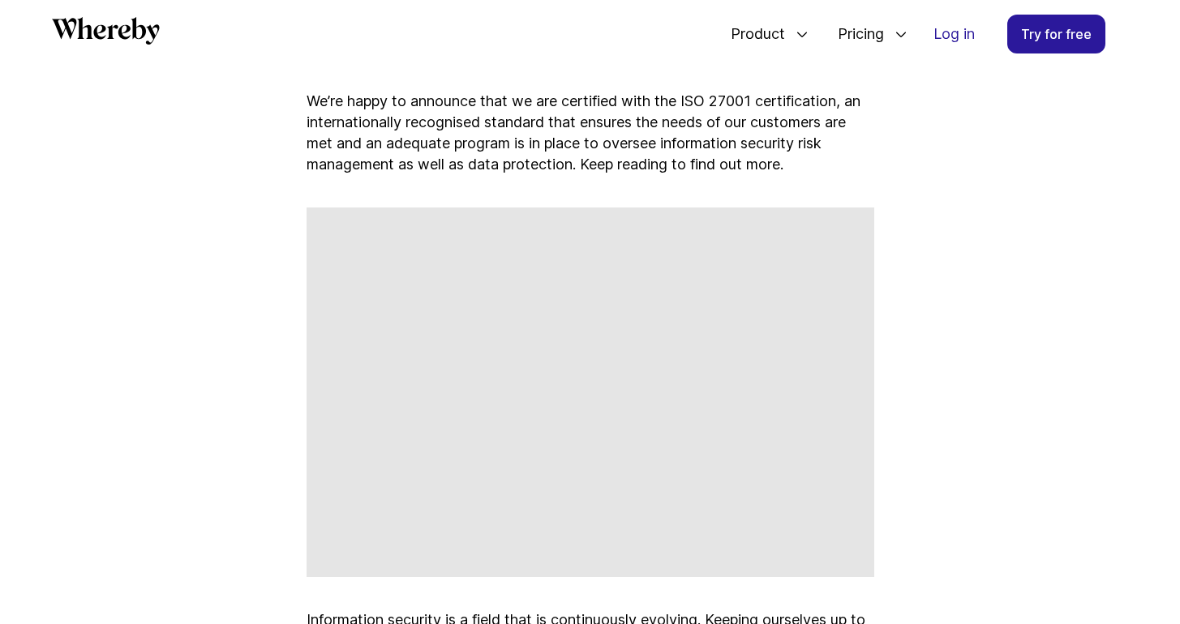
scroll to position [625, 0]
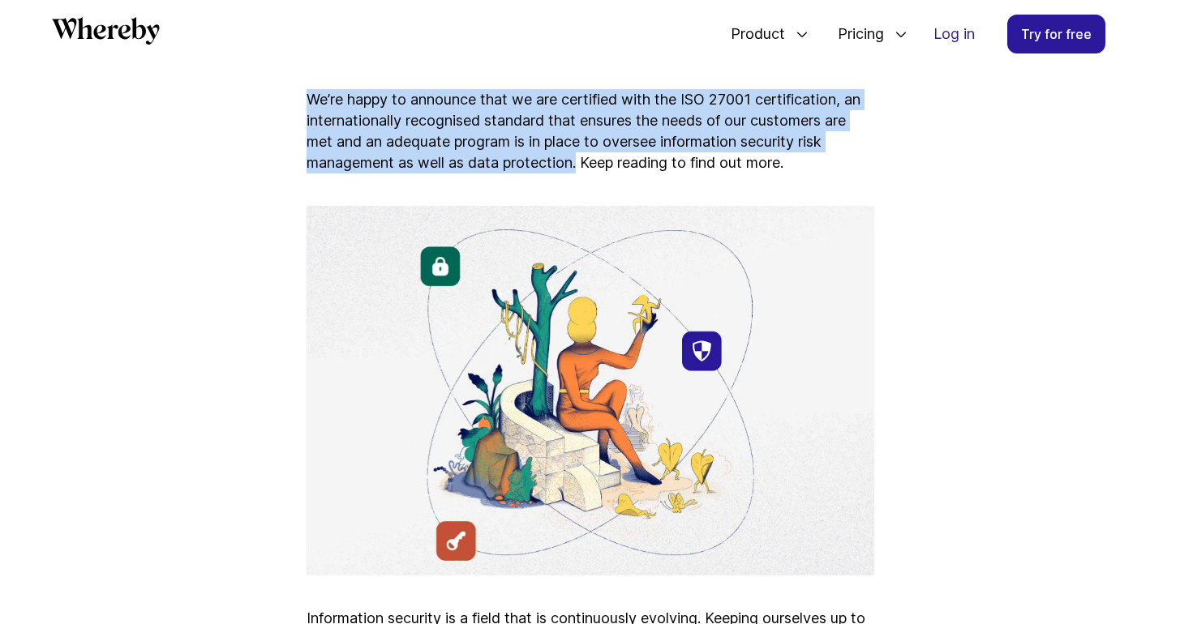
drag, startPoint x: 307, startPoint y: 100, endPoint x: 580, endPoint y: 164, distance: 280.7
click at [580, 164] on p "We’re happy to announce that we are certified with the ISO 27001 certification,…" at bounding box center [591, 131] width 568 height 84
copy p "We’re happy to announce that we are certified with the ISO 27001 certification,…"
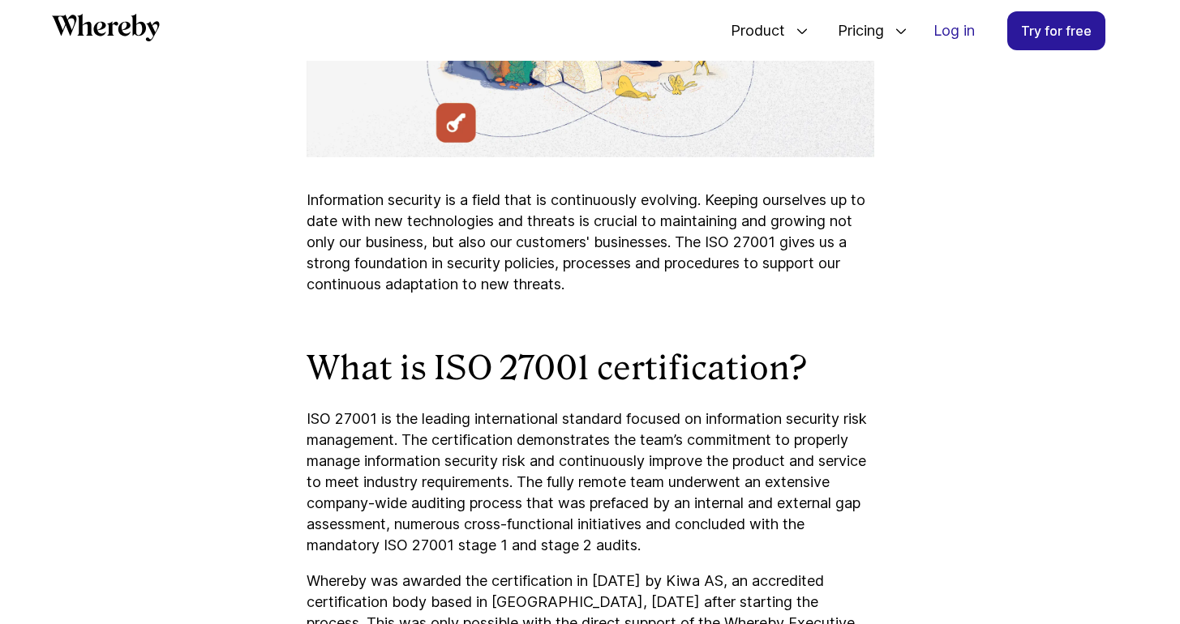
scroll to position [1052, 0]
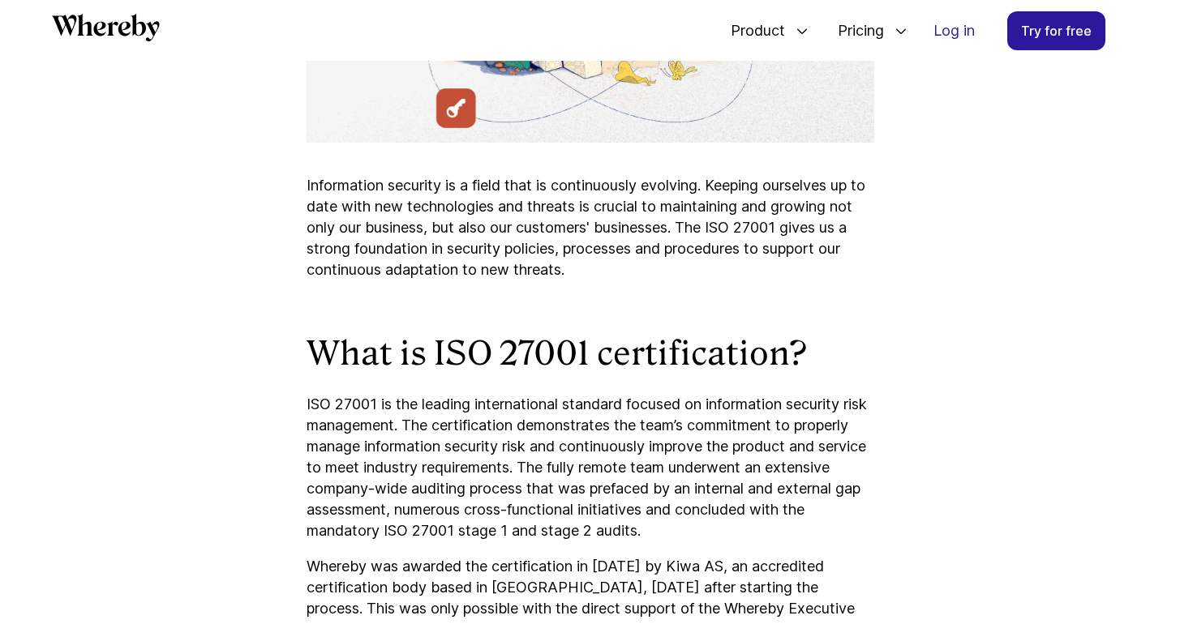
click at [694, 268] on p "Information security is a field that is continuously evolving. Keeping ourselve…" at bounding box center [591, 227] width 568 height 105
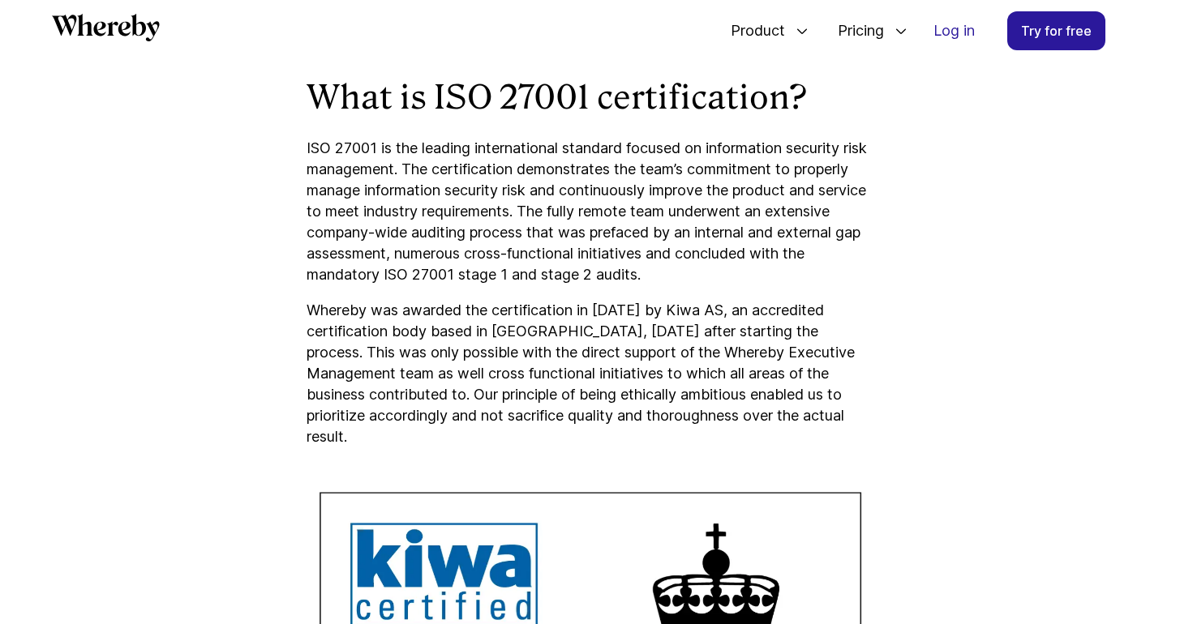
scroll to position [1310, 0]
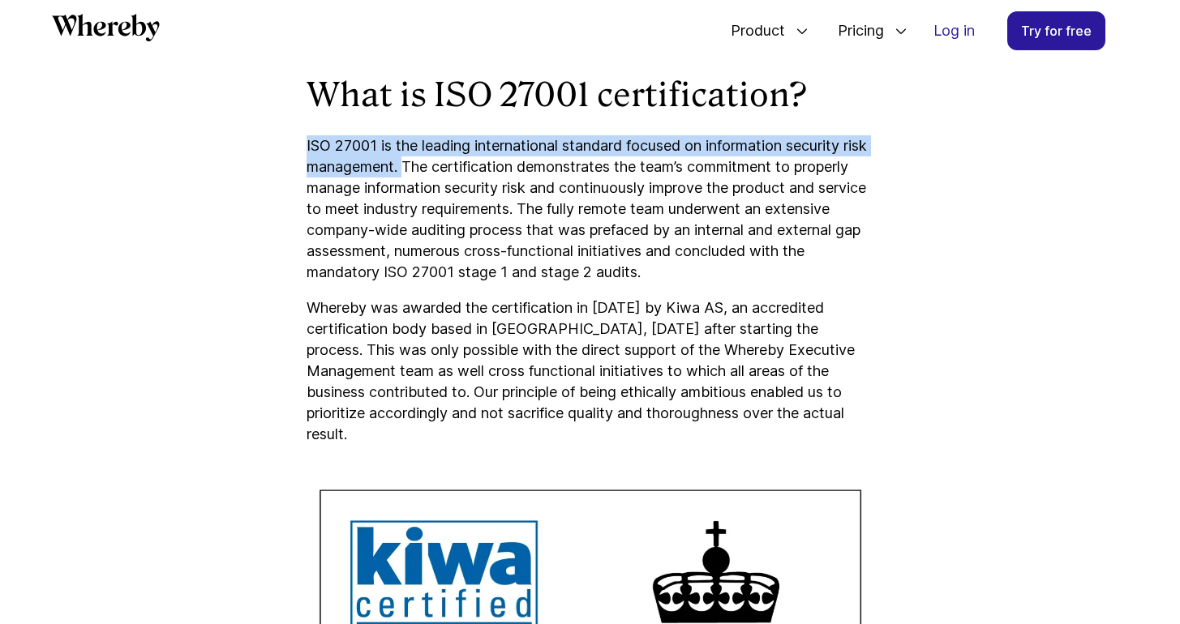
drag, startPoint x: 303, startPoint y: 142, endPoint x: 430, endPoint y: 166, distance: 128.8
click at [431, 166] on article "Whereby Certified with ISO27001 Security Certification We’re happy to announce …" at bounding box center [590, 326] width 973 height 2730
copy p "ISO 27001 is the leading international standard focused on information security…"
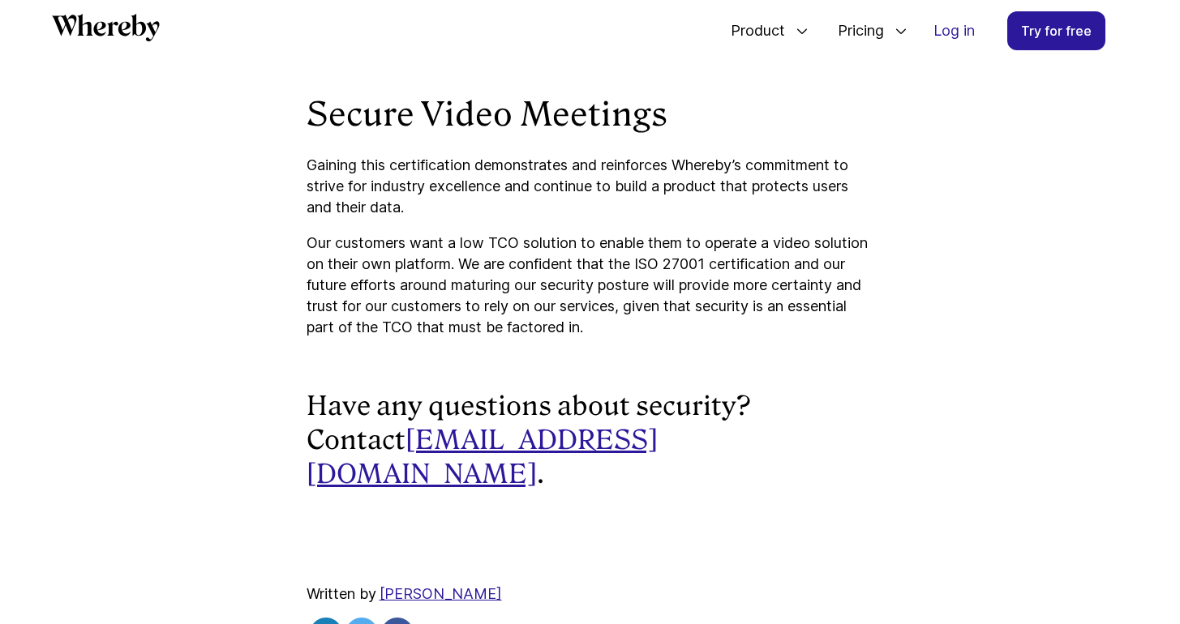
scroll to position [2275, 0]
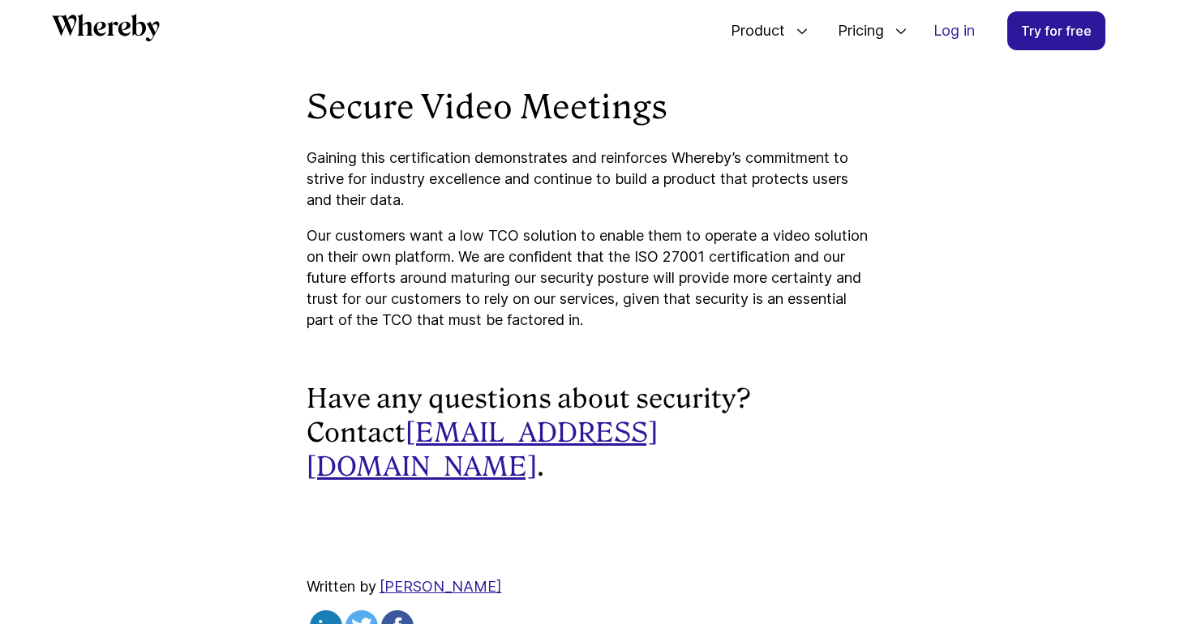
click at [353, 184] on p "Gaining this certification demonstrates and reinforces Whereby’s commitment to …" at bounding box center [591, 179] width 568 height 63
click at [307, 164] on p "Gaining this certification demonstrates and reinforces Whereby’s commitment to …" at bounding box center [591, 179] width 568 height 63
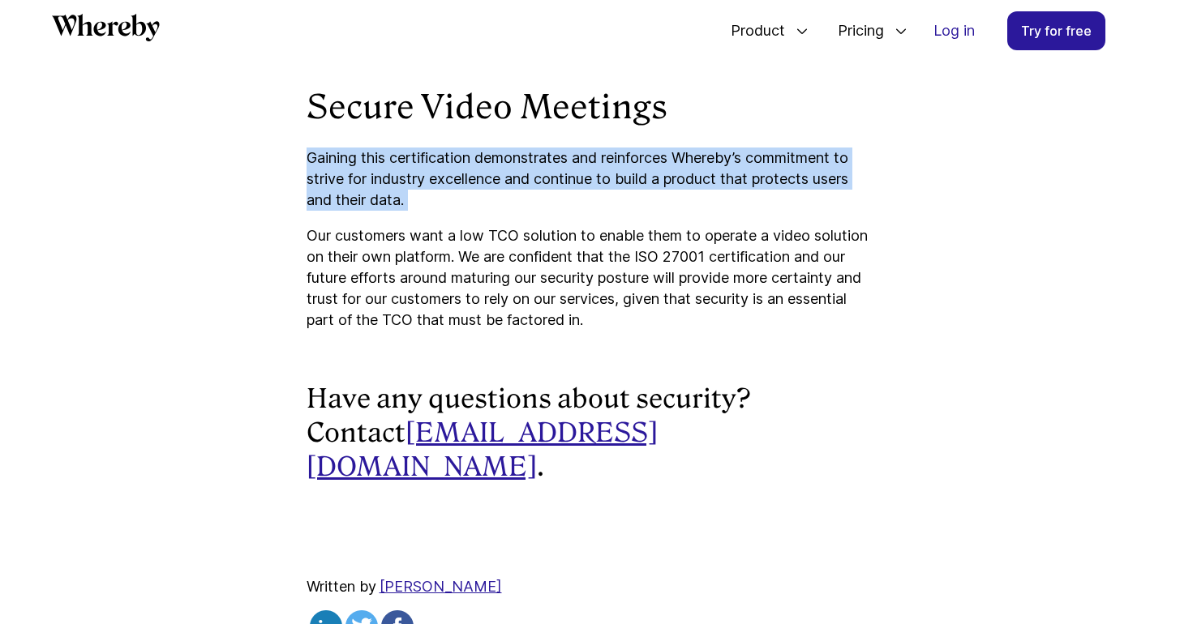
copy p "Gaining this certification demonstrates and reinforces Whereby’s commitment to …"
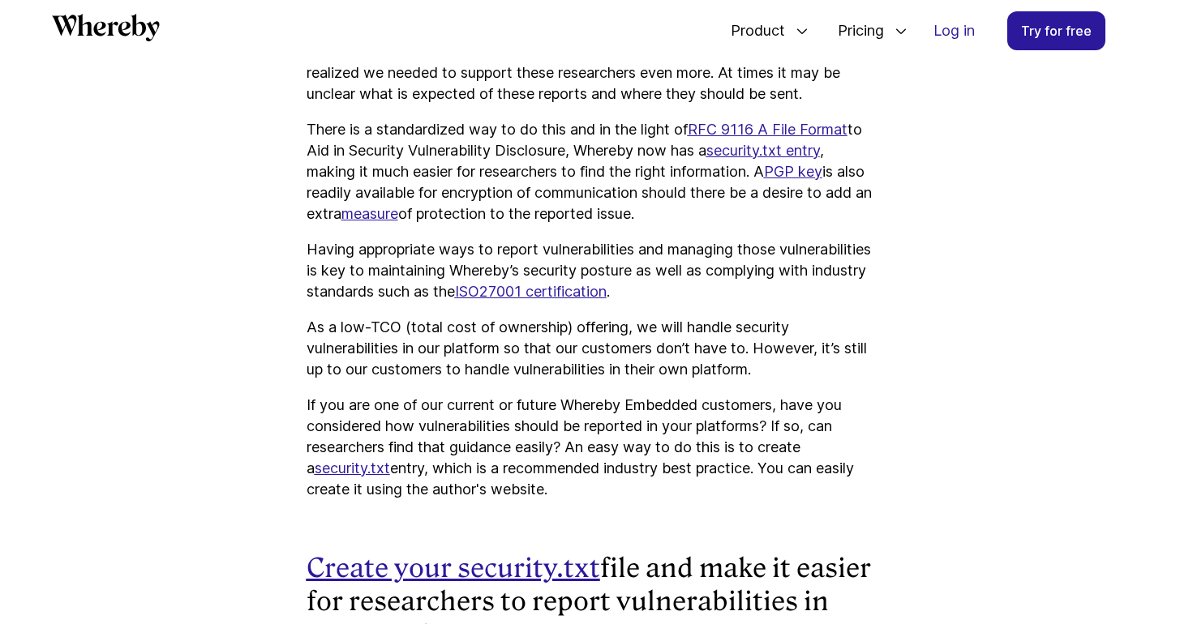
scroll to position [1337, 0]
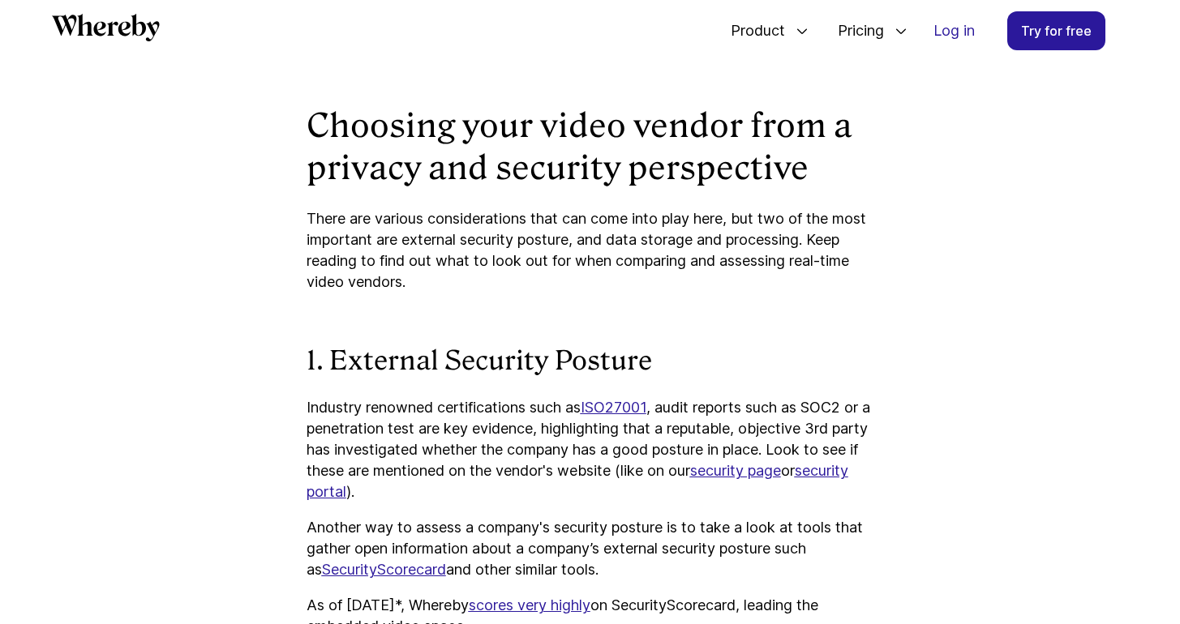
scroll to position [1528, 0]
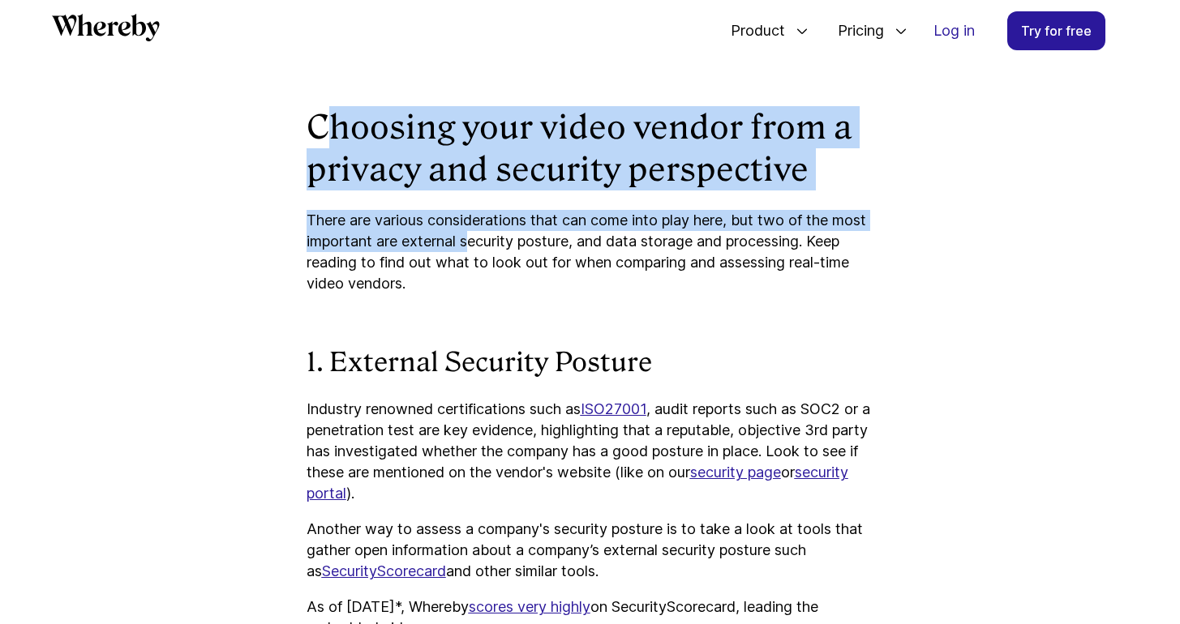
drag, startPoint x: 318, startPoint y: 112, endPoint x: 511, endPoint y: 232, distance: 227.3
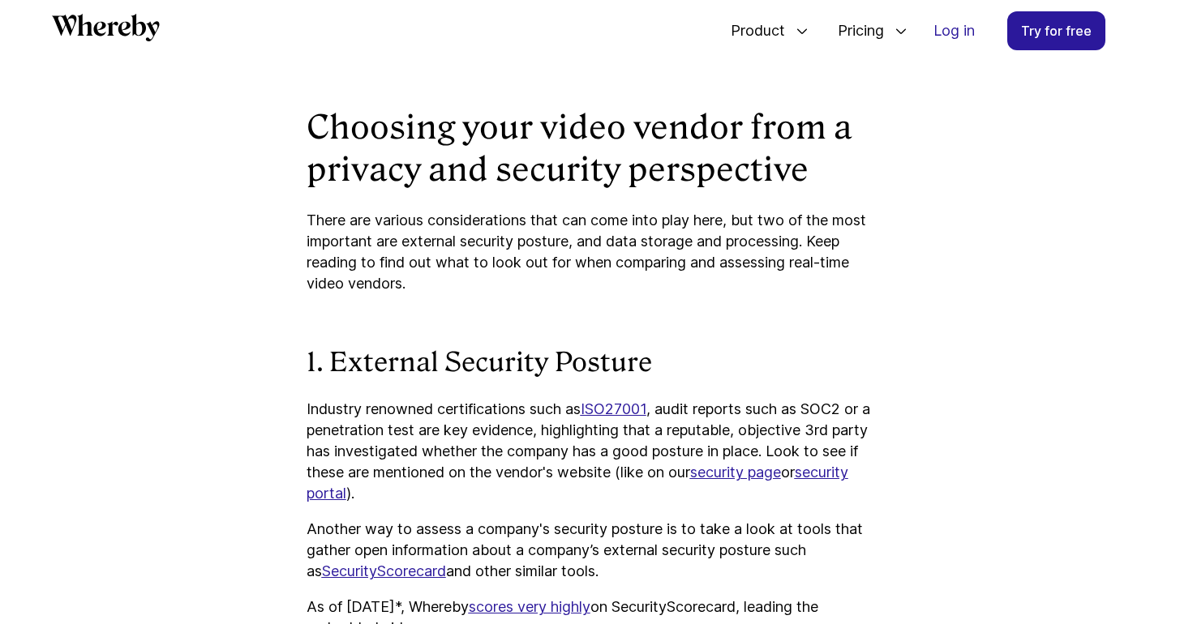
click at [343, 112] on h2 "Choosing your video vendor from a privacy and security perspective" at bounding box center [591, 148] width 568 height 84
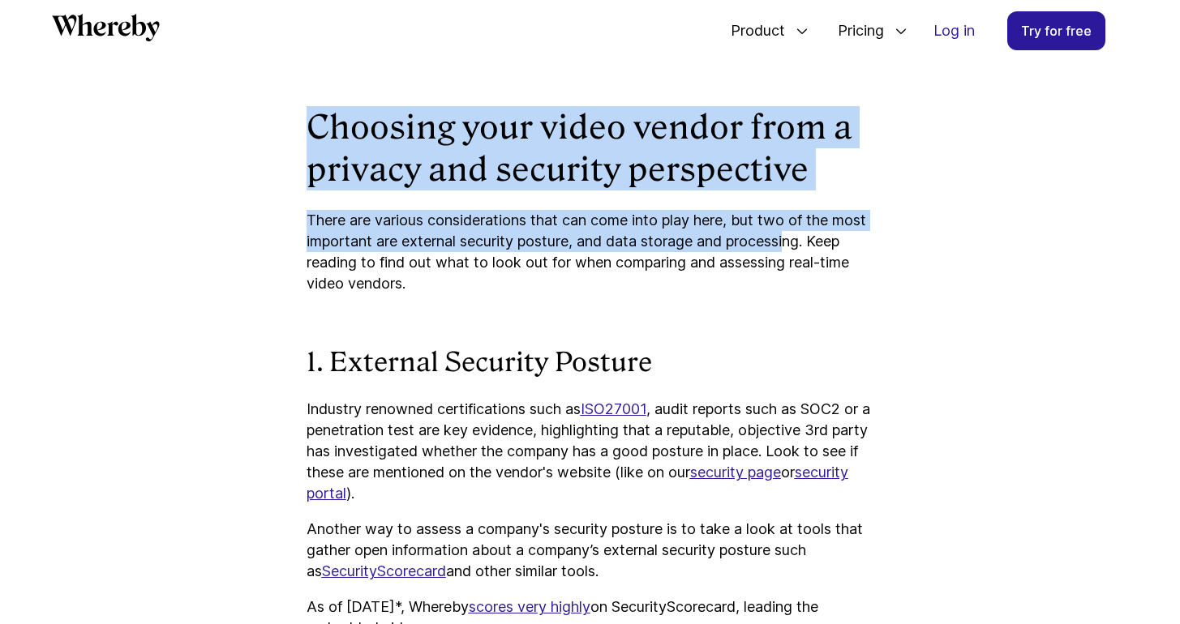
drag, startPoint x: 306, startPoint y: 123, endPoint x: 833, endPoint y: 242, distance: 540.4
drag, startPoint x: 863, startPoint y: 241, endPoint x: 307, endPoint y: 123, distance: 567.8
copy div "Choosing your video vendor from a privacy and security perspective There are va…"
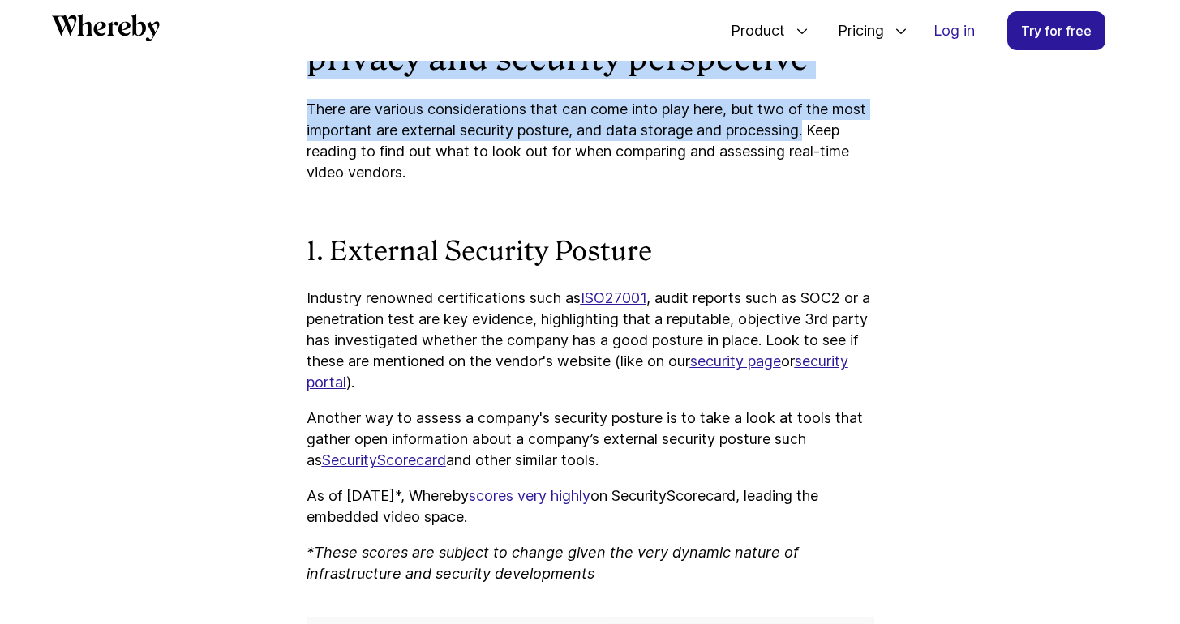
scroll to position [1670, 0]
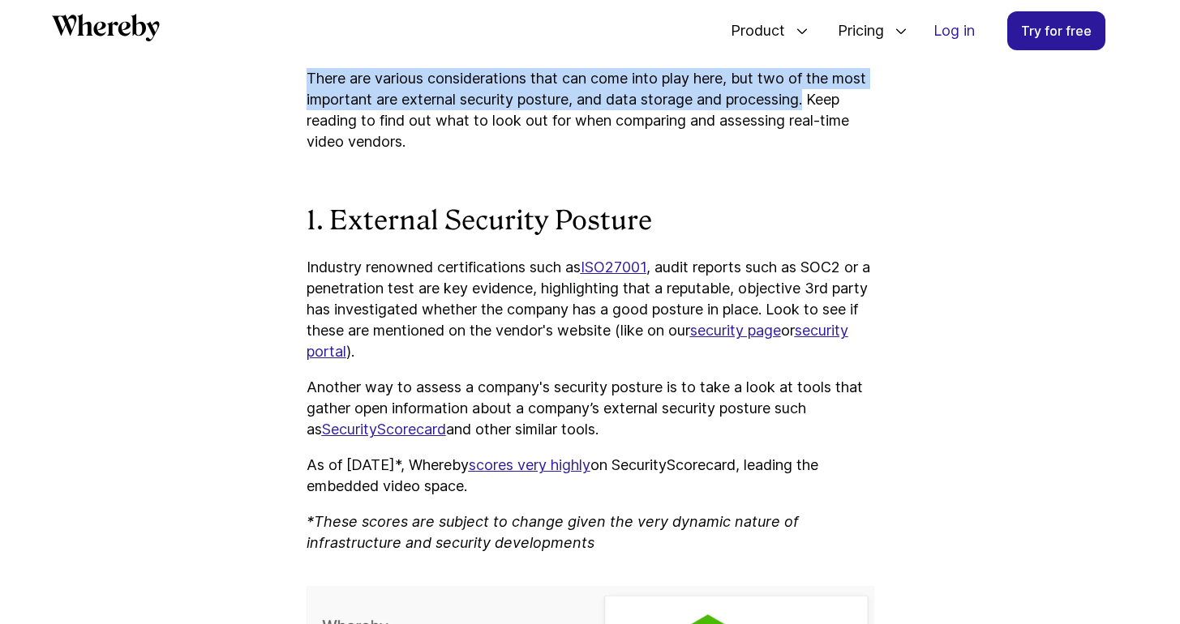
click at [388, 287] on p "Industry renowned certifications such as ISO27001 , audit reports such as SOC2 …" at bounding box center [591, 309] width 568 height 105
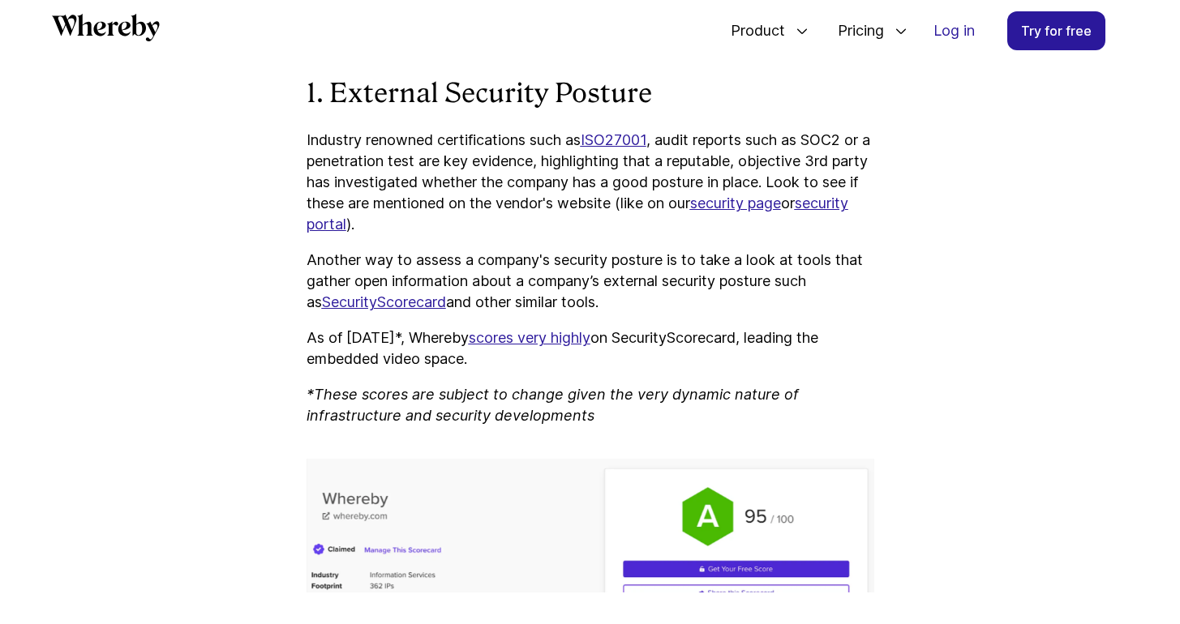
scroll to position [1796, 0]
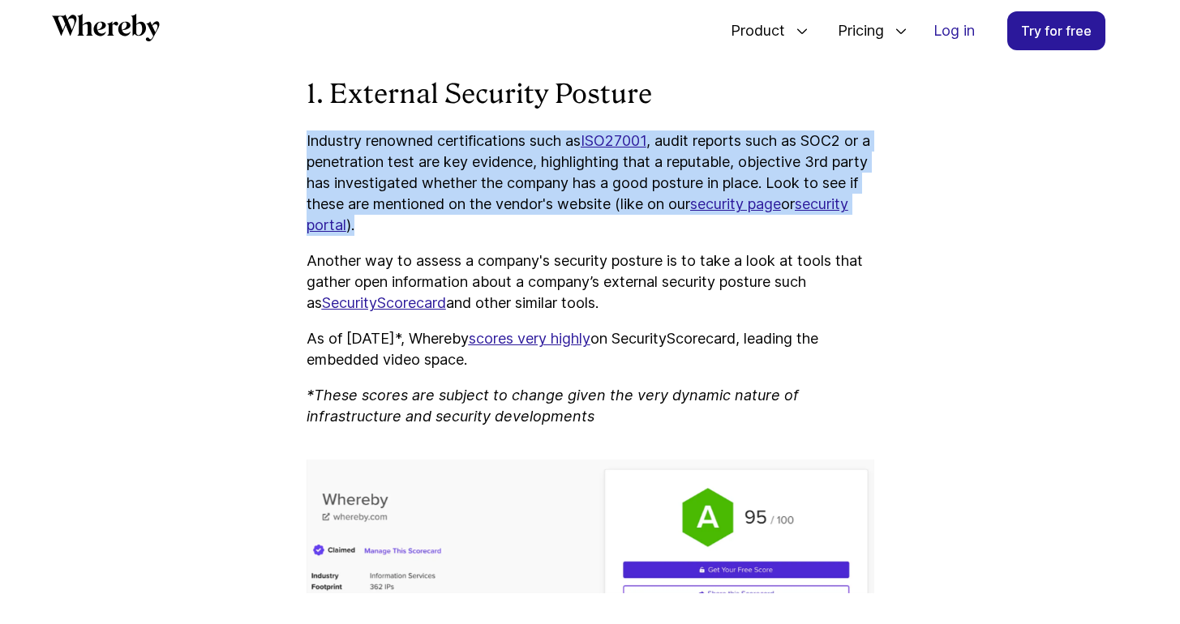
drag, startPoint x: 304, startPoint y: 142, endPoint x: 808, endPoint y: 221, distance: 510.5
copy p "Industry renowned certifications such as ISO27001 , audit reports such as SOC2 …"
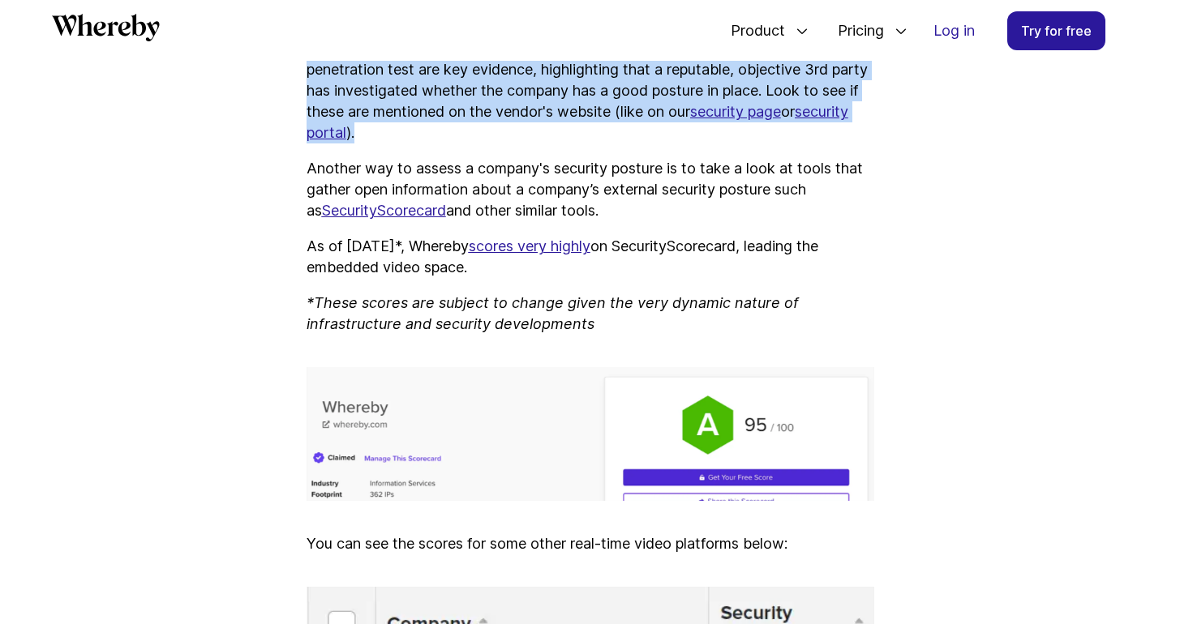
scroll to position [1884, 0]
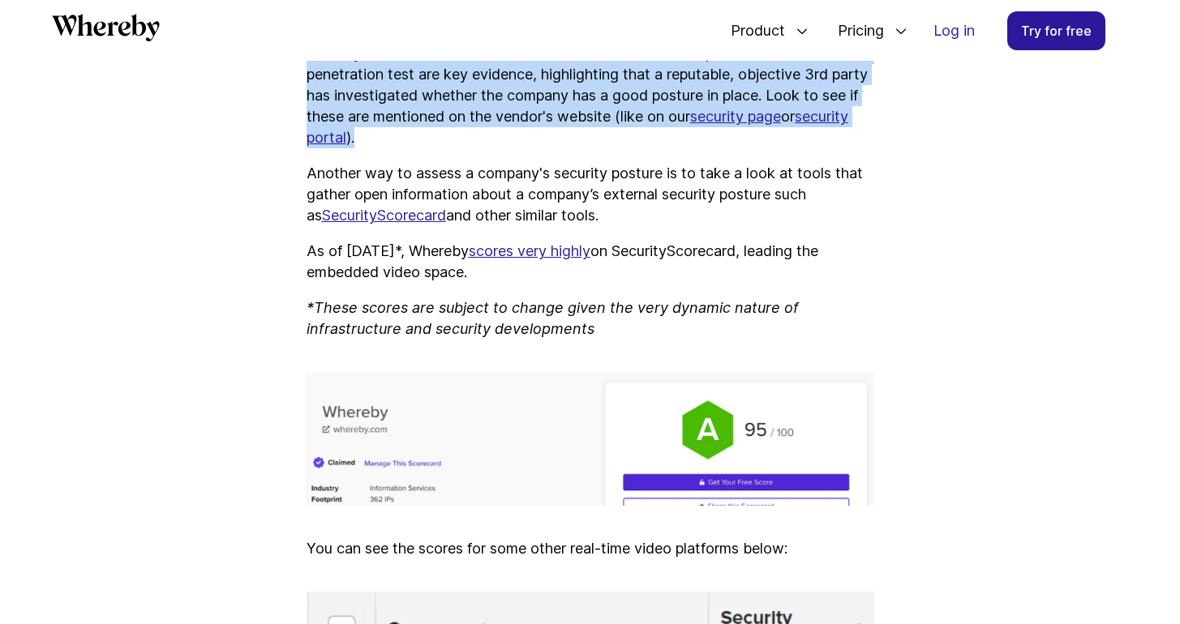
click at [590, 253] on u "scores very highly" at bounding box center [530, 250] width 122 height 17
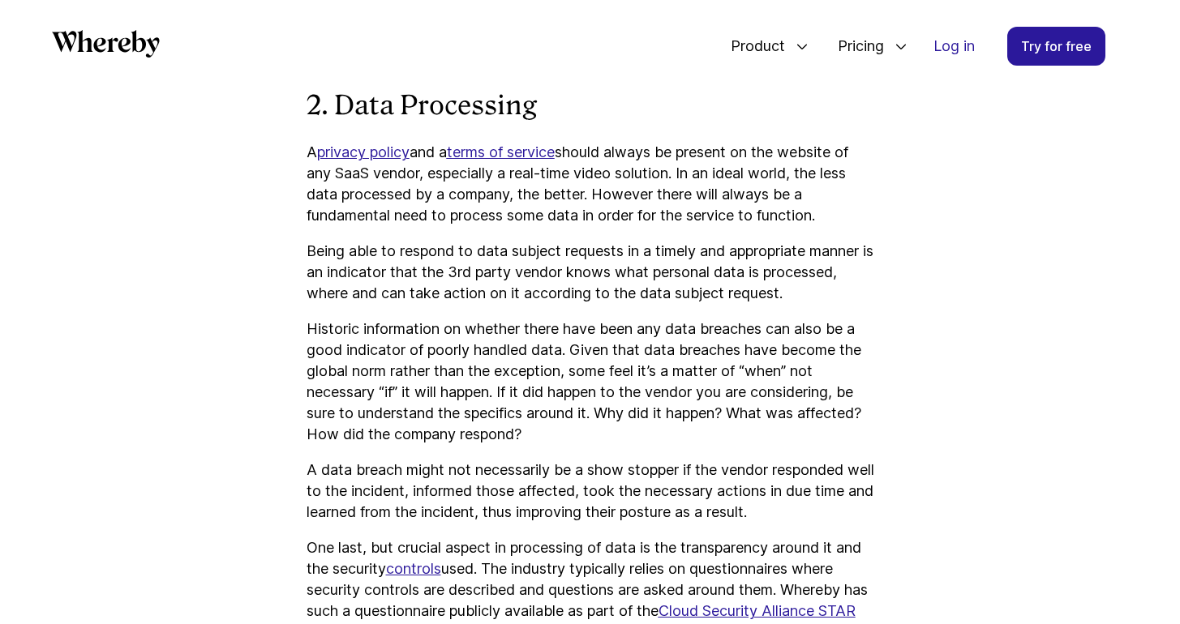
scroll to position [3165, 0]
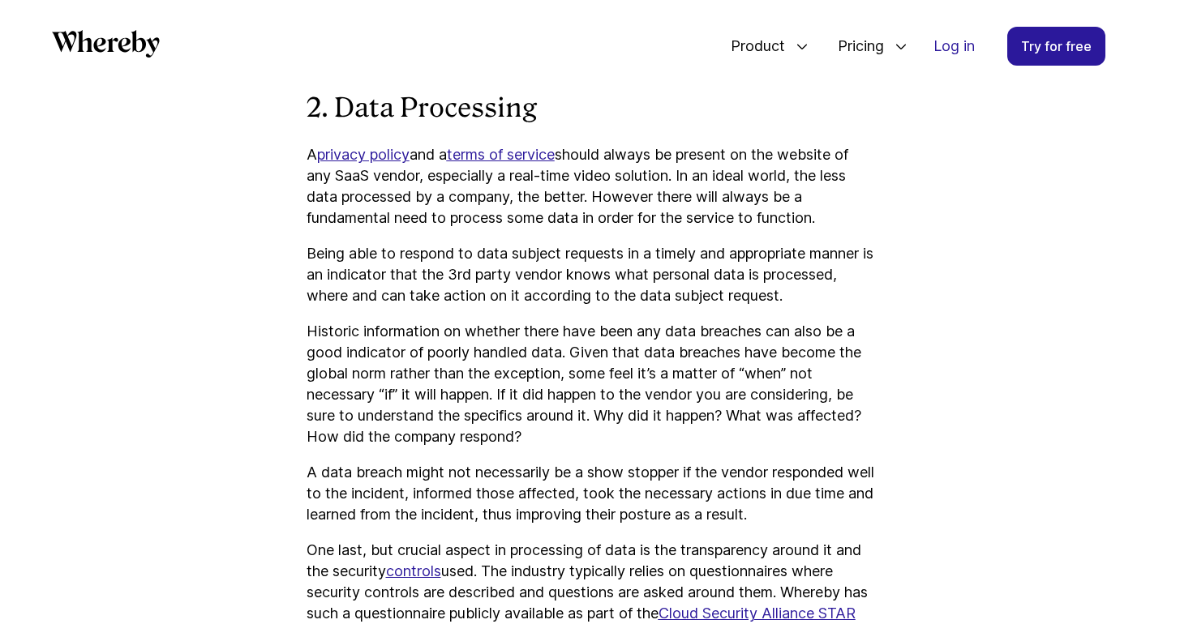
drag, startPoint x: 702, startPoint y: 173, endPoint x: 840, endPoint y: 211, distance: 143.0
click at [840, 211] on p "A privacy policy and a terms of service should always be present on the website…" at bounding box center [591, 186] width 568 height 84
copy p "In an ideal world, the less data processed by a company, the better. However th…"
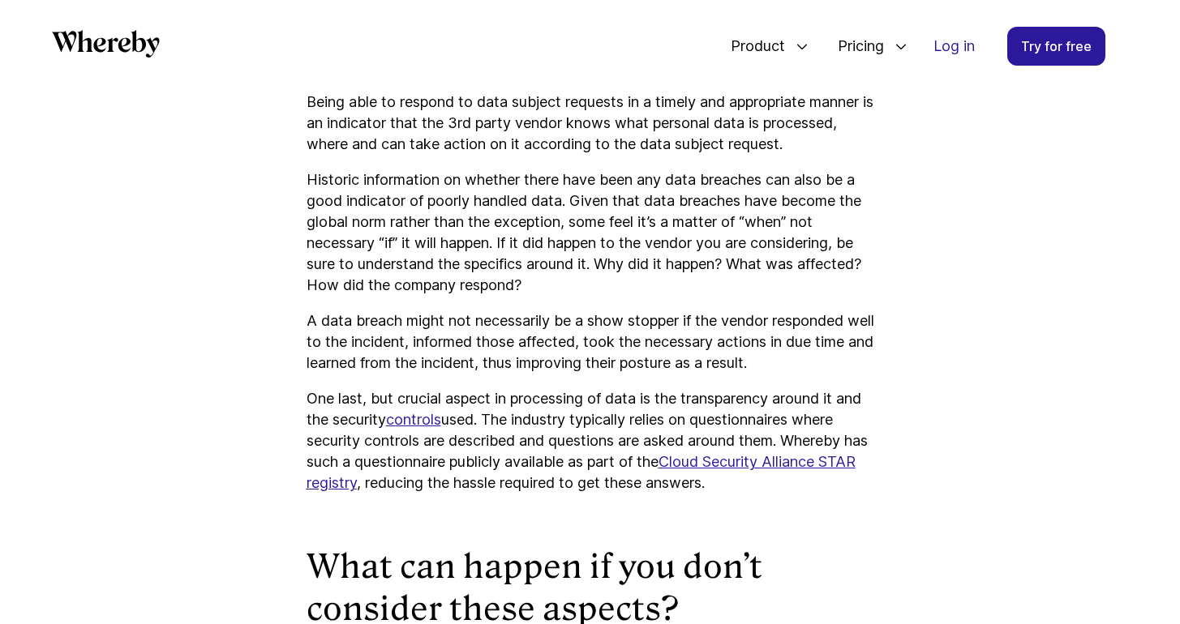
scroll to position [3317, 0]
click at [786, 458] on u "Cloud Security Alliance STAR registry" at bounding box center [581, 471] width 549 height 38
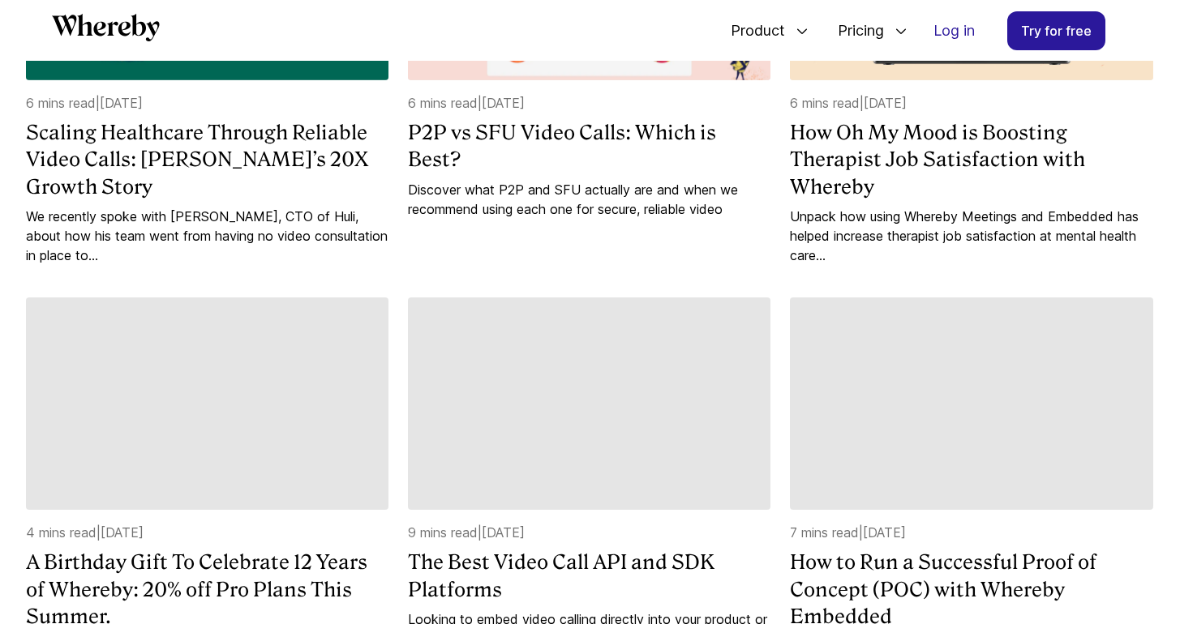
scroll to position [817, 0]
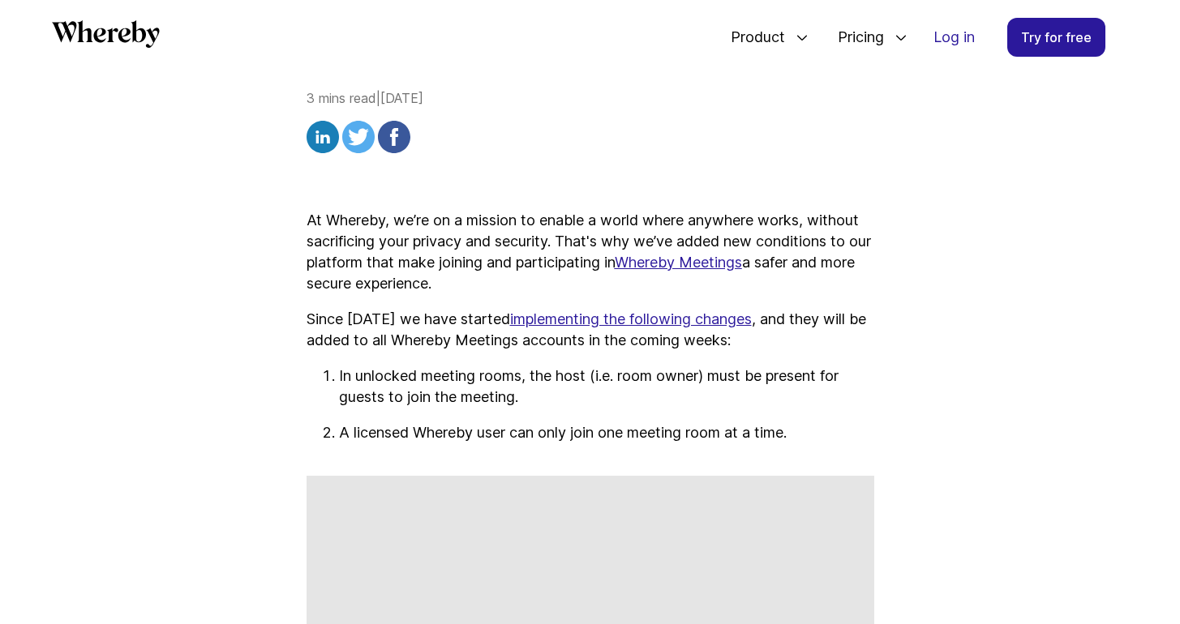
scroll to position [465, 0]
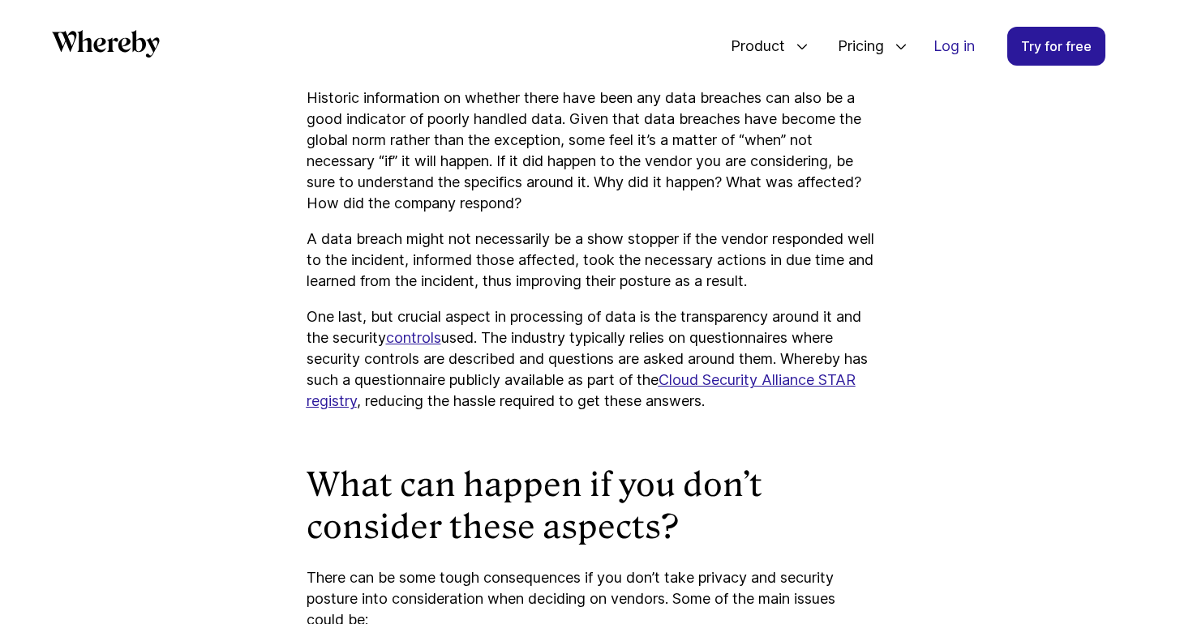
scroll to position [3409, 0]
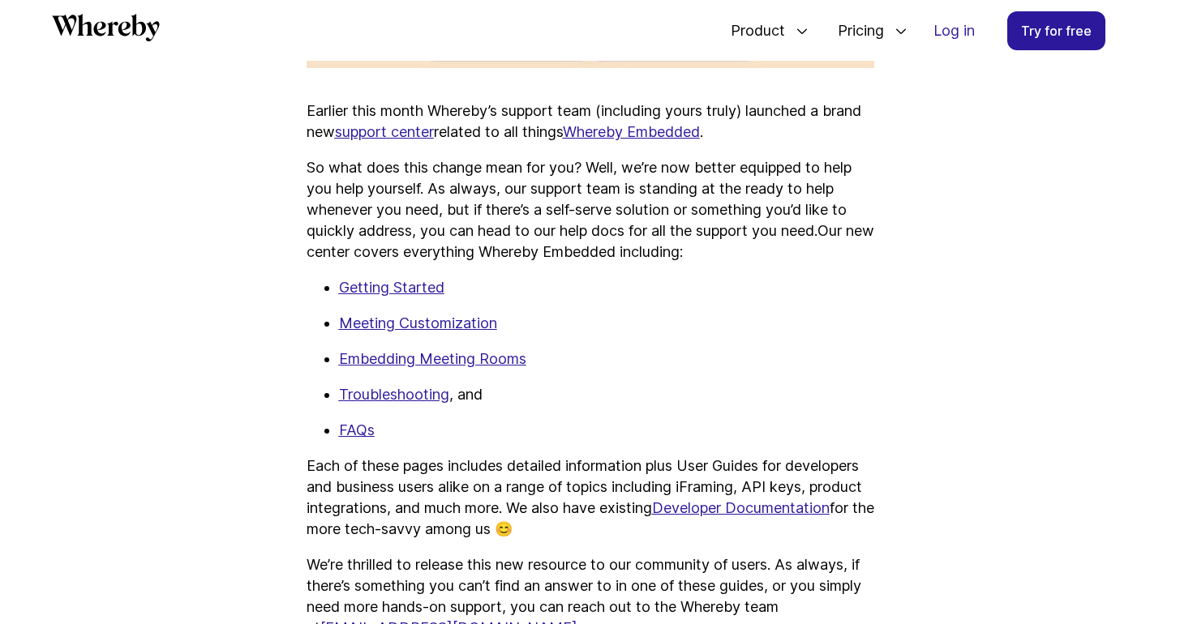
scroll to position [911, 0]
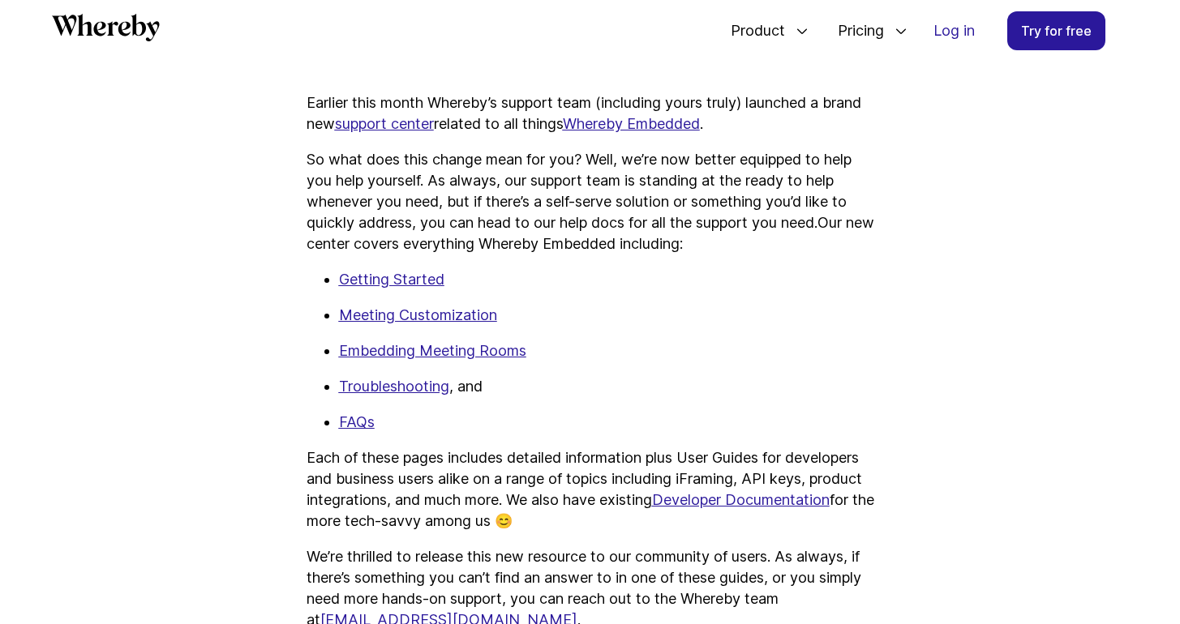
click at [418, 354] on u "Embedding Meeting Rooms" at bounding box center [432, 350] width 187 height 17
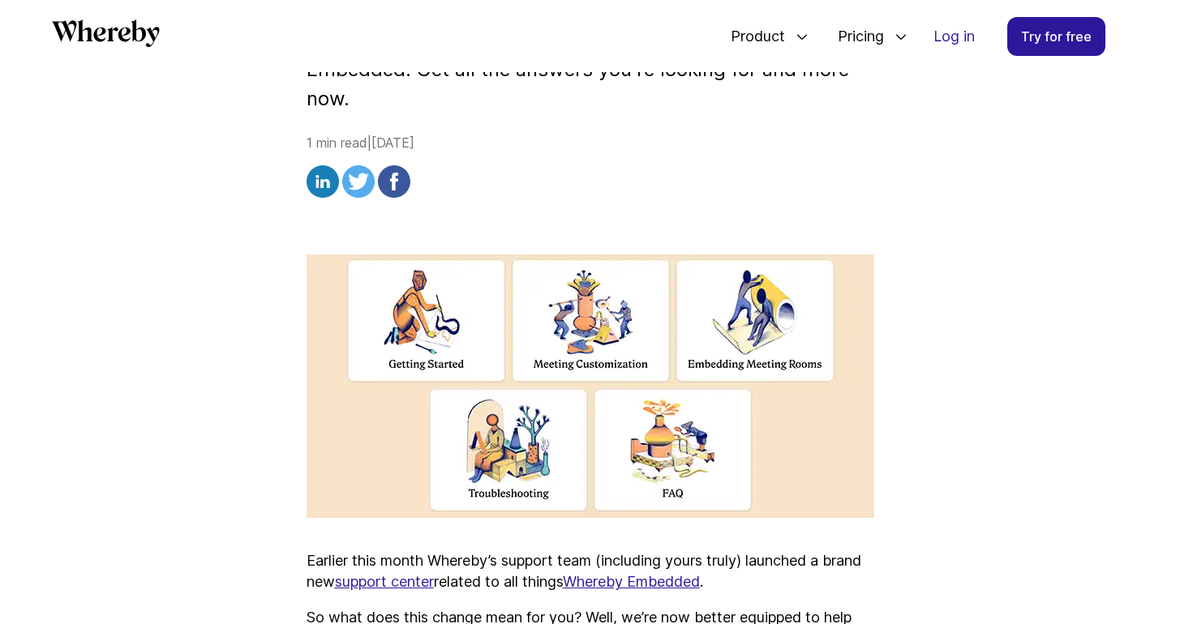
scroll to position [429, 0]
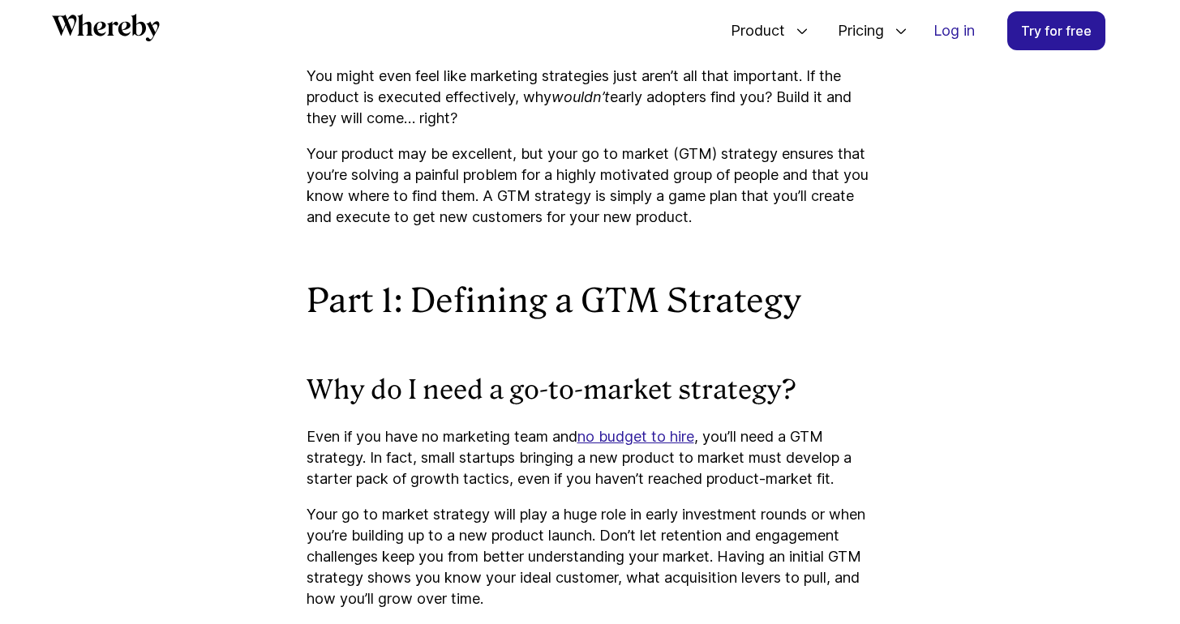
scroll to position [1181, 0]
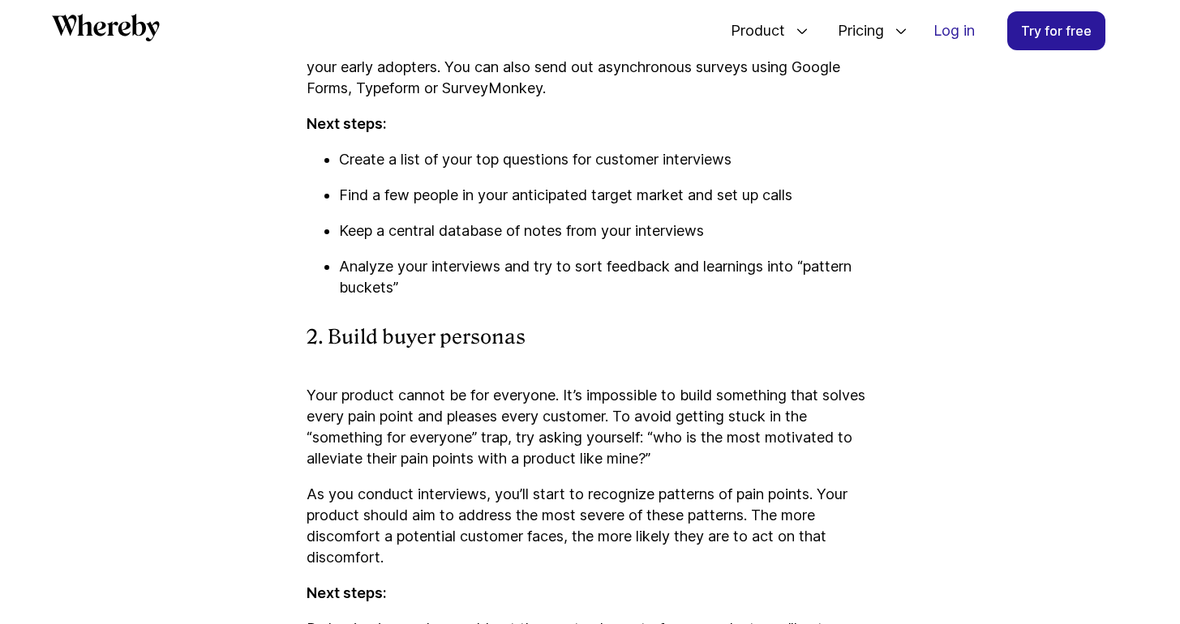
scroll to position [6070, 0]
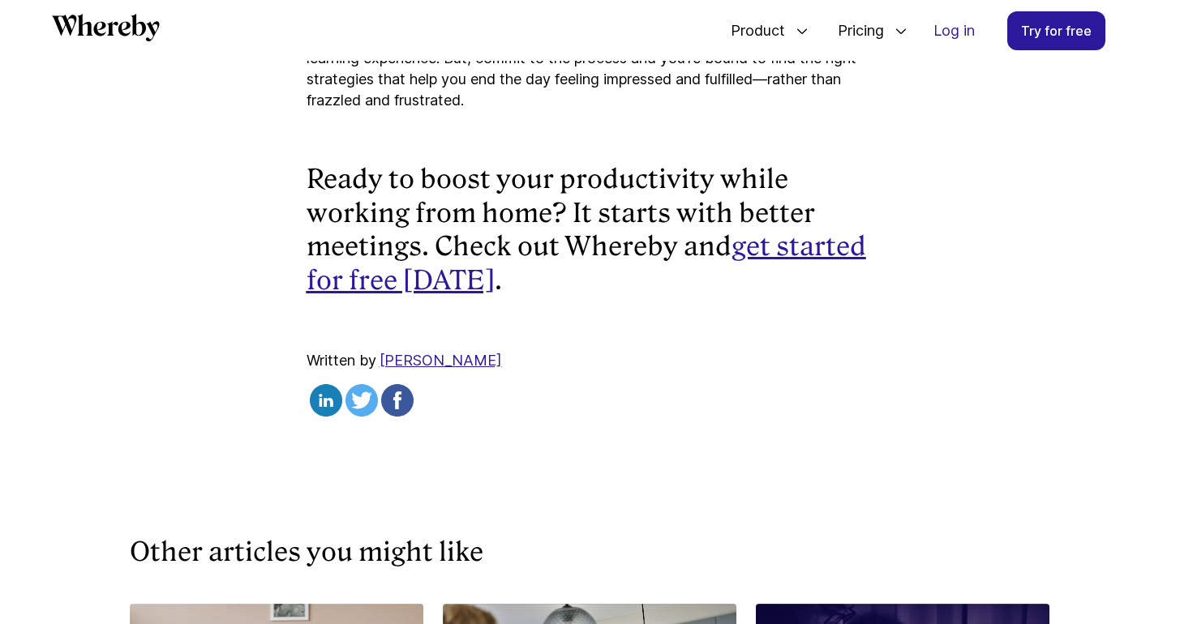
scroll to position [5767, 0]
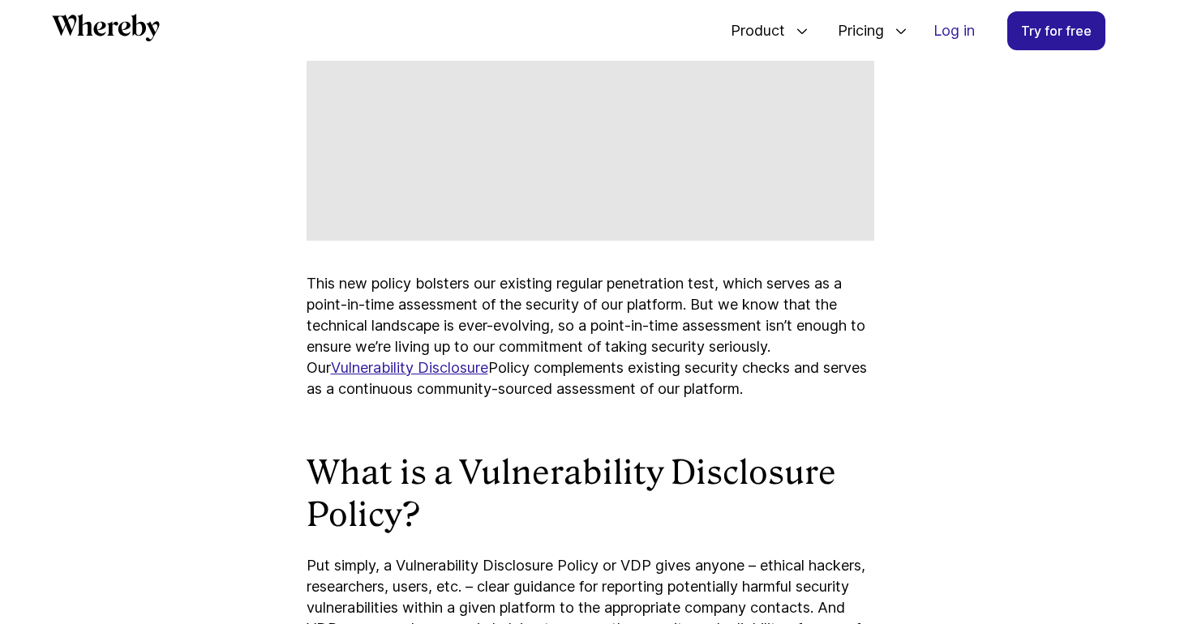
scroll to position [1023, 0]
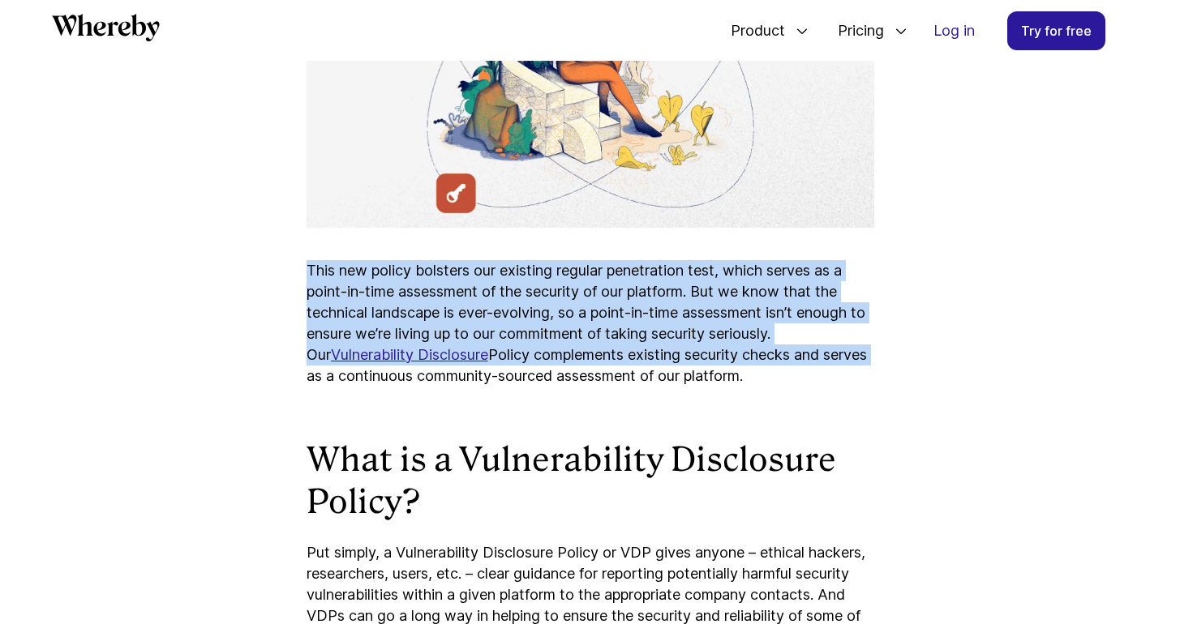
drag, startPoint x: 304, startPoint y: 272, endPoint x: 872, endPoint y: 352, distance: 574.1
click at [872, 352] on article "How We Keep Meetings Secure and Reliable at Whereby Read more about our Vulnera…" at bounding box center [590, 194] width 973 height 1892
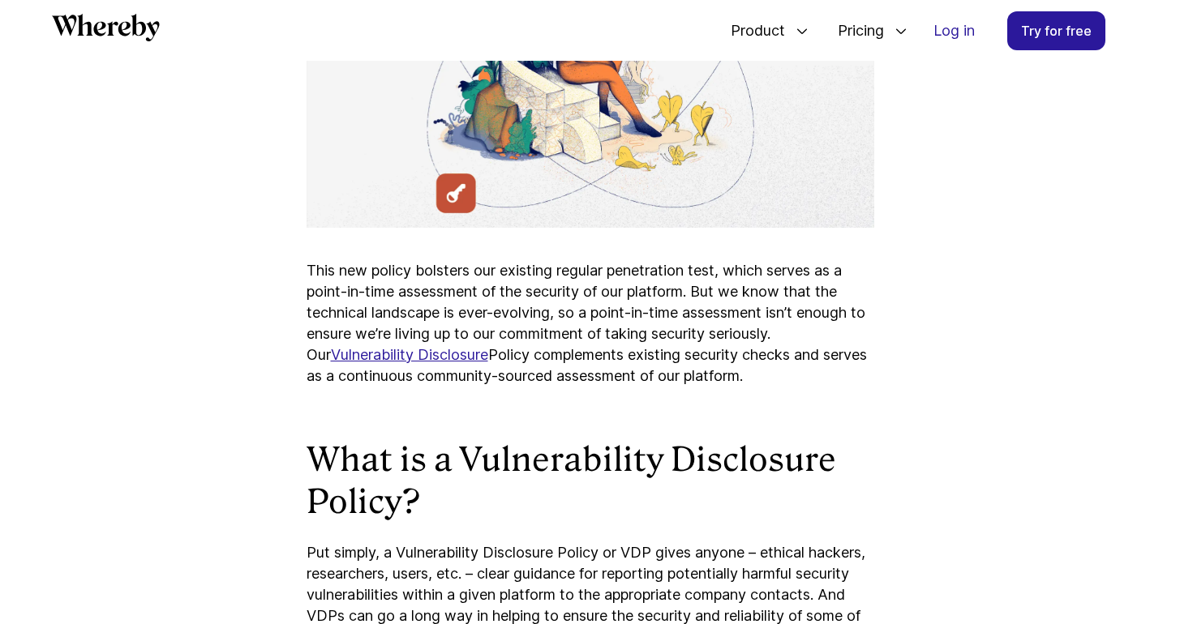
click at [790, 373] on p "This new policy bolsters our existing regular penetration test, which serves as…" at bounding box center [591, 323] width 568 height 126
click at [719, 348] on p "This new policy bolsters our existing regular penetration test, which serves as…" at bounding box center [591, 323] width 568 height 126
click at [741, 330] on p "This new policy bolsters our existing regular penetration test, which serves as…" at bounding box center [591, 323] width 568 height 126
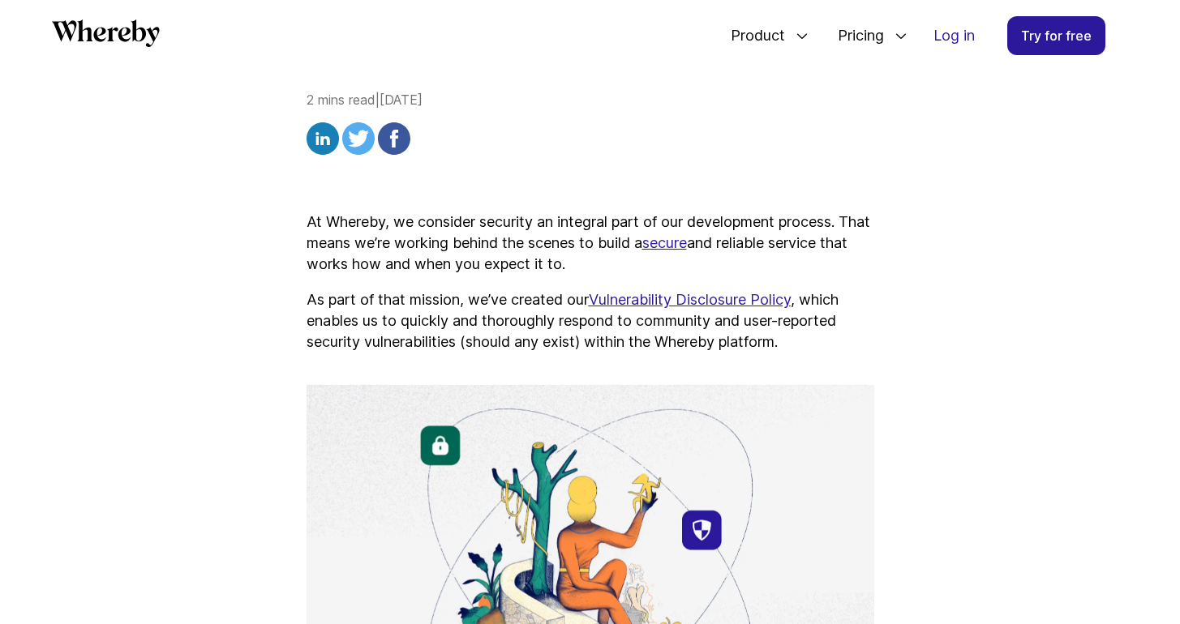
scroll to position [507, 0]
click at [435, 307] on p "As part of that mission, we’ve created our Vulnerability Disclosure Policy , wh…" at bounding box center [591, 321] width 568 height 63
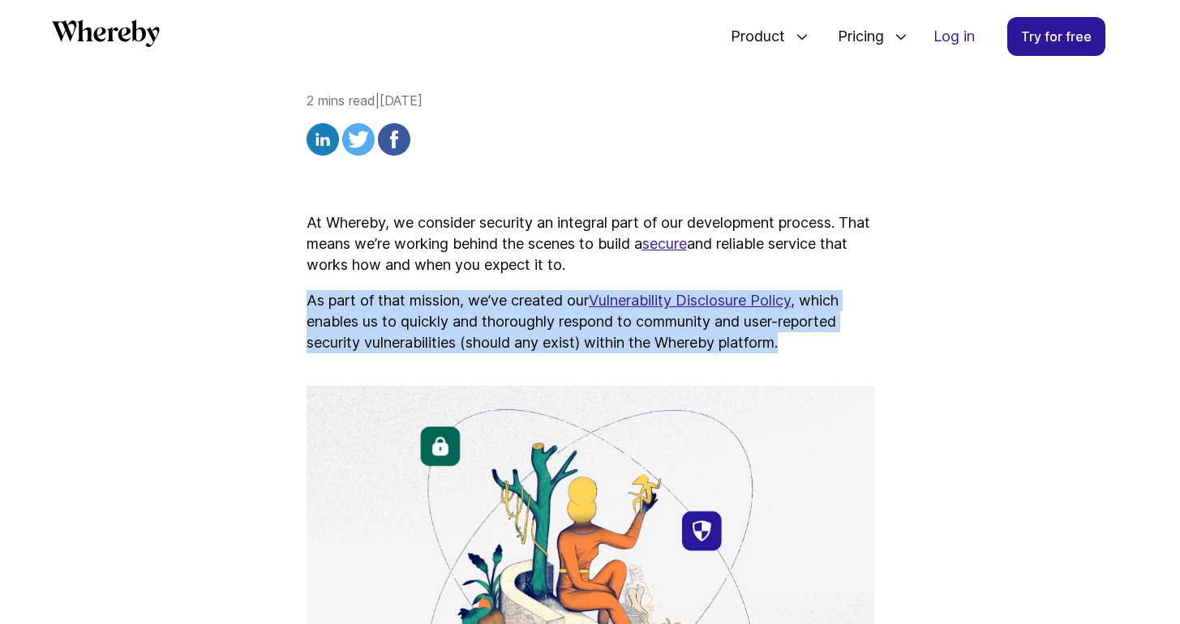
copy p "As part of that mission, we’ve created our Vulnerability Disclosure Policy , wh…"
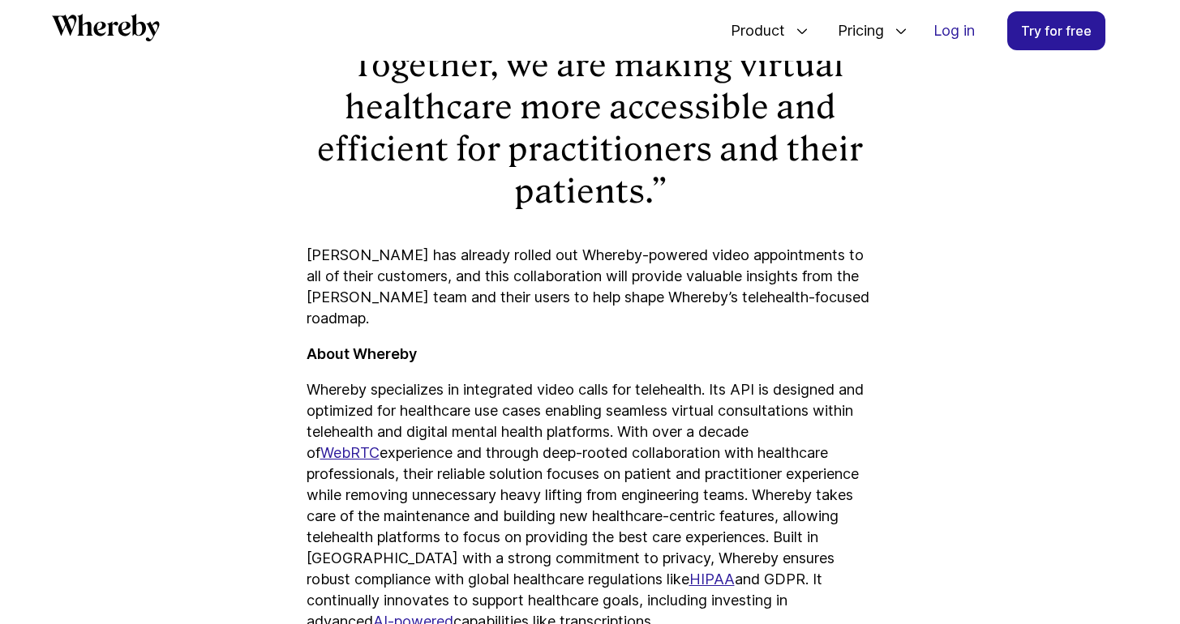
scroll to position [2514, 0]
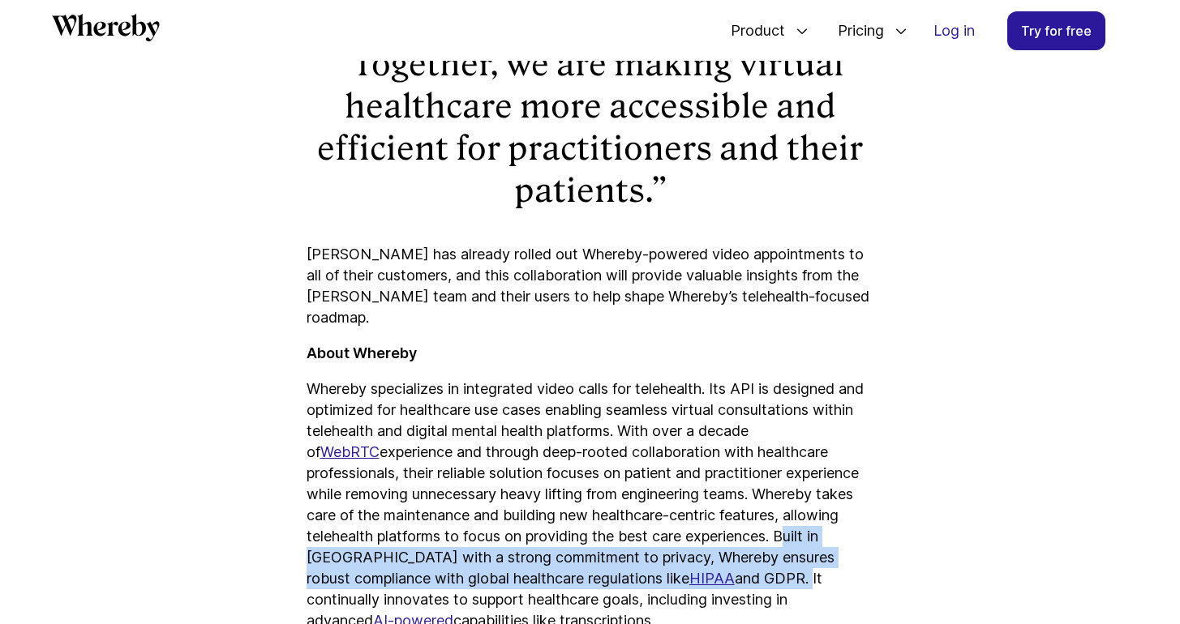
drag, startPoint x: 397, startPoint y: 450, endPoint x: 352, endPoint y: 491, distance: 60.9
click at [352, 491] on p "Whereby specializes in integrated video calls for telehealth. Its API is design…" at bounding box center [591, 505] width 568 height 253
copy p "Built in [GEOGRAPHIC_DATA] with a strong commitment to privacy, Whereby ensures…"
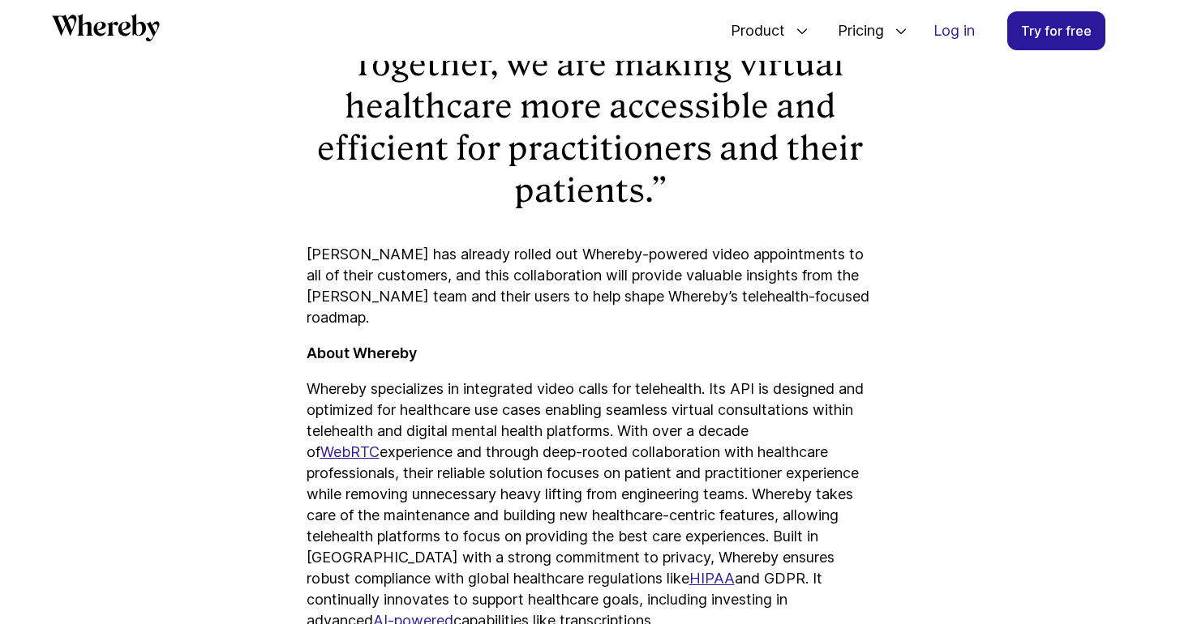
click at [791, 413] on p "Whereby specializes in integrated video calls for telehealth. Its API is design…" at bounding box center [591, 505] width 568 height 253
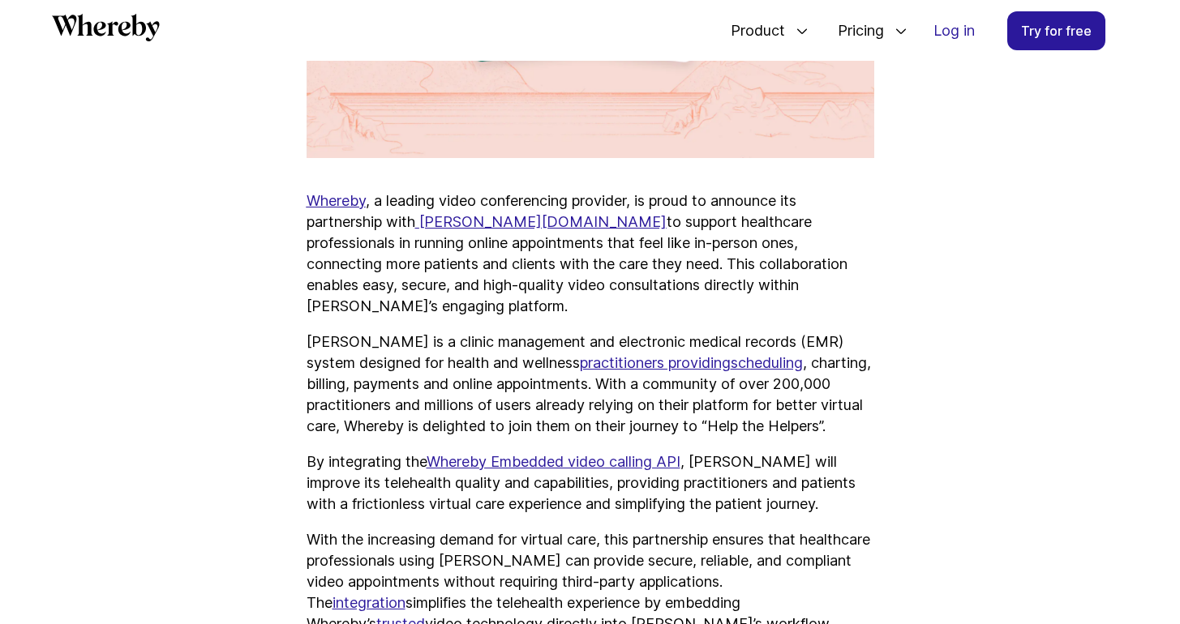
scroll to position [915, 0]
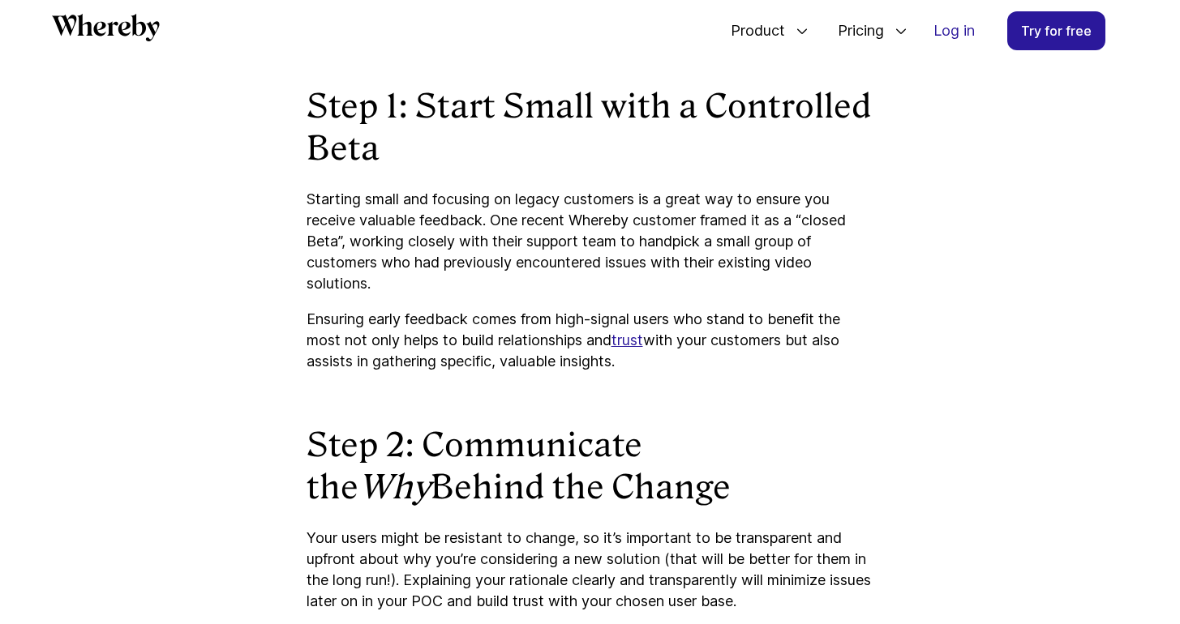
scroll to position [1601, 0]
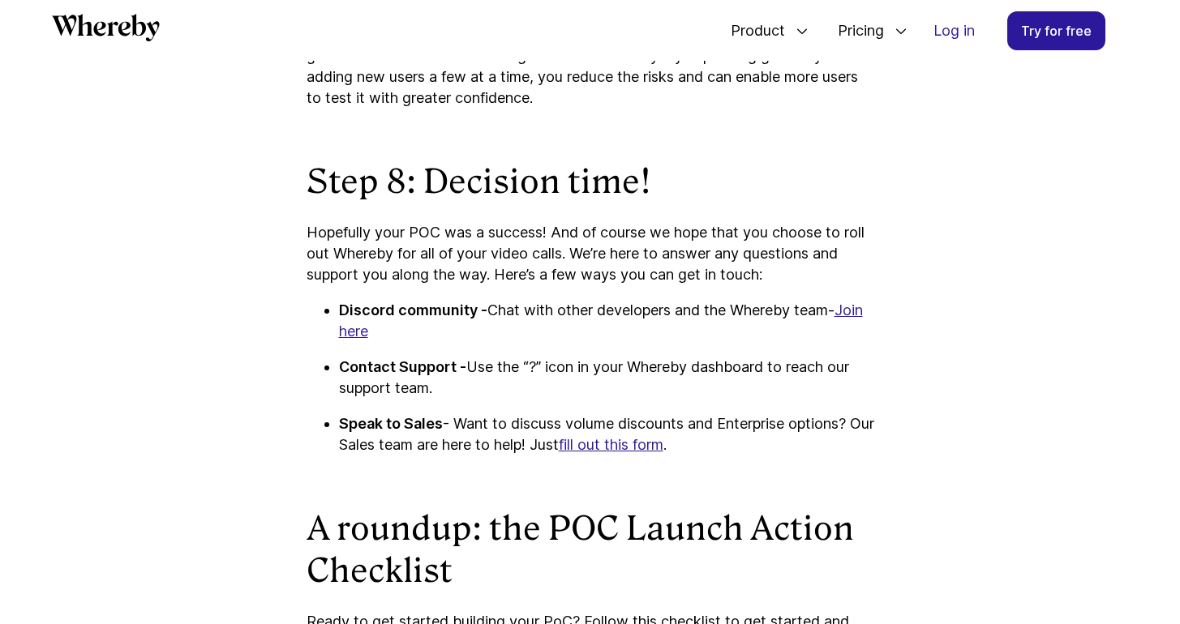
scroll to position [4144, 0]
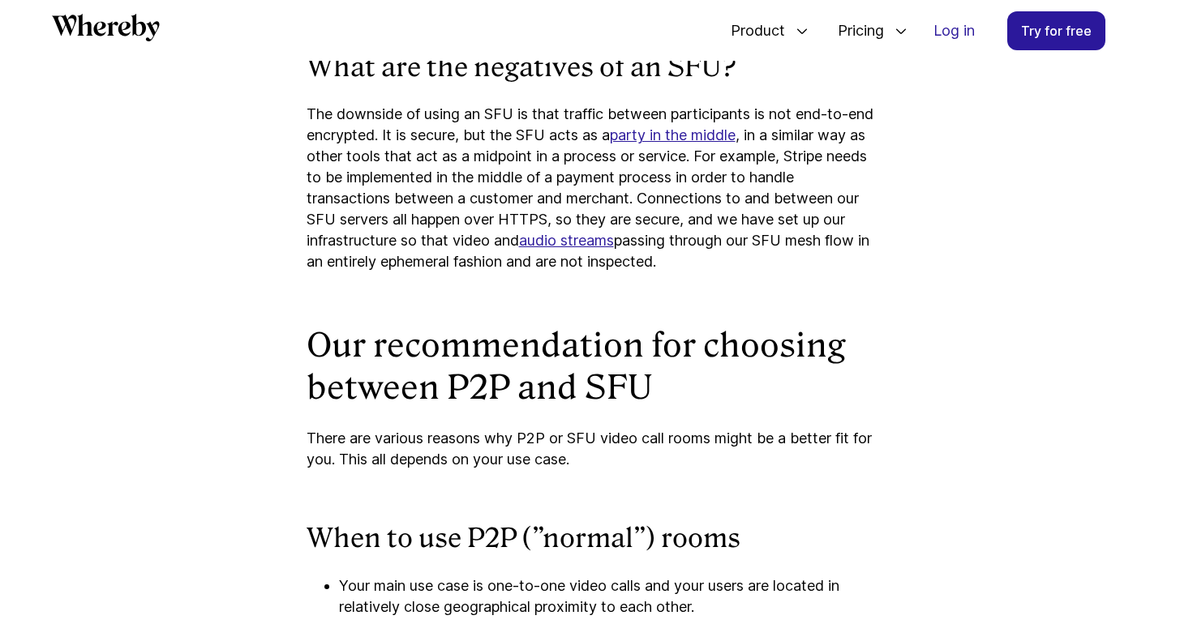
scroll to position [4040, 0]
